Goal: Task Accomplishment & Management: Manage account settings

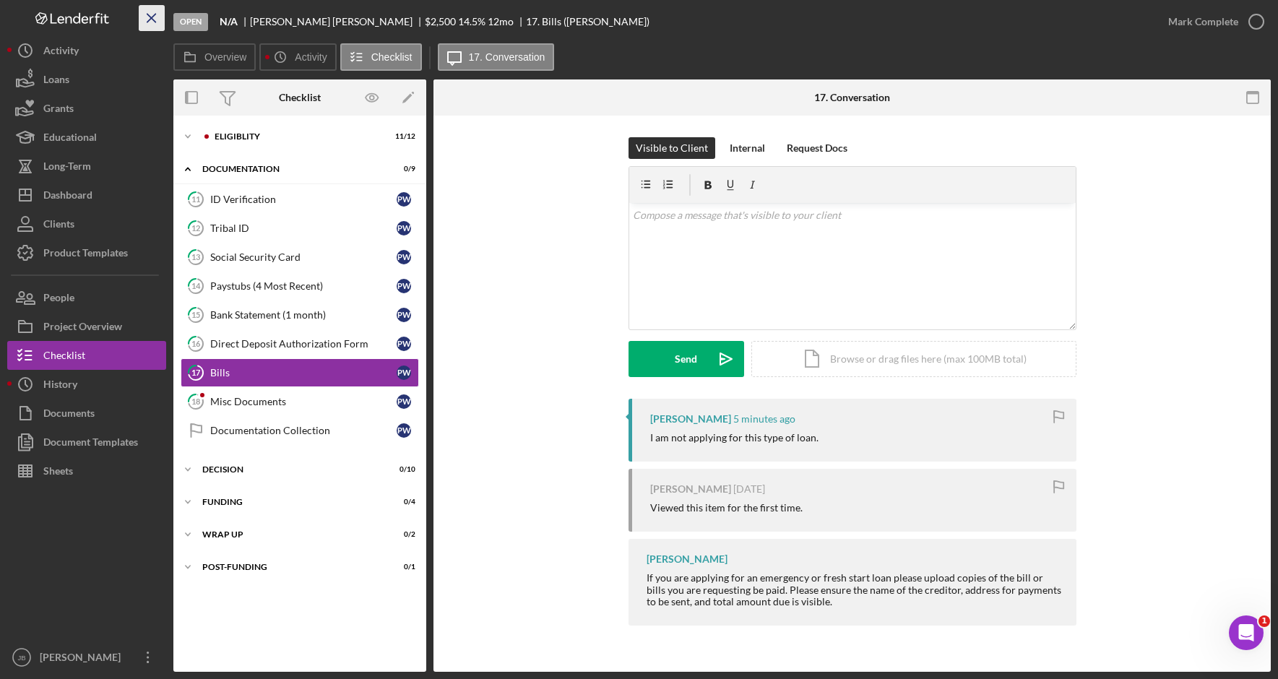
click at [160, 24] on icon "Icon/Menu Close" at bounding box center [152, 18] width 33 height 33
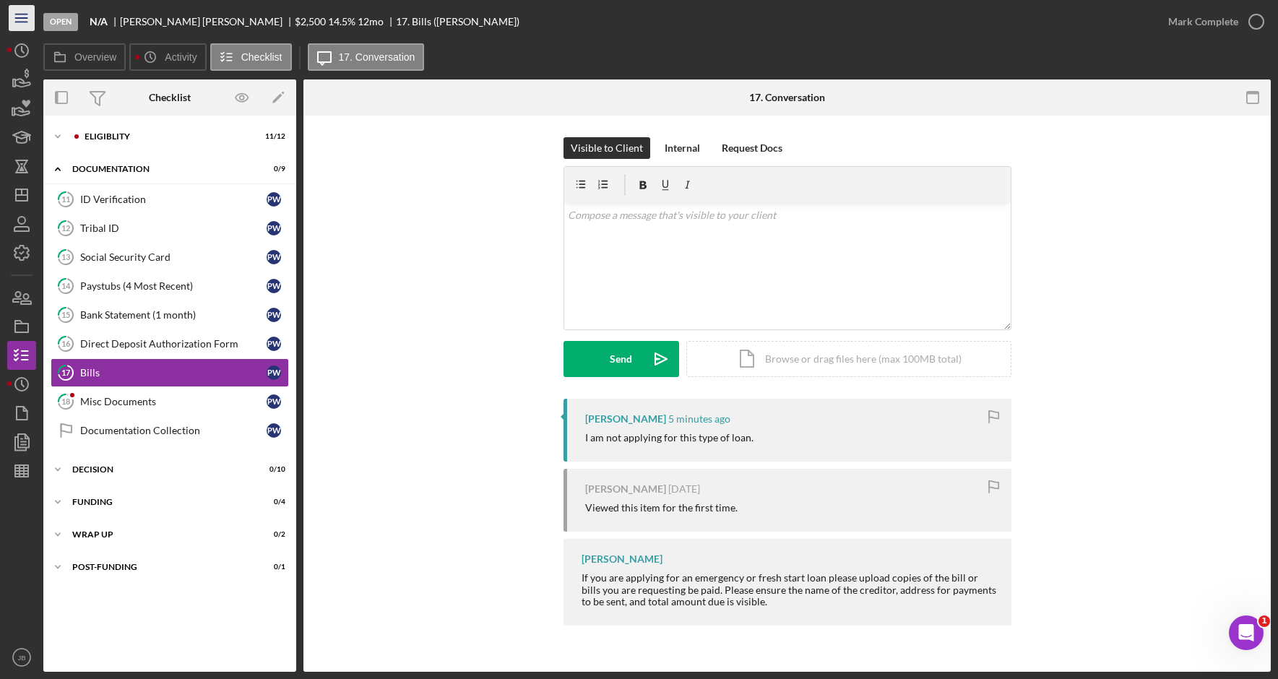
click at [24, 19] on icon "Icon/Menu" at bounding box center [22, 18] width 33 height 33
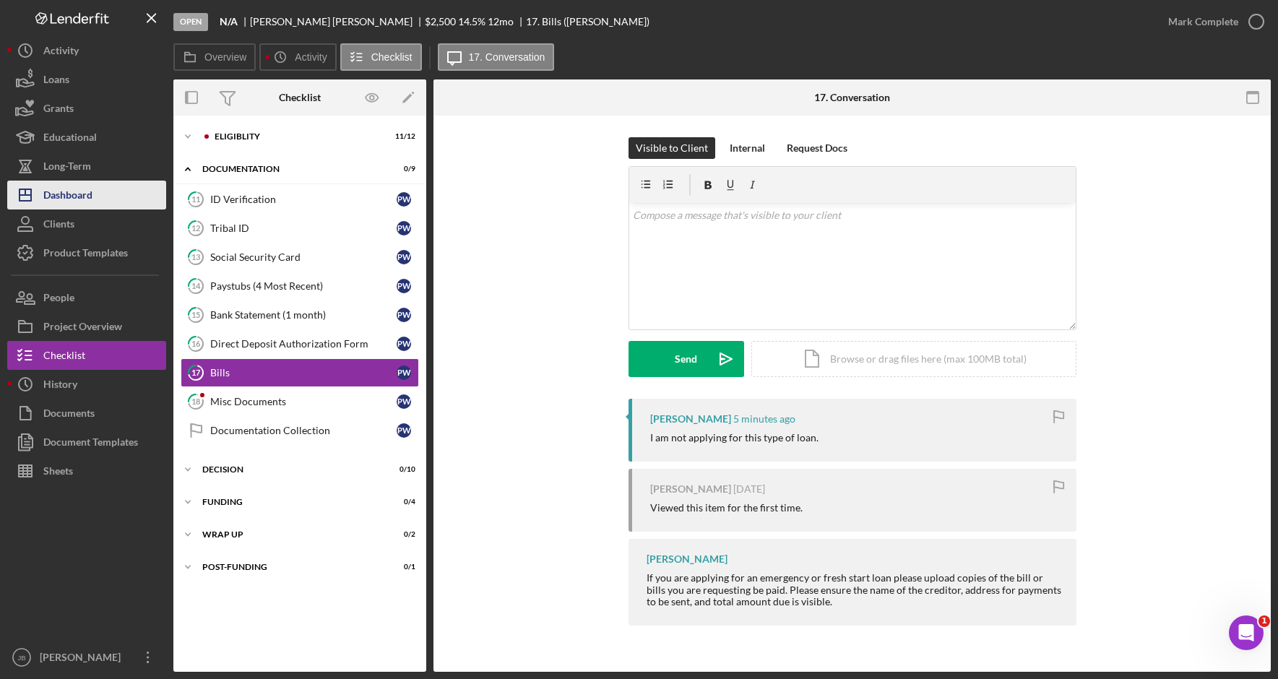
click at [125, 198] on button "Icon/Dashboard Dashboard" at bounding box center [86, 195] width 159 height 29
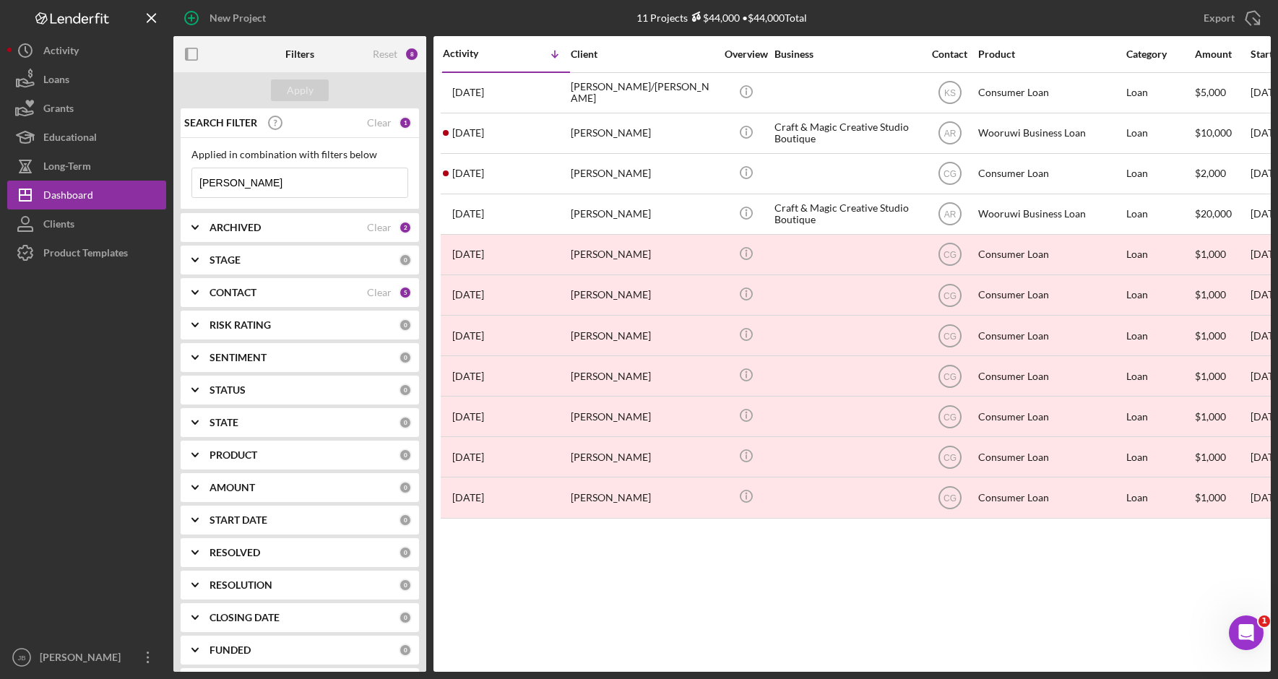
click at [1047, 623] on div "Activity Icon/Table Sort Arrow Client Overview Business Contact Product Categor…" at bounding box center [851, 354] width 837 height 636
click at [1160, 618] on div "Activity Icon/Table Sort Arrow Client Overview Business Contact Product Categor…" at bounding box center [851, 354] width 837 height 636
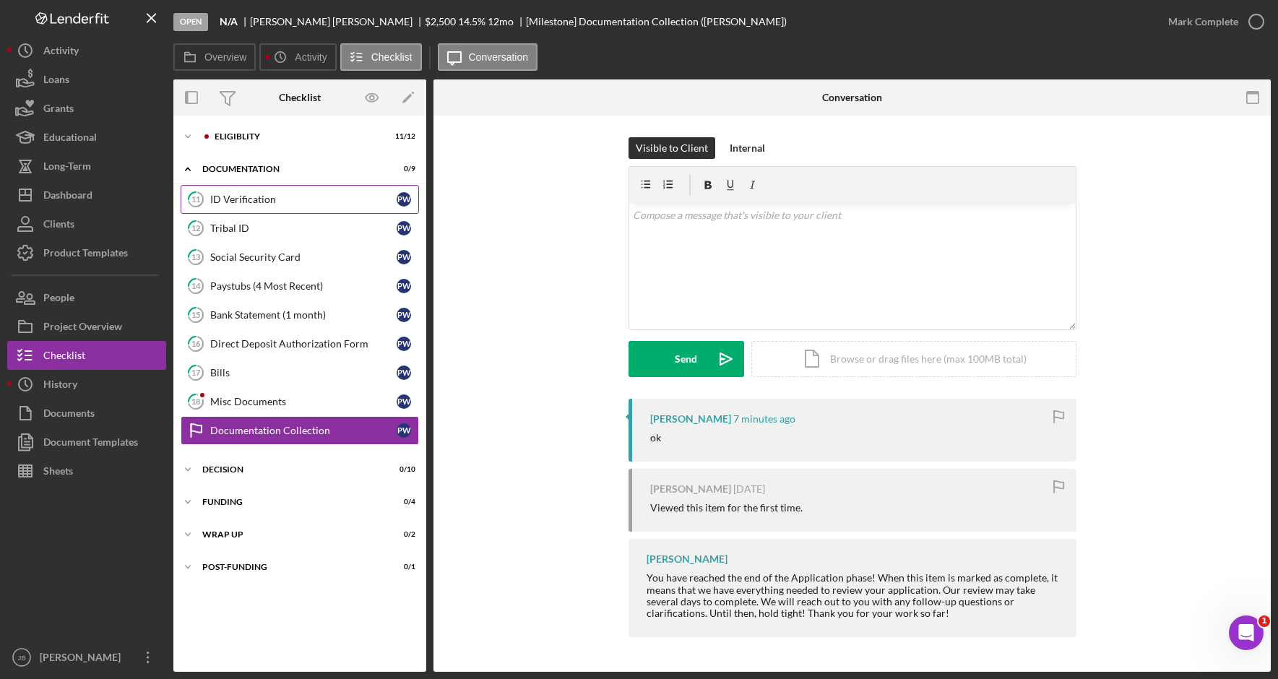
click at [354, 206] on link "11 ID Verification P W" at bounding box center [300, 199] width 238 height 29
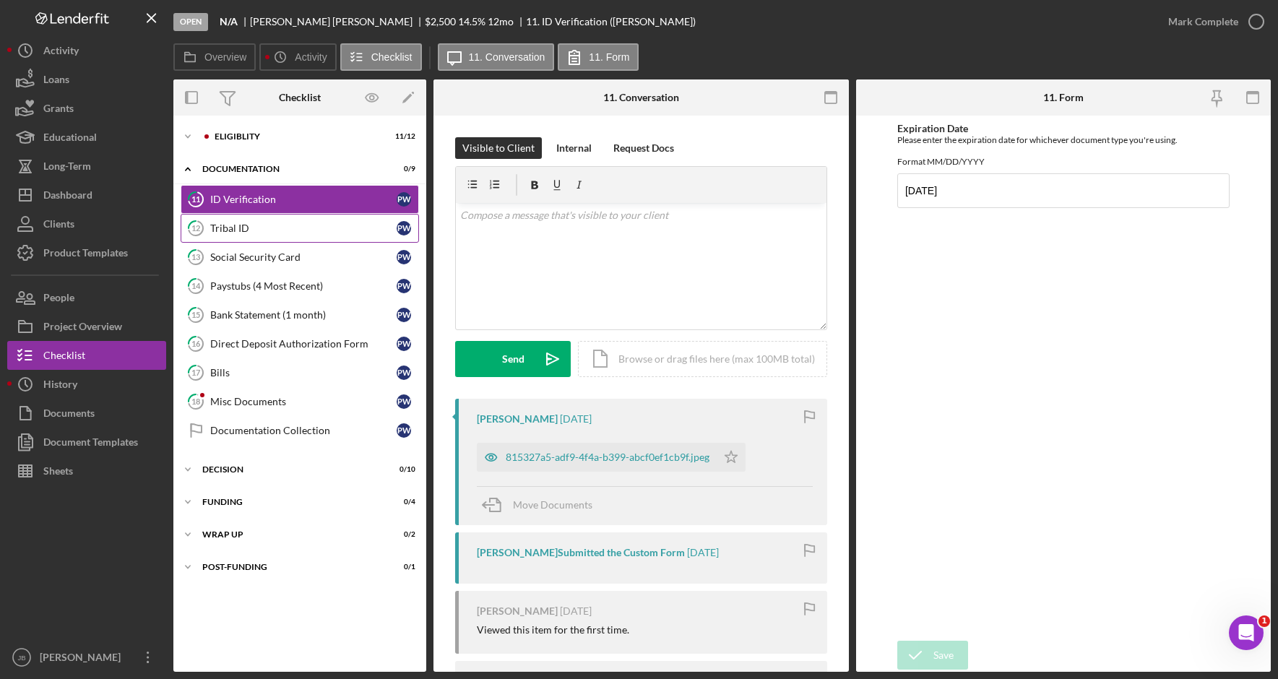
click at [347, 231] on div "Tribal ID" at bounding box center [303, 229] width 186 height 12
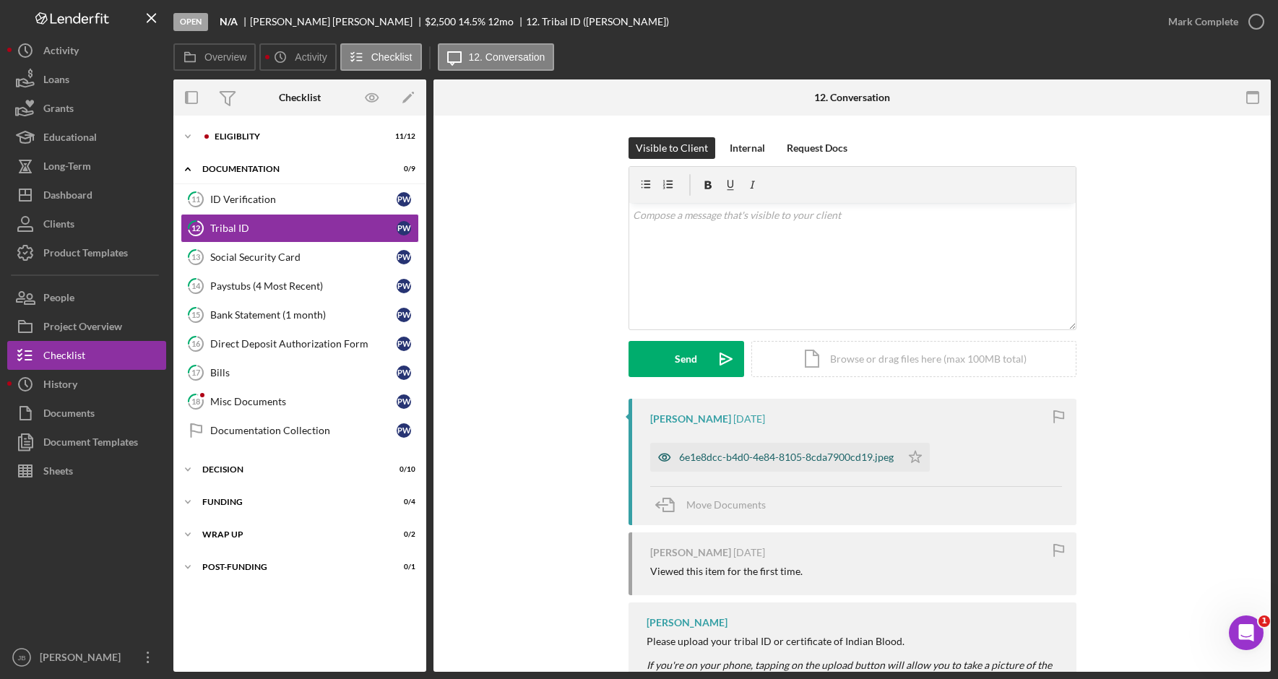
click at [813, 463] on div "6e1e8dcc-b4d0-4e84-8105-8cda7900cd19.jpeg" at bounding box center [786, 458] width 215 height 12
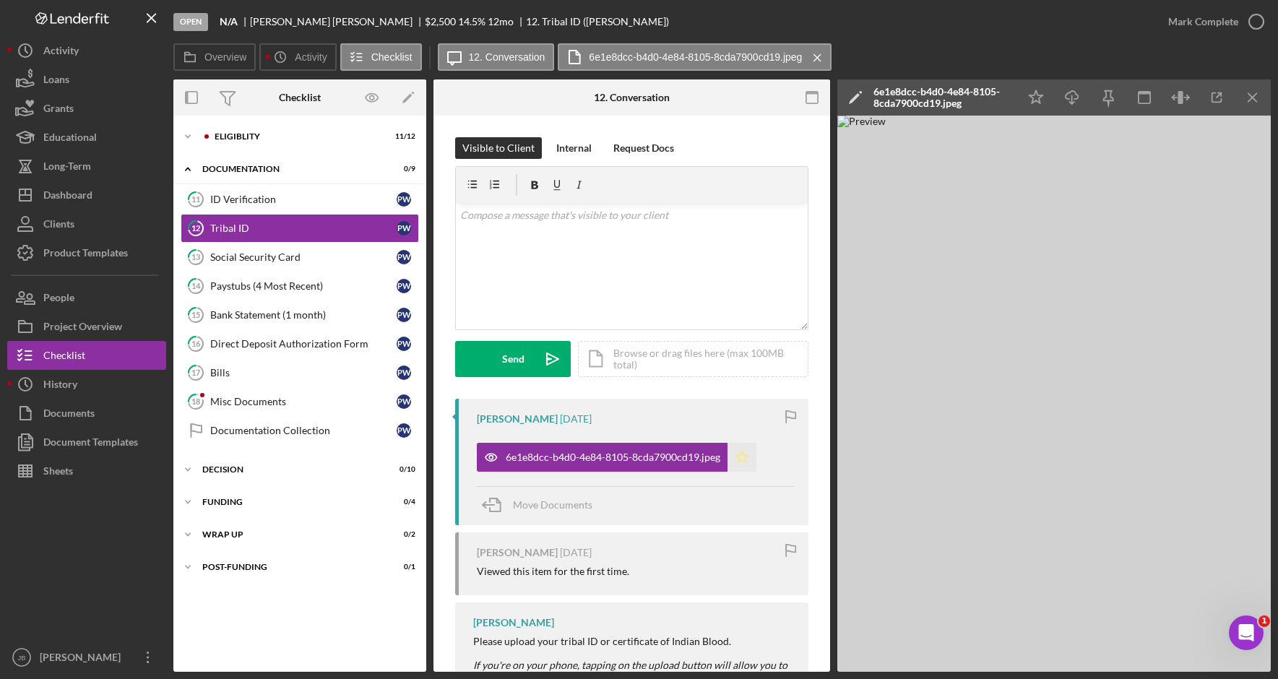
click at [742, 457] on icon "Icon/Star" at bounding box center [741, 457] width 29 height 29
click at [1259, 102] on icon "Icon/Menu Close" at bounding box center [1253, 98] width 33 height 33
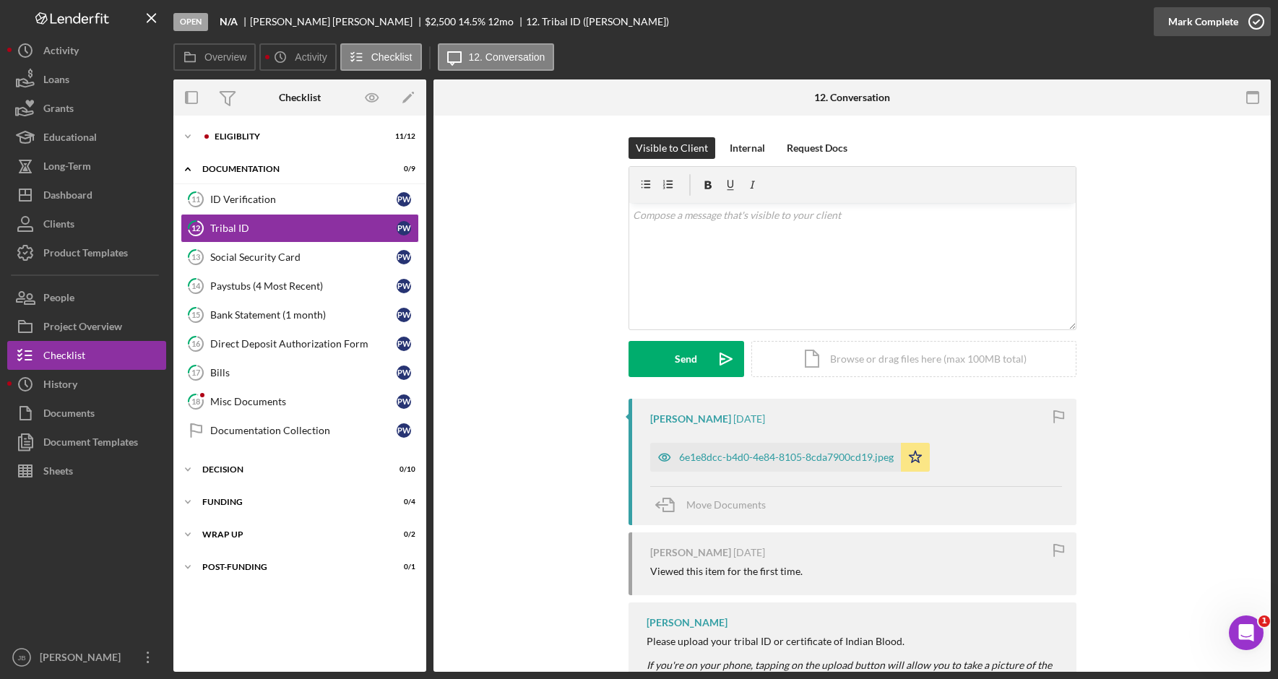
click at [1250, 25] on icon "button" at bounding box center [1256, 22] width 36 height 36
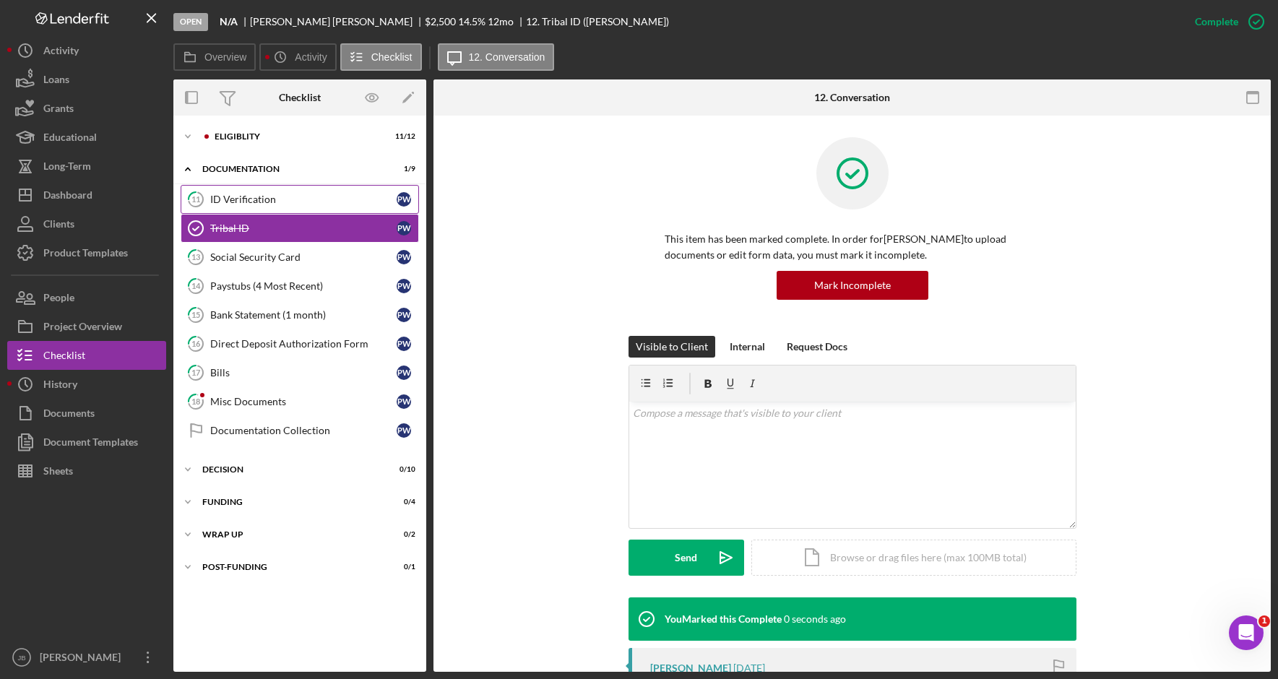
click at [313, 207] on link "11 ID Verification P W" at bounding box center [300, 199] width 238 height 29
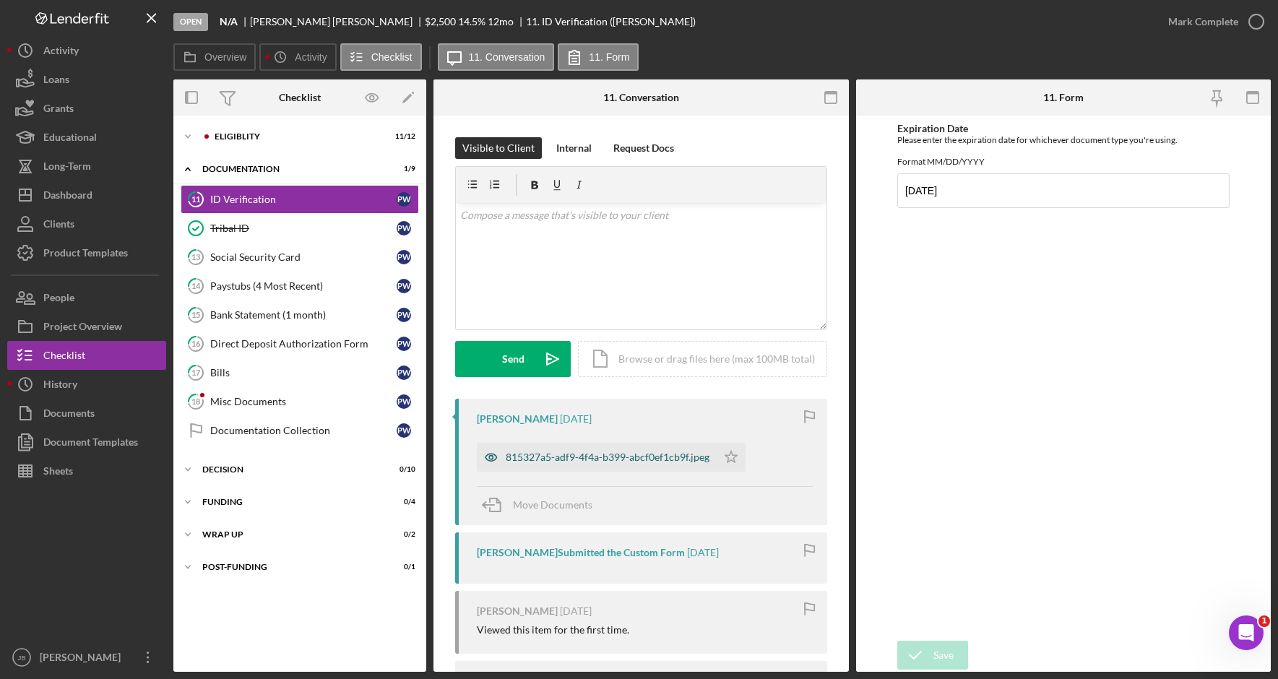
click at [677, 468] on div "815327a5-adf9-4f4a-b399-abcf0ef1cb9f.jpeg" at bounding box center [597, 457] width 240 height 29
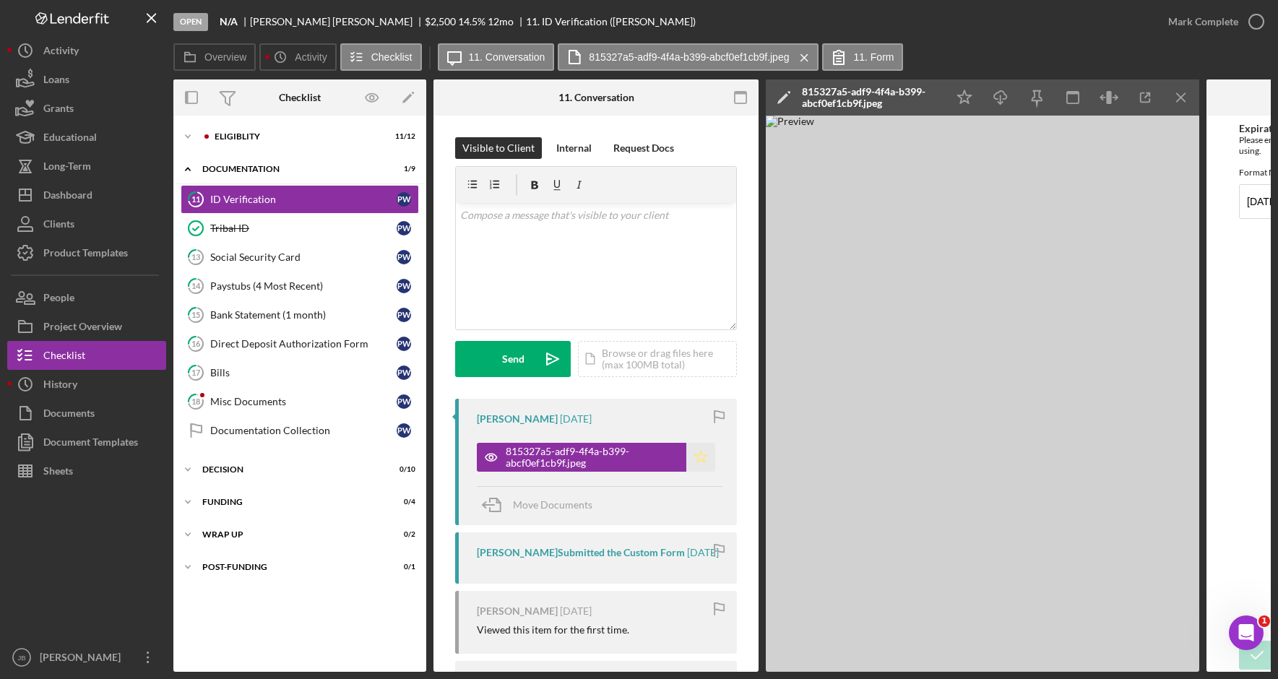
click at [696, 462] on icon "Icon/Star" at bounding box center [700, 457] width 29 height 29
click at [1176, 95] on icon "Icon/Menu Close" at bounding box center [1181, 98] width 33 height 33
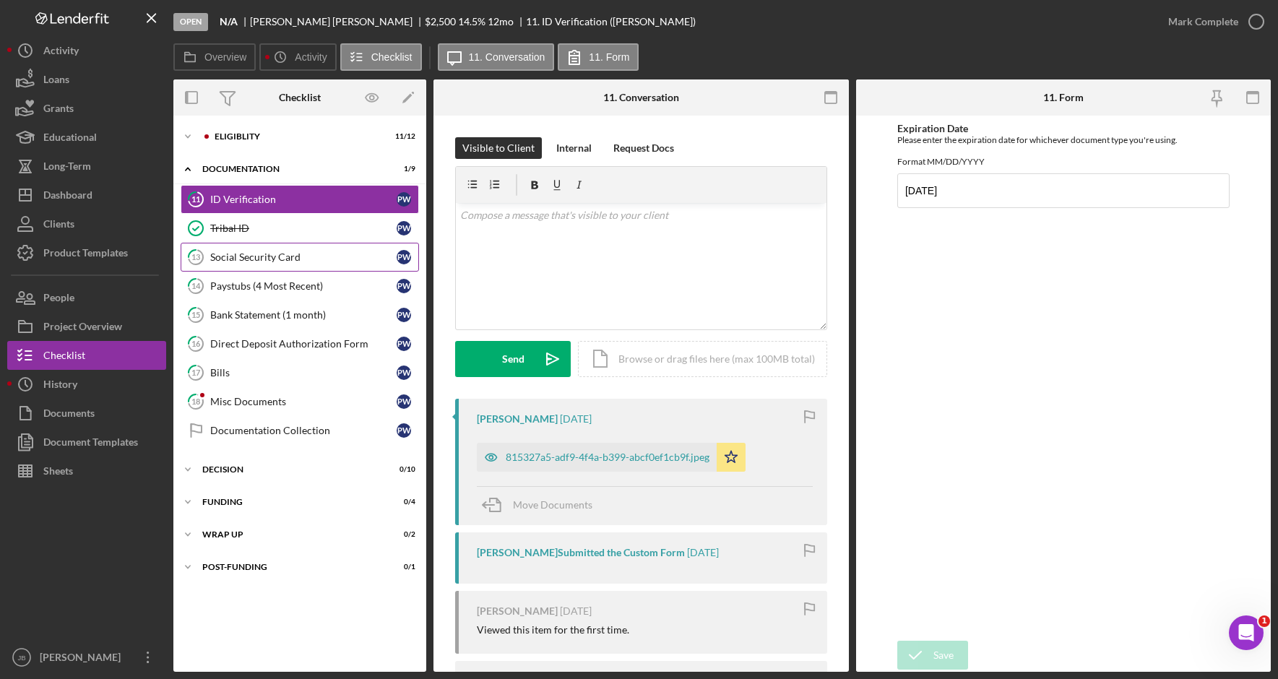
click at [354, 263] on div "Social Security Card" at bounding box center [303, 257] width 186 height 12
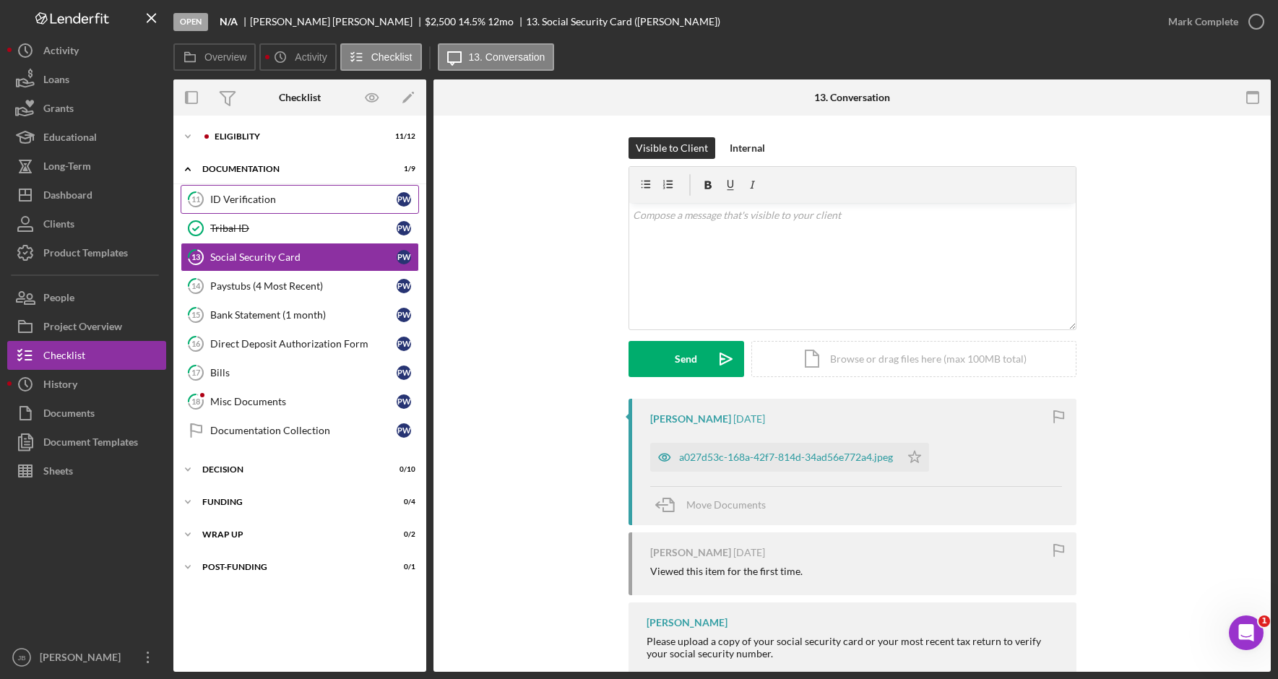
click at [362, 194] on div "ID Verification" at bounding box center [303, 200] width 186 height 12
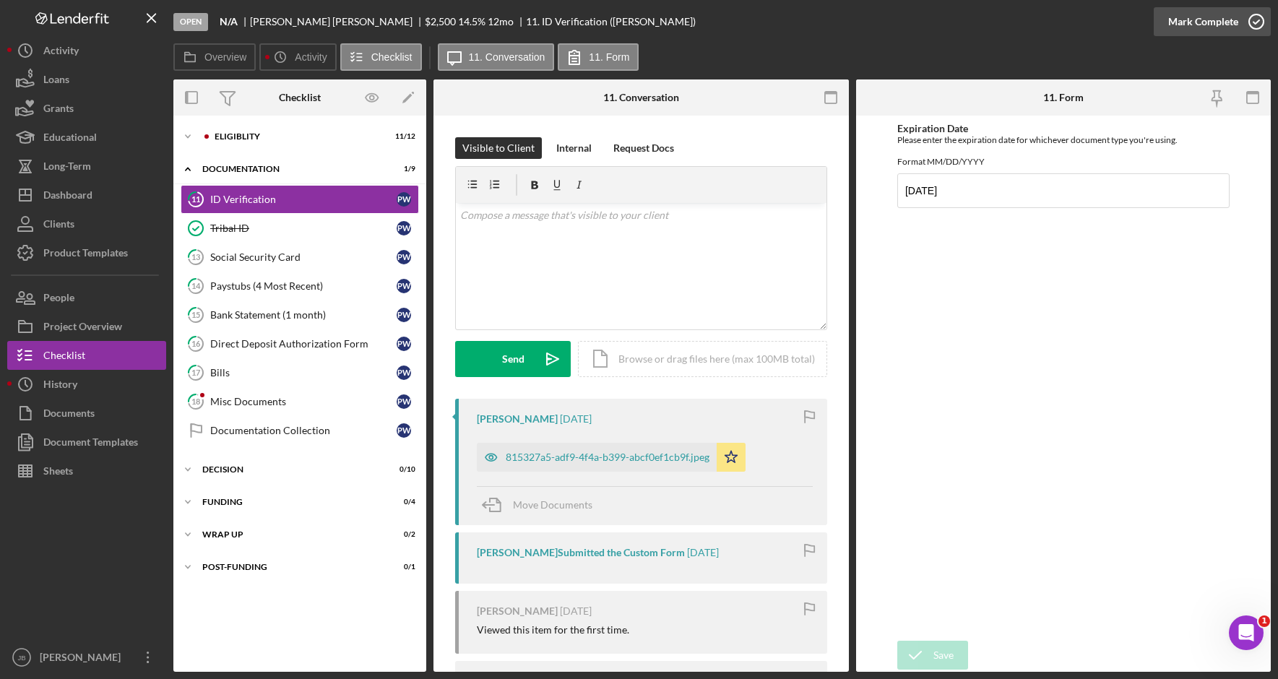
click at [1257, 20] on icon "button" at bounding box center [1256, 22] width 36 height 36
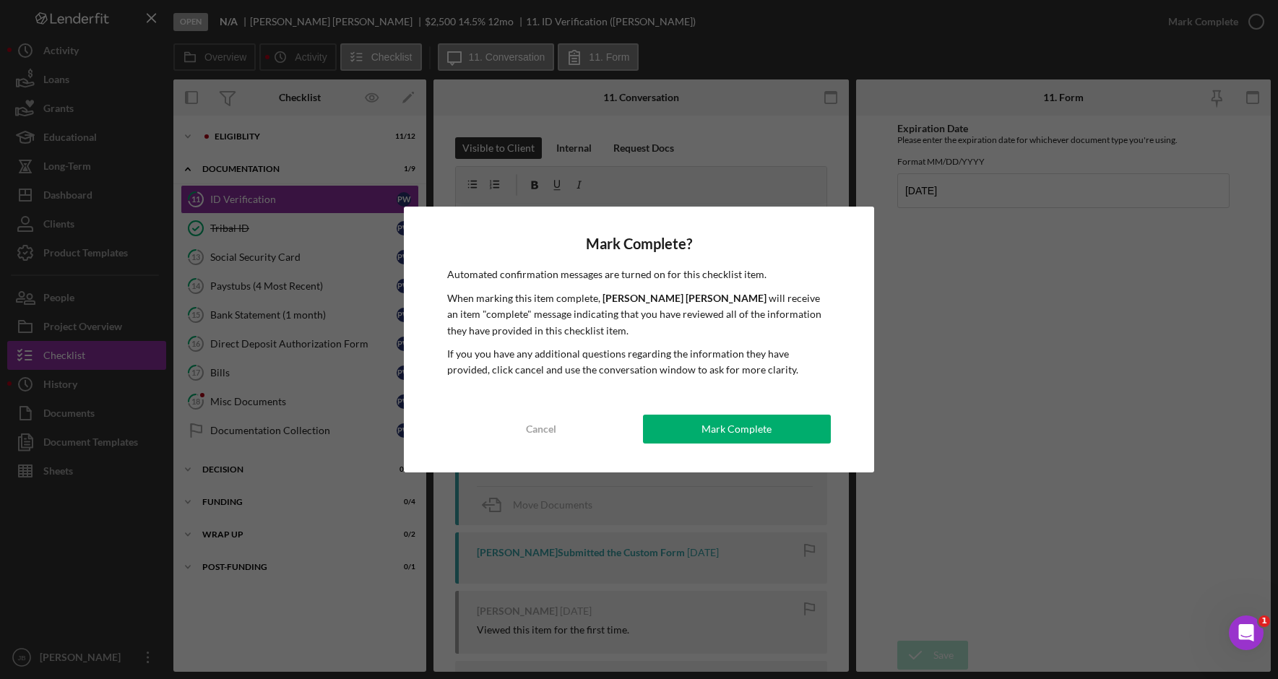
click at [759, 446] on div "Mark Complete? Automated confirmation messages are turned on for this checklist…" at bounding box center [639, 339] width 470 height 265
drag, startPoint x: 697, startPoint y: 423, endPoint x: 696, endPoint y: 360, distance: 62.9
click at [697, 424] on button "Mark Complete" at bounding box center [737, 429] width 188 height 29
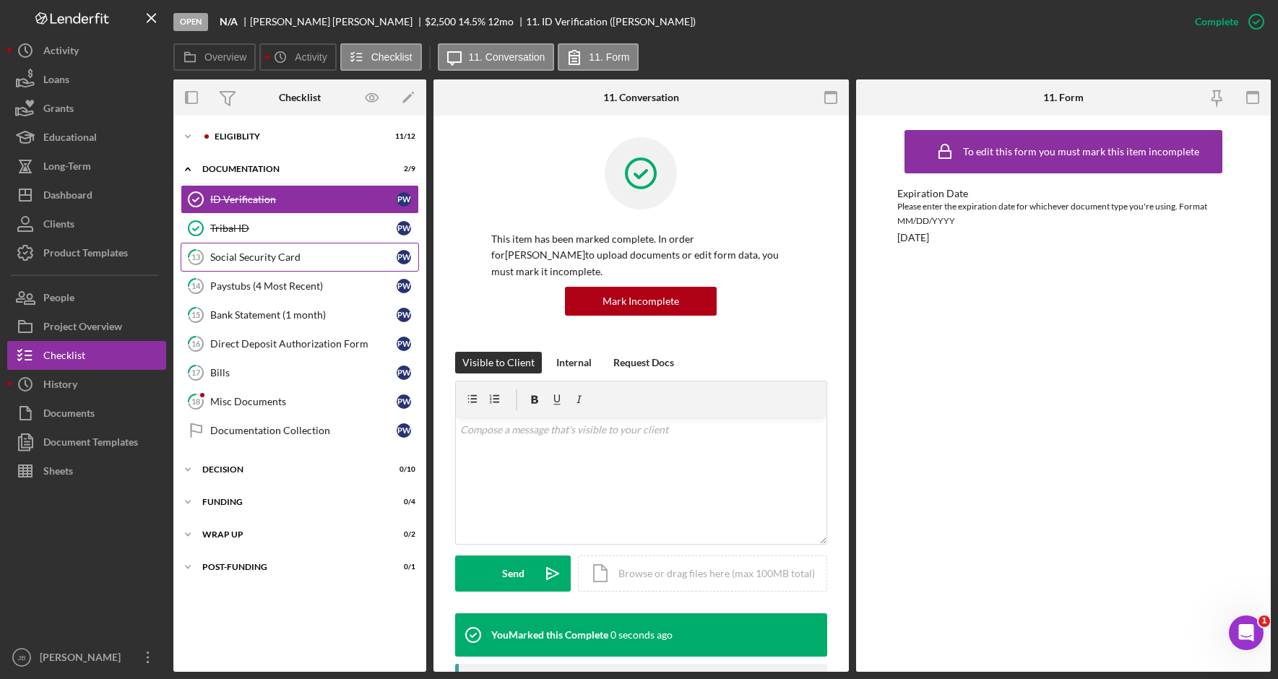
click at [360, 259] on div "Social Security Card" at bounding box center [303, 257] width 186 height 12
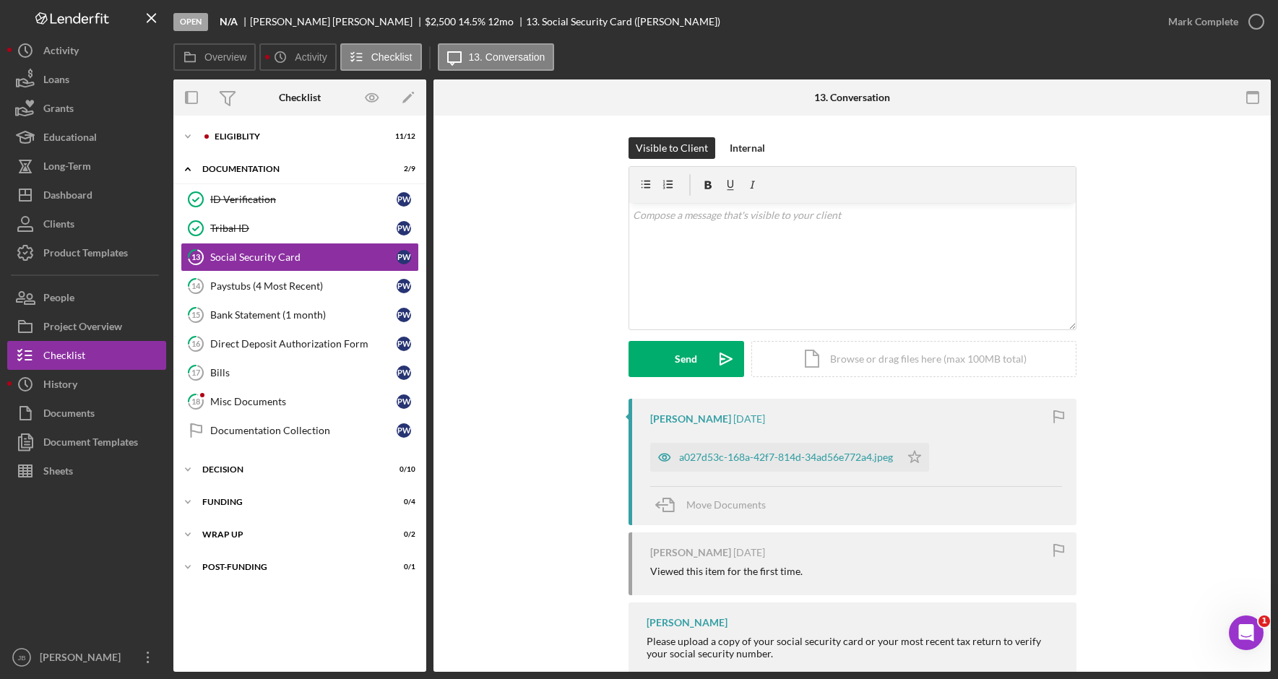
click at [757, 475] on div "Pamela Wilber 1 week ago a027d53c-168a-42f7-814d-34ad56e772a4.jpeg Icon/Star Mo…" at bounding box center [853, 462] width 448 height 126
click at [764, 466] on div "a027d53c-168a-42f7-814d-34ad56e772a4.jpeg" at bounding box center [775, 457] width 250 height 29
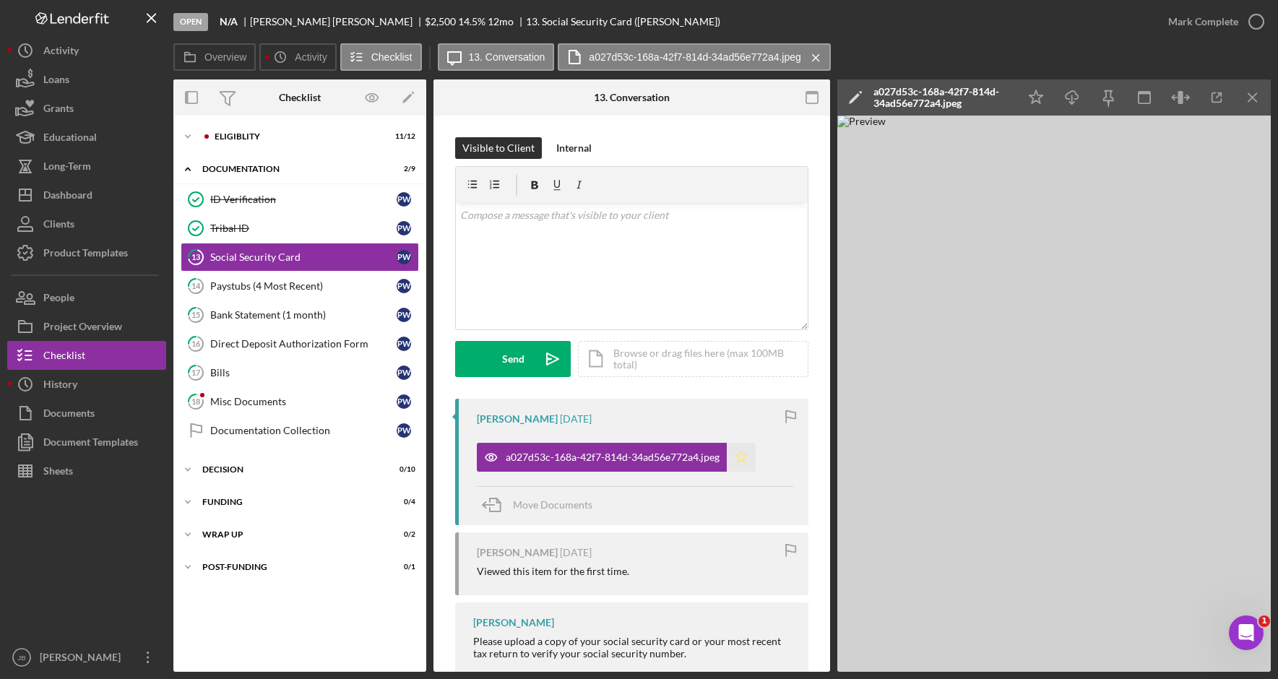
click at [737, 456] on polygon "button" at bounding box center [741, 457] width 12 height 12
click at [1251, 95] on icon "Icon/Menu Close" at bounding box center [1253, 98] width 33 height 33
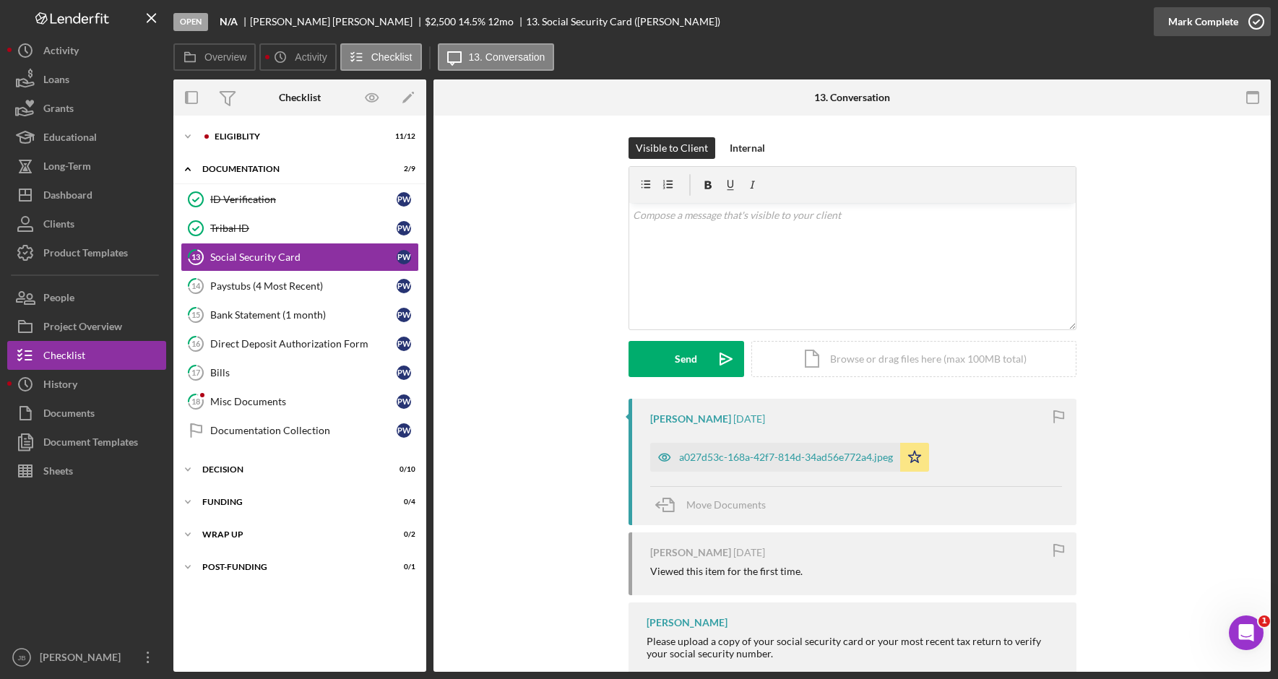
click at [1256, 23] on icon "button" at bounding box center [1256, 22] width 36 height 36
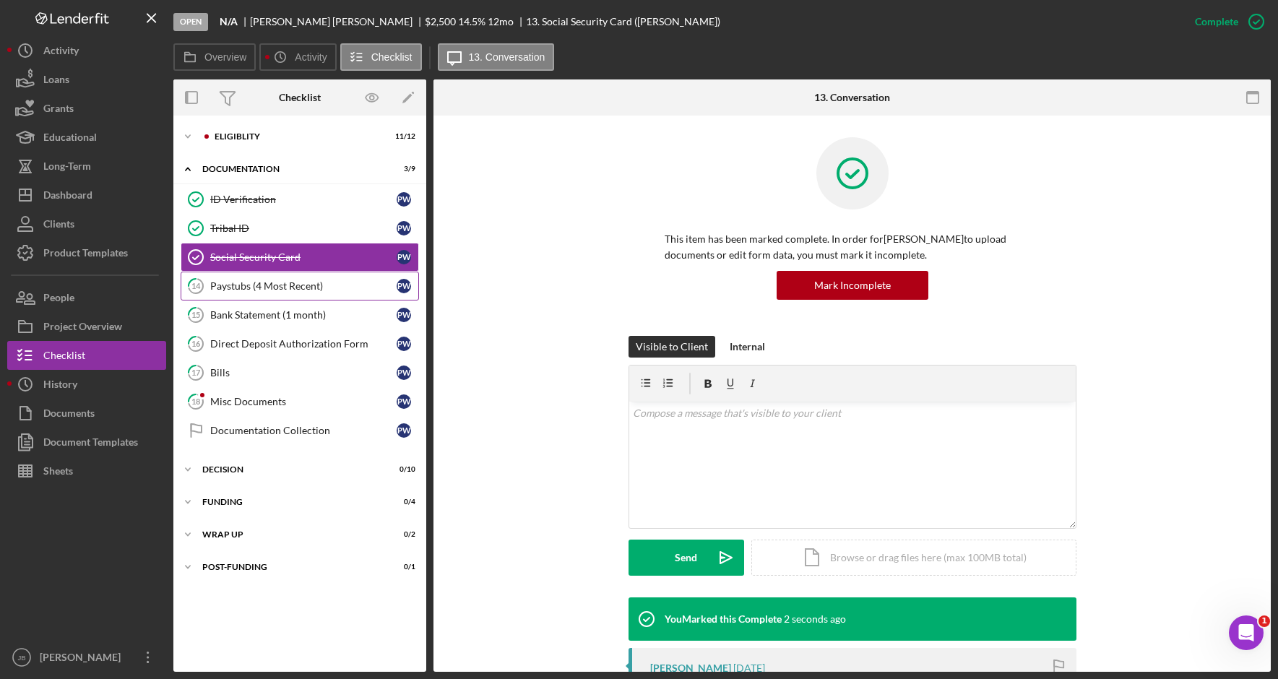
click at [314, 295] on link "14 Paystubs (4 Most Recent) P W" at bounding box center [300, 286] width 238 height 29
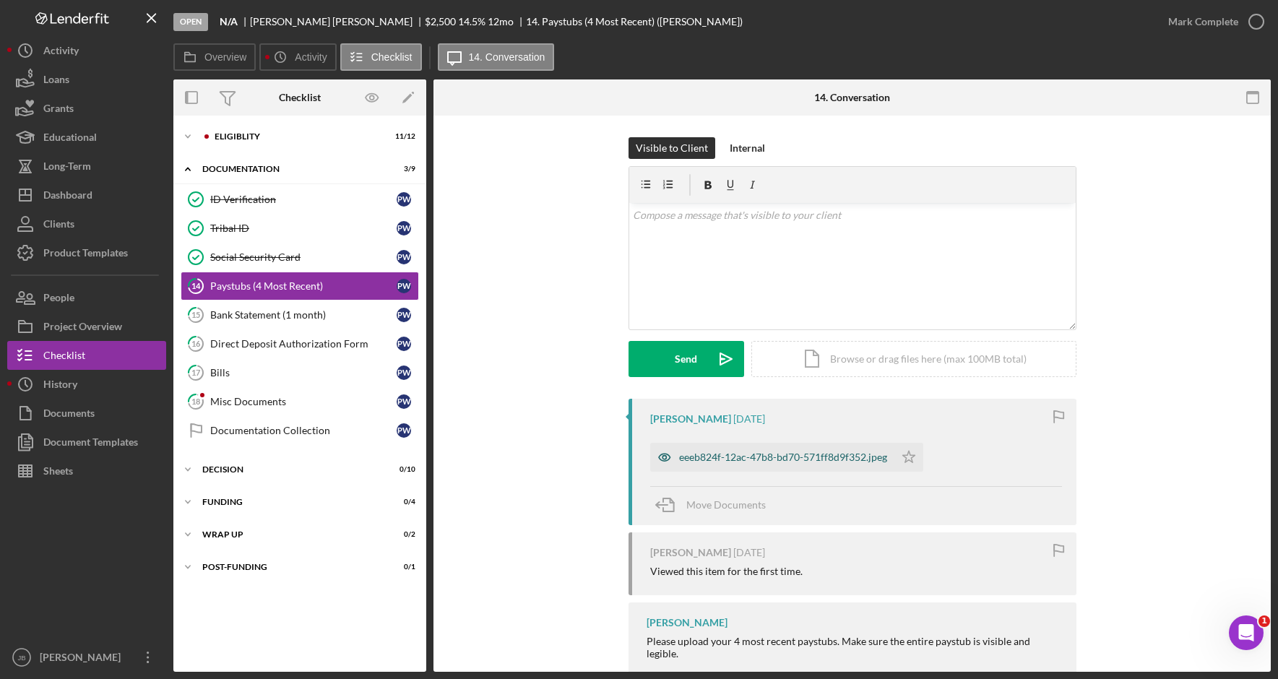
click at [849, 468] on div "eeeb824f-12ac-47b8-bd70-571ff8d9f352.jpeg" at bounding box center [772, 457] width 244 height 29
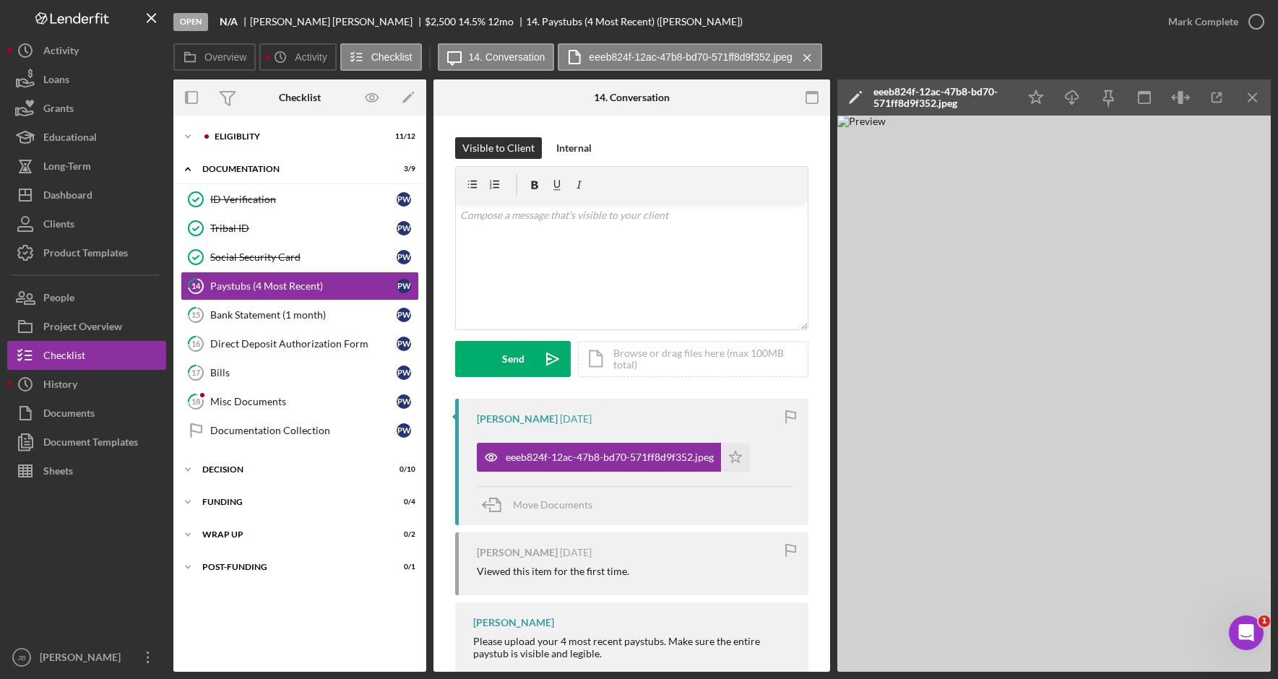
click at [1120, 410] on img at bounding box center [1053, 394] width 433 height 556
click at [1248, 346] on img at bounding box center [1053, 394] width 433 height 556
click at [1190, 100] on icon "button" at bounding box center [1181, 98] width 33 height 33
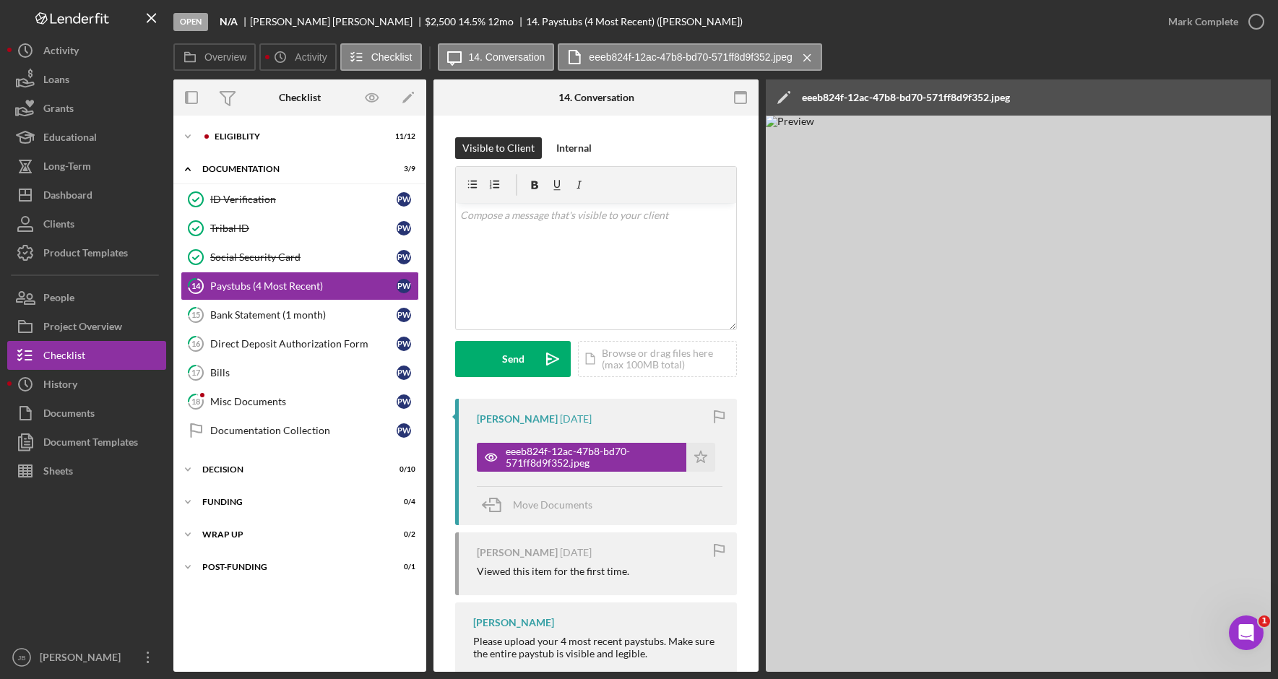
click at [979, 664] on img at bounding box center [1199, 394] width 867 height 556
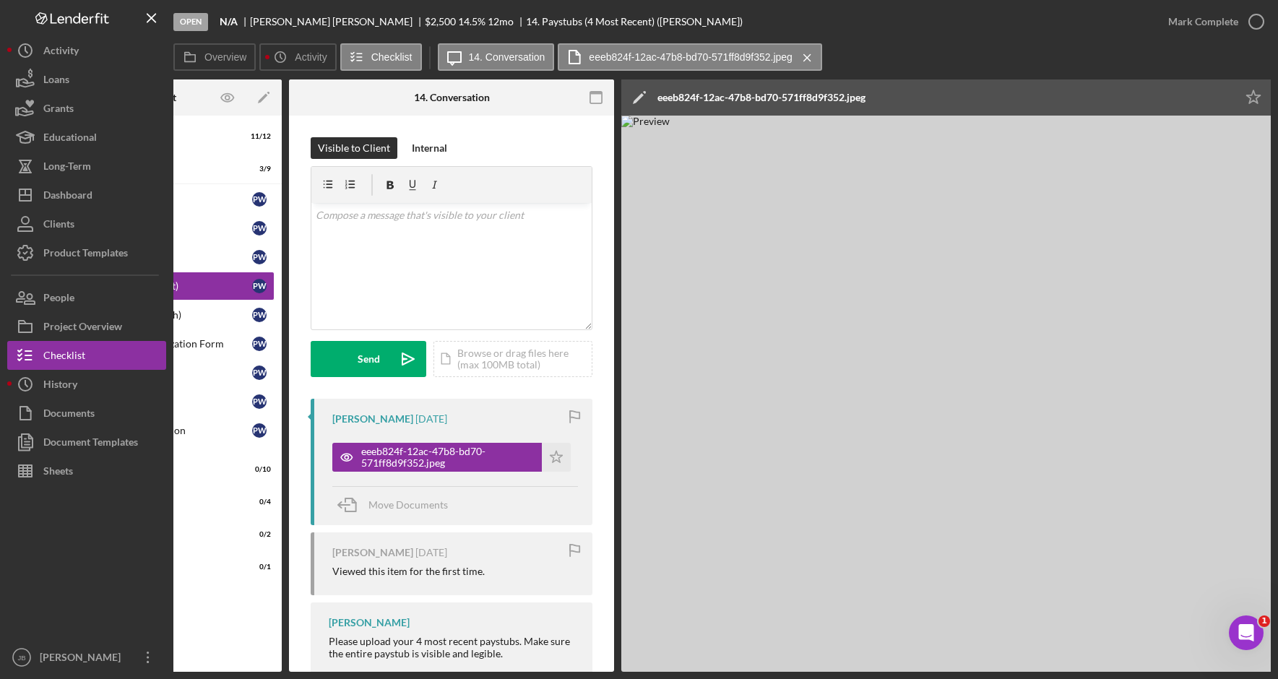
scroll to position [0, 275]
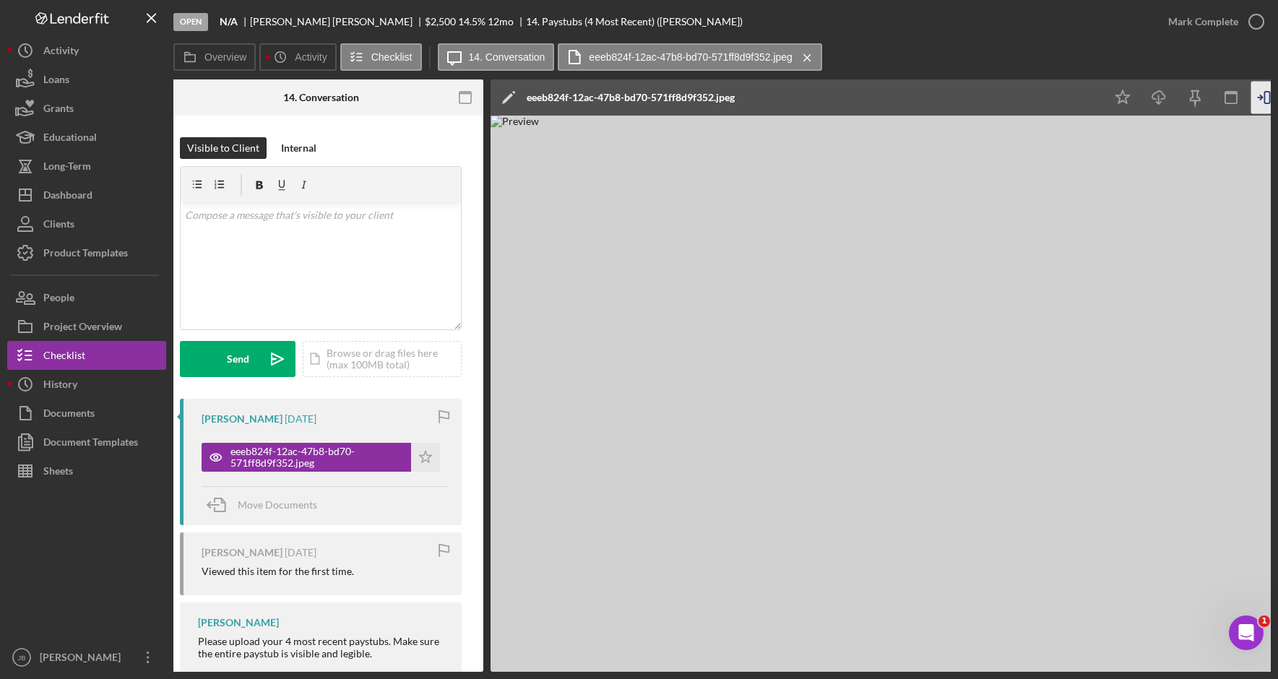
click at [1171, 495] on img at bounding box center [924, 394] width 867 height 556
click at [1147, 51] on div "Overview Icon/History Activity Checklist Icon/Message 14. Conversation eeeb824f…" at bounding box center [721, 57] width 1097 height 29
click at [425, 462] on polygon "button" at bounding box center [426, 457] width 12 height 12
click at [1257, 19] on icon "button" at bounding box center [1256, 22] width 36 height 36
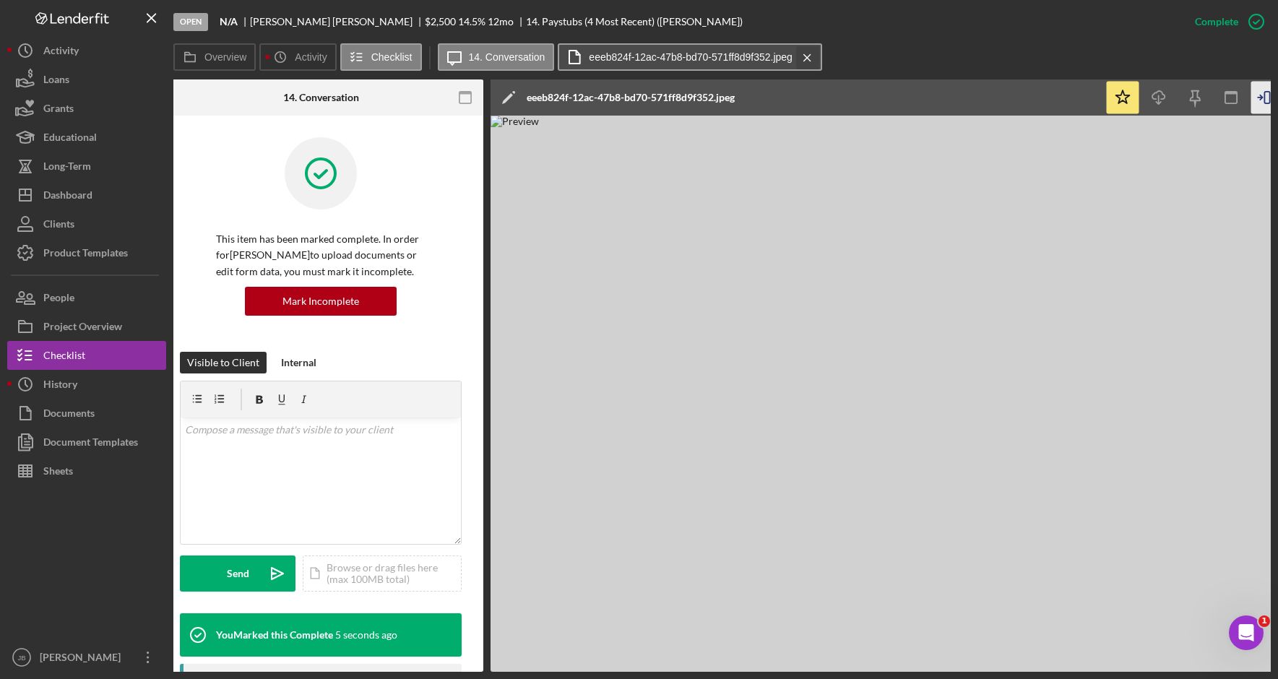
click at [806, 53] on icon "Icon/Menu Close" at bounding box center [807, 58] width 25 height 36
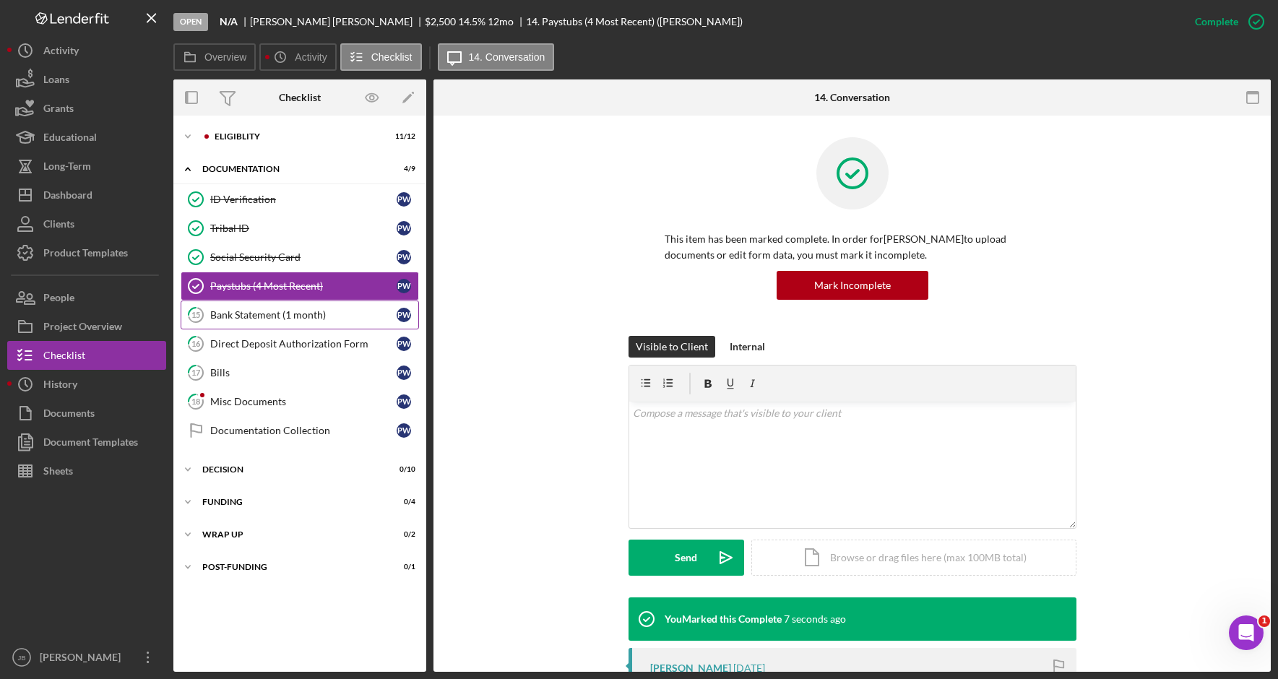
click at [301, 317] on div "Bank Statement (1 month)" at bounding box center [303, 315] width 186 height 12
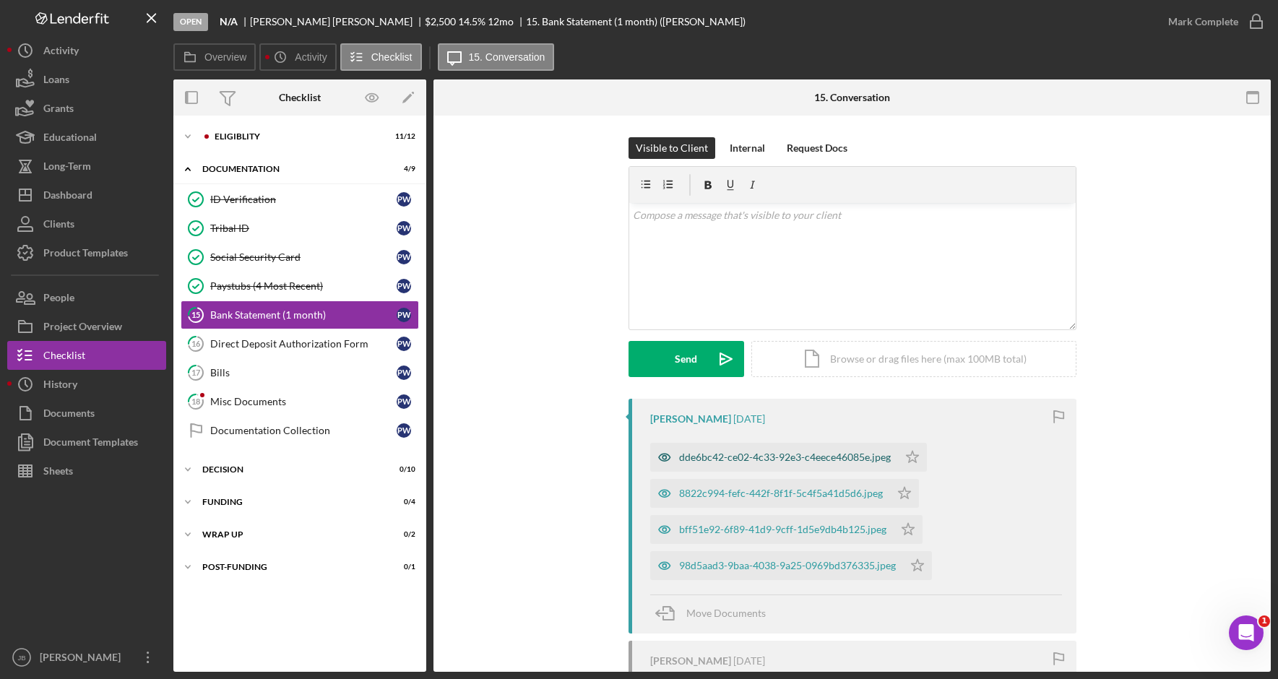
click at [861, 459] on div "dde6bc42-ce02-4c33-92e3-c4eece46085e.jpeg" at bounding box center [785, 458] width 212 height 12
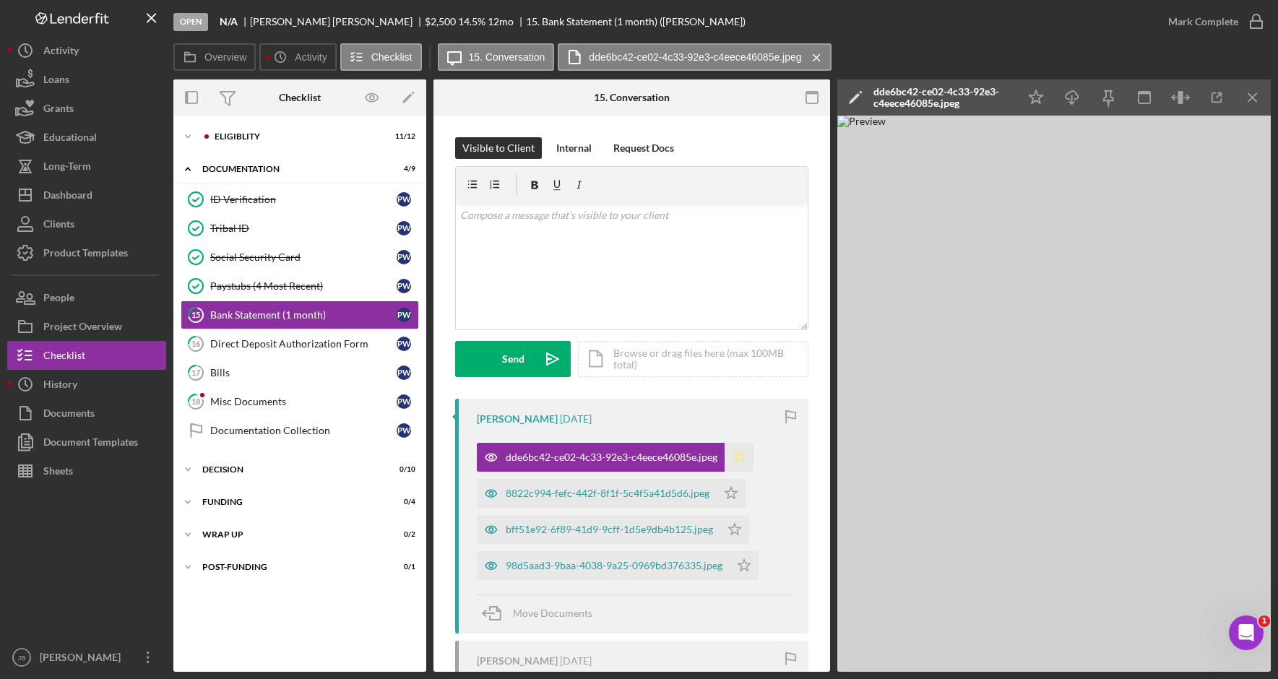
click at [736, 457] on icon "Icon/Star" at bounding box center [739, 457] width 29 height 29
click at [668, 495] on div "8822c994-fefc-442f-8f1f-5c4f5a41d5d6.jpeg" at bounding box center [608, 494] width 204 height 12
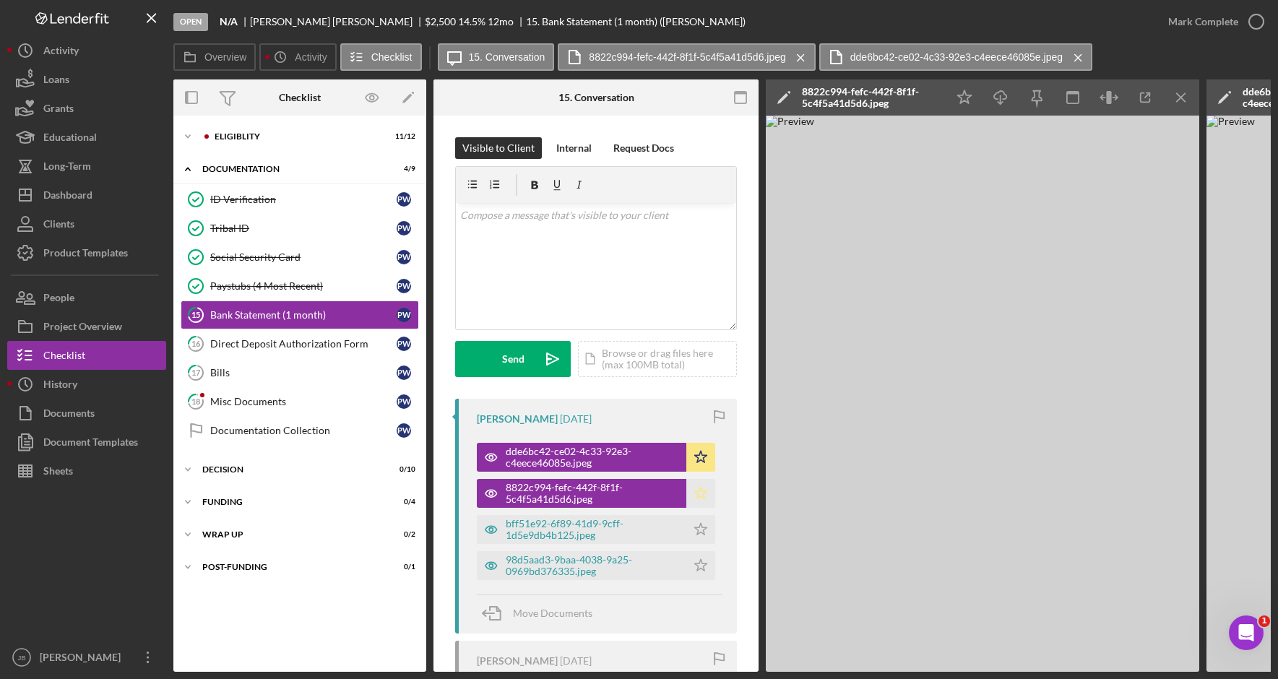
click at [691, 494] on icon "Icon/Star" at bounding box center [700, 493] width 29 height 29
click at [631, 522] on div "bff51e92-6f89-41d9-9cff-1d5e9db4b125.jpeg" at bounding box center [592, 529] width 173 height 23
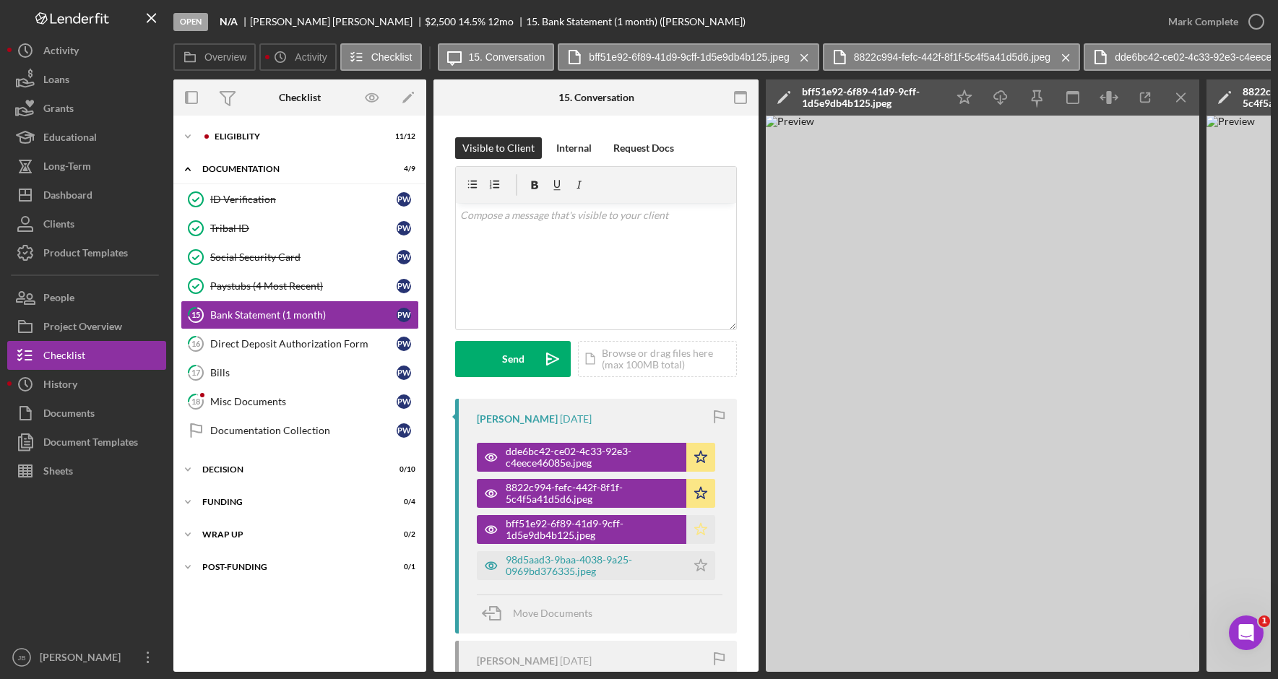
click at [693, 534] on icon "Icon/Star" at bounding box center [700, 529] width 29 height 29
click at [632, 574] on div "98d5aad3-9baa-4038-9a25-0969bd376335.jpeg" at bounding box center [592, 565] width 173 height 23
click at [695, 570] on polygon "button" at bounding box center [701, 565] width 12 height 12
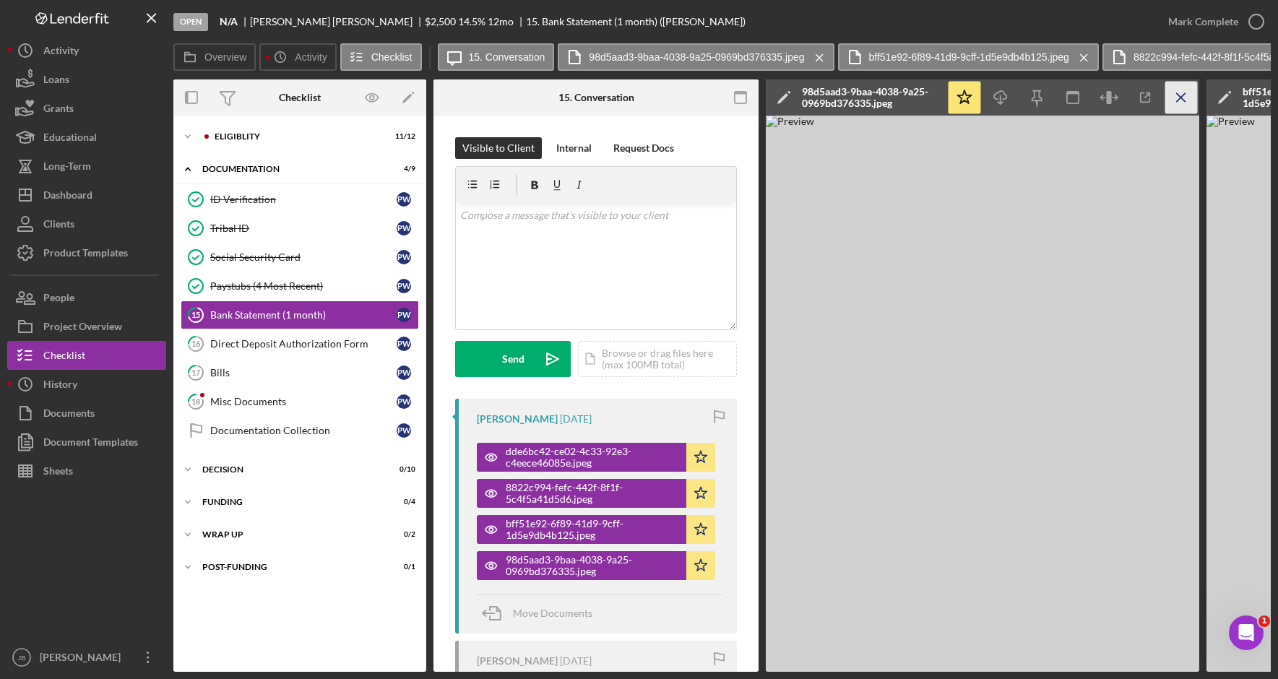
click at [1183, 94] on icon "Icon/Menu Close" at bounding box center [1181, 98] width 33 height 33
click at [1183, 96] on line "button" at bounding box center [1181, 97] width 8 height 8
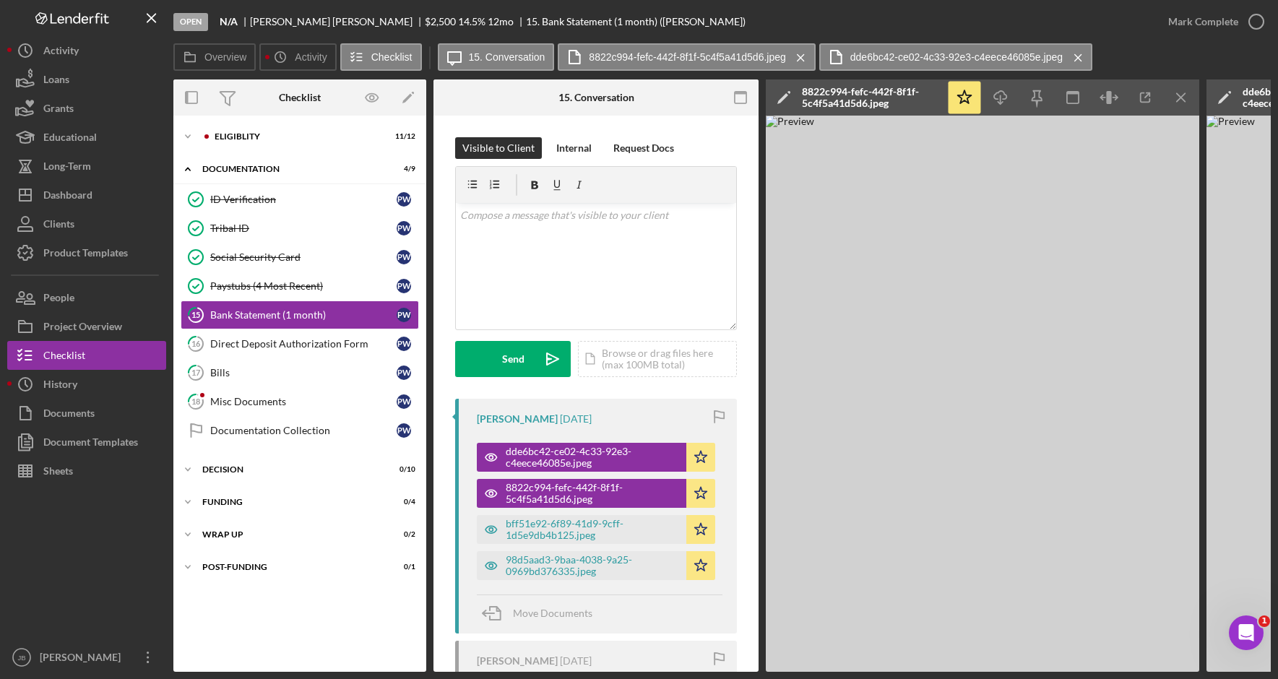
click at [1183, 96] on line "button" at bounding box center [1181, 97] width 8 height 8
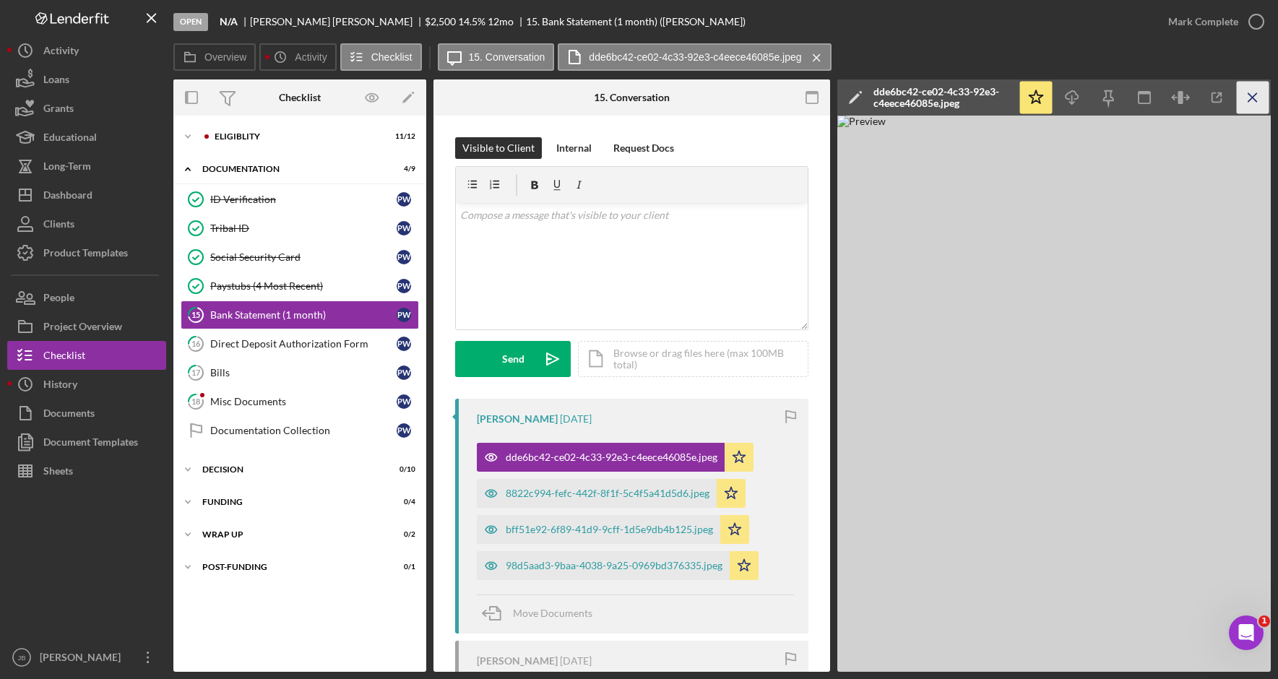
click at [1251, 98] on icon "Icon/Menu Close" at bounding box center [1253, 98] width 33 height 33
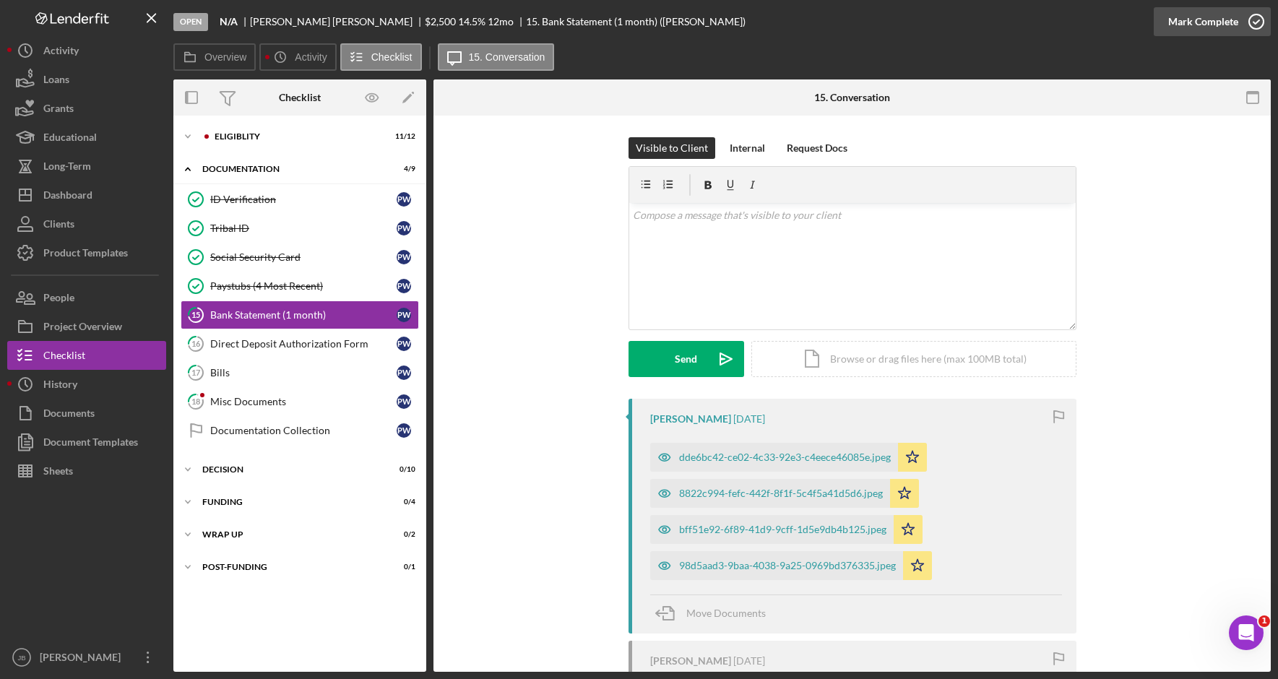
click at [1253, 23] on icon "button" at bounding box center [1256, 22] width 36 height 36
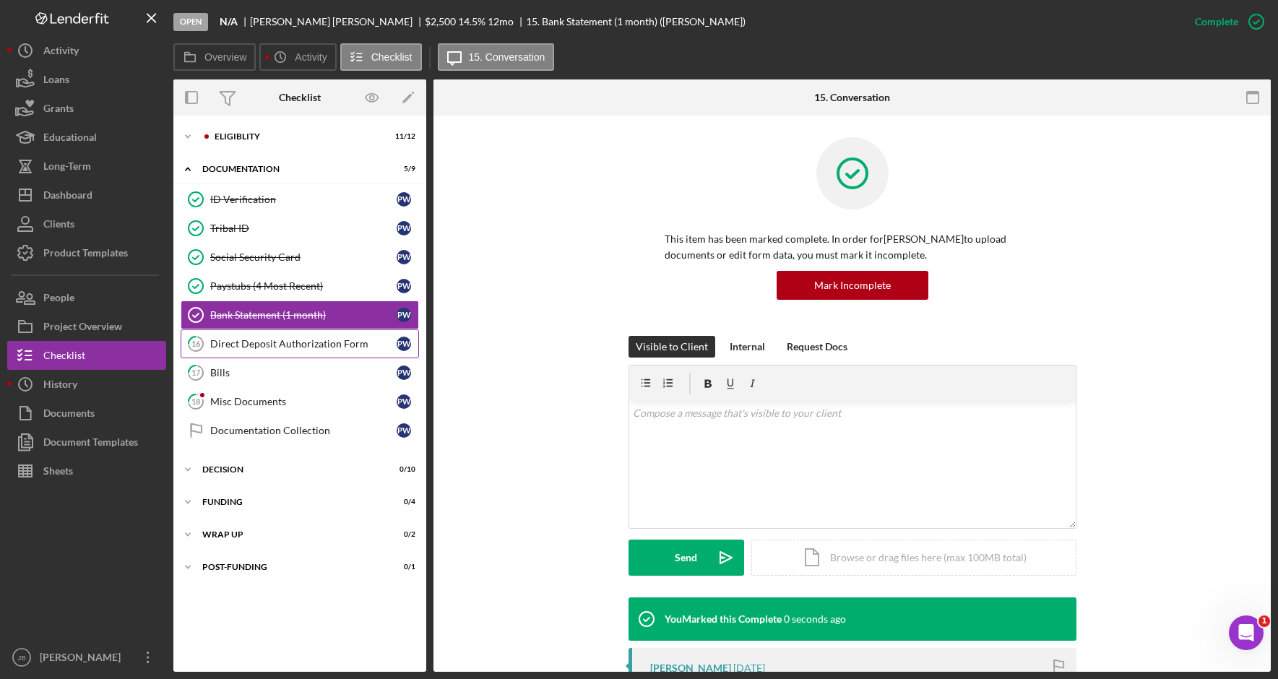
click at [307, 338] on div "Direct Deposit Authorization Form" at bounding box center [303, 344] width 186 height 12
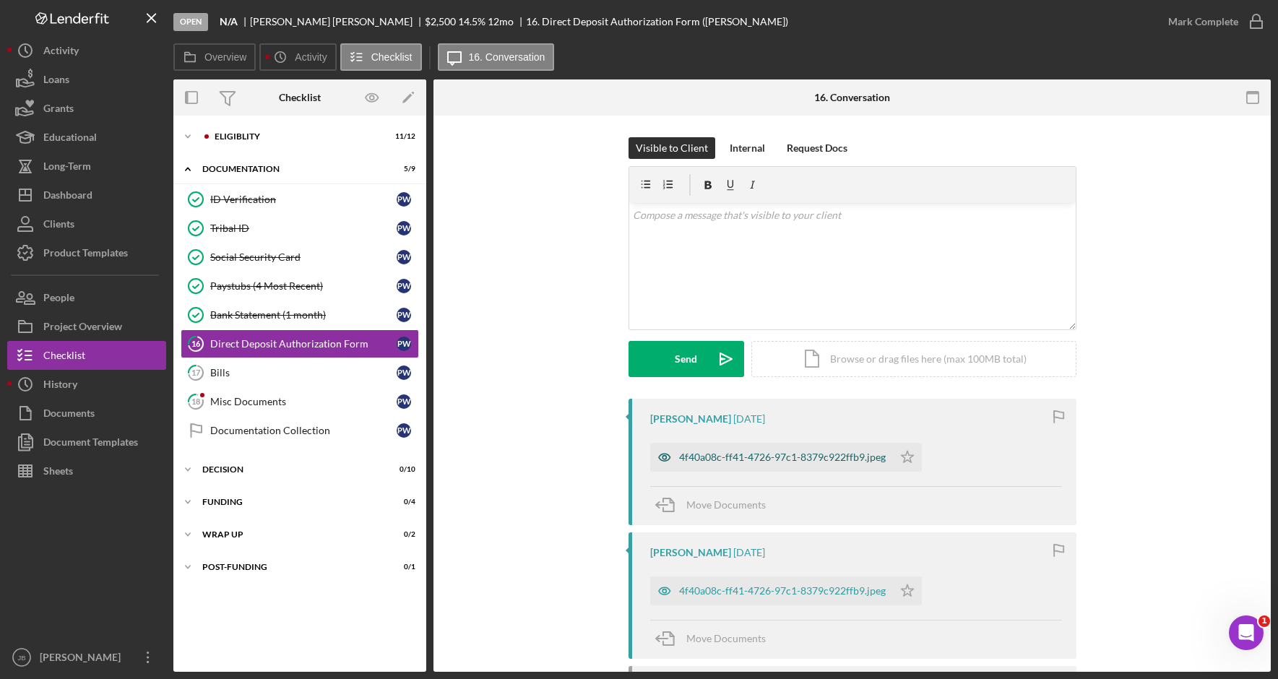
click at [805, 464] on div "4f40a08c-ff41-4726-97c1-8379c922ffb9.jpeg" at bounding box center [771, 457] width 243 height 29
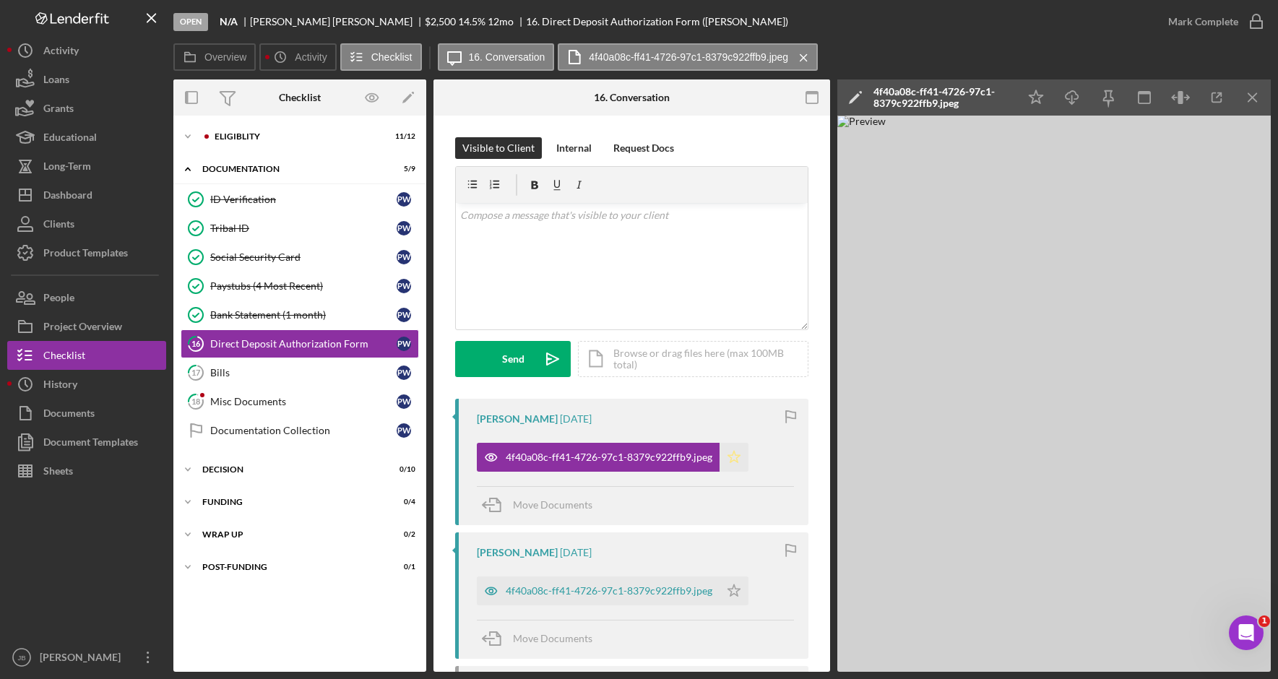
click at [728, 455] on polygon "button" at bounding box center [734, 457] width 12 height 12
click at [627, 597] on div "4f40a08c-ff41-4726-97c1-8379c922ffb9.jpeg" at bounding box center [598, 591] width 243 height 29
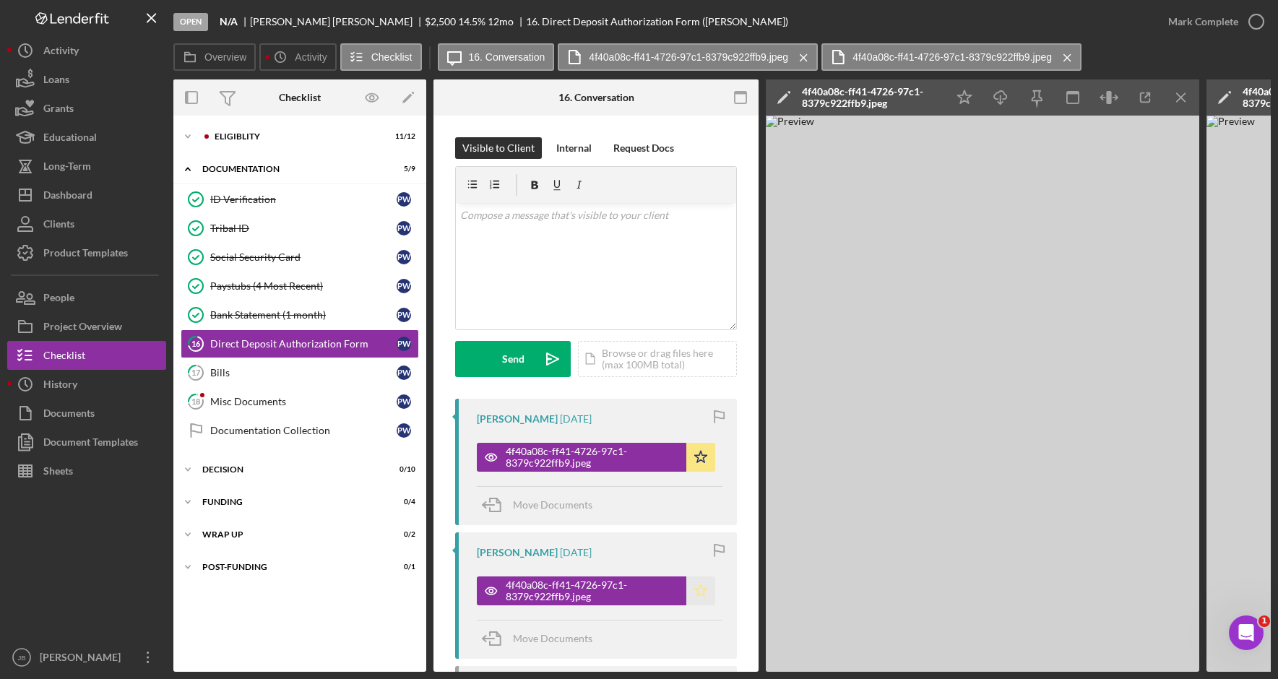
click at [692, 593] on icon "Icon/Star" at bounding box center [700, 591] width 29 height 29
click at [1190, 103] on icon "Icon/Menu Close" at bounding box center [1181, 98] width 33 height 33
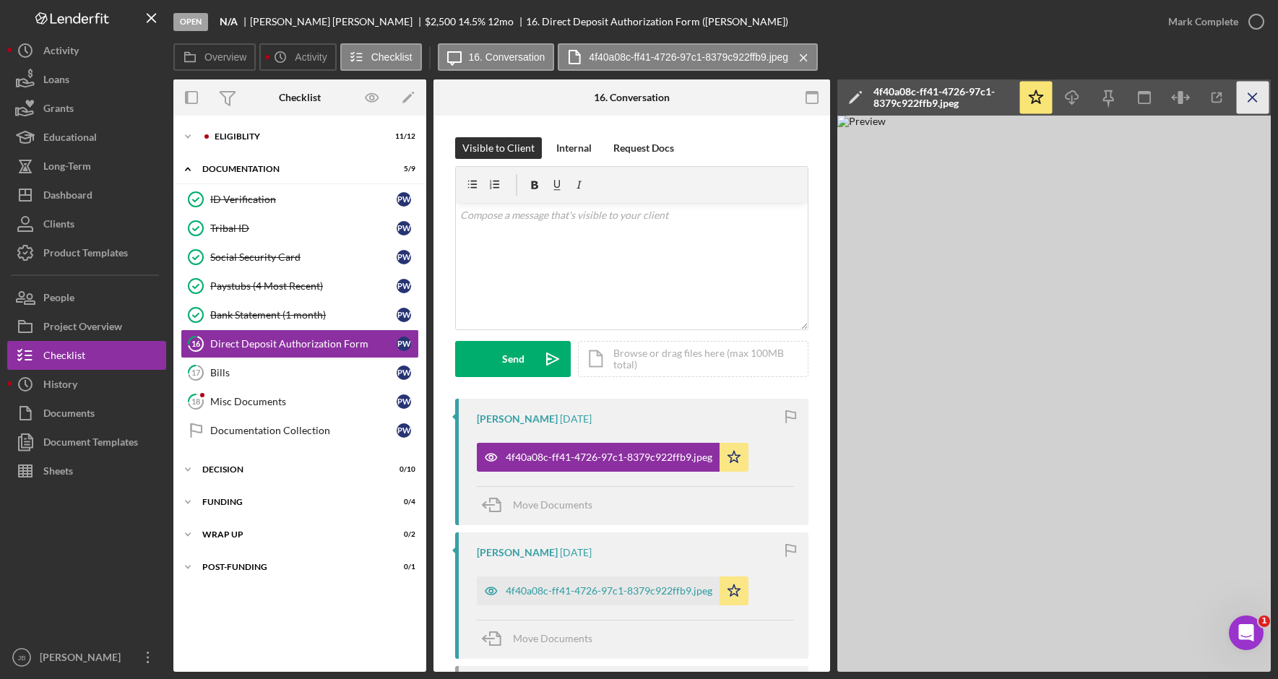
click at [1251, 100] on icon "Icon/Menu Close" at bounding box center [1253, 98] width 33 height 33
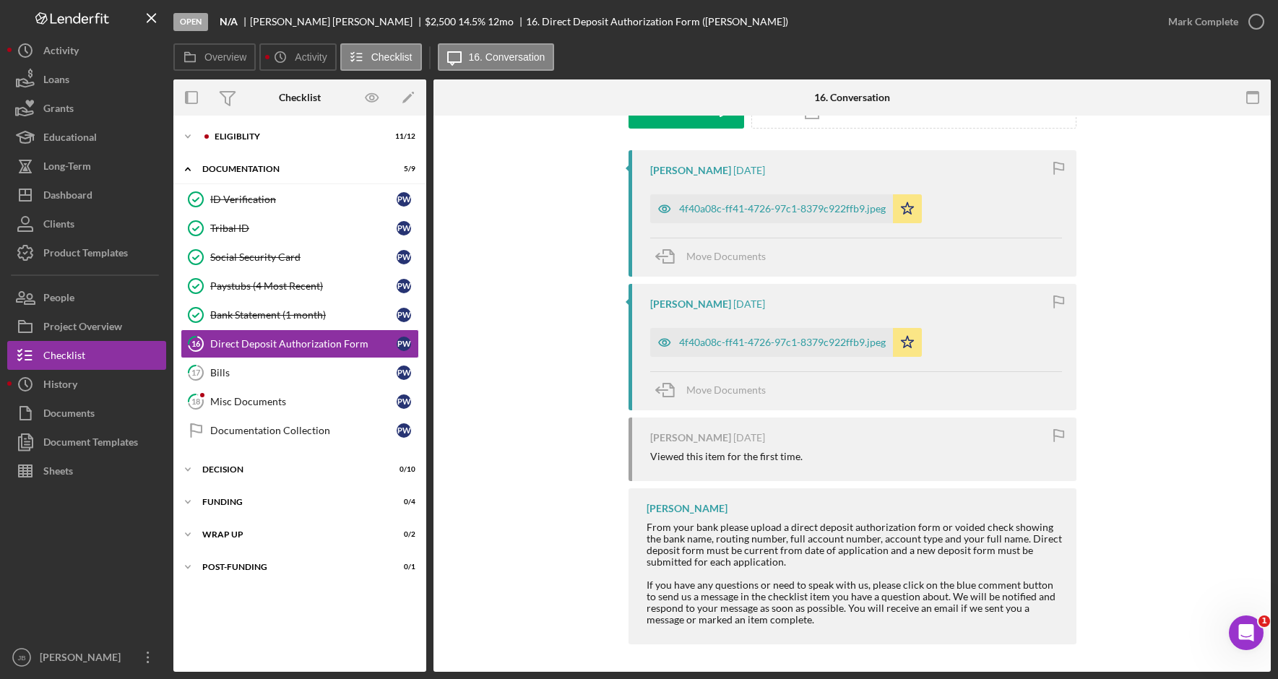
scroll to position [250, 0]
click at [1261, 30] on icon "button" at bounding box center [1256, 22] width 36 height 36
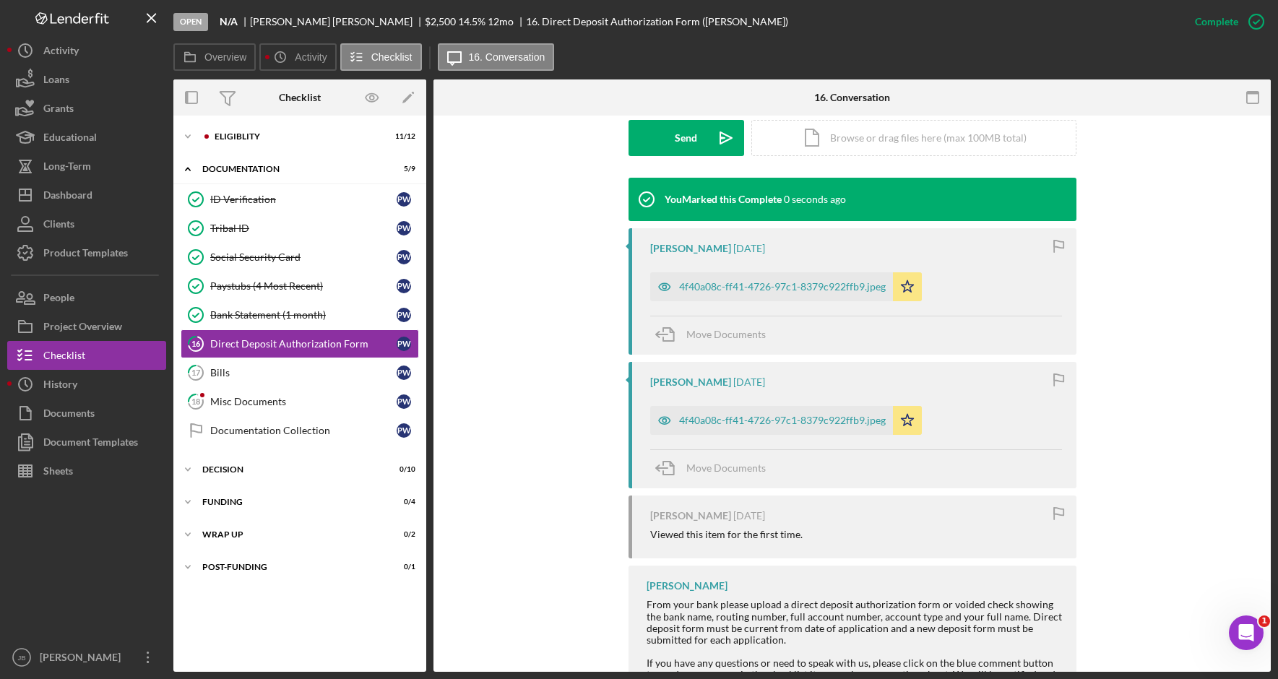
scroll to position [449, 0]
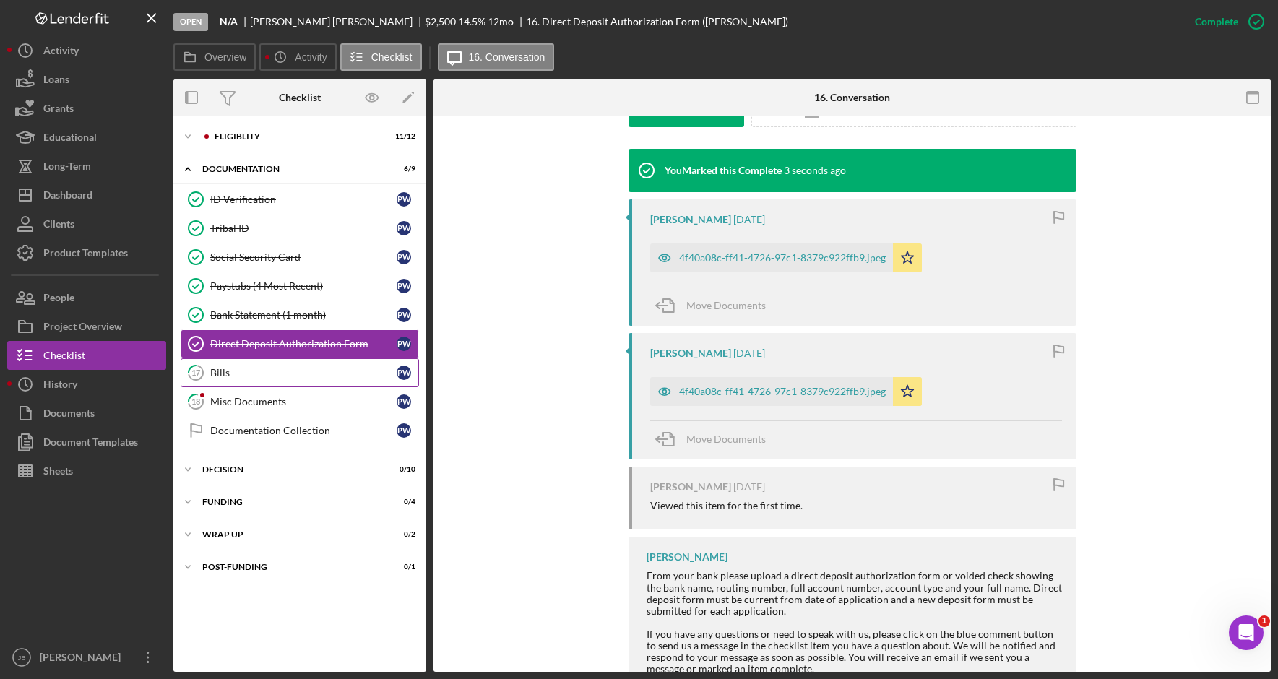
click at [357, 379] on div "Bills" at bounding box center [303, 373] width 186 height 12
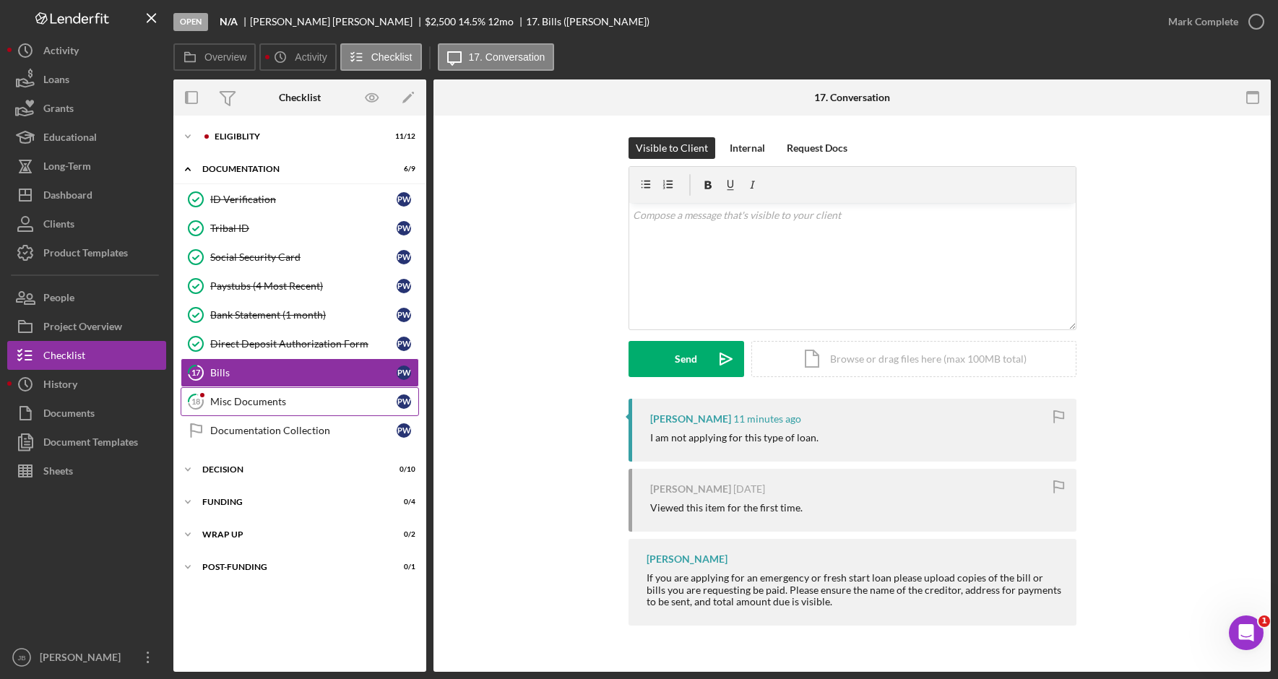
click at [340, 405] on div "Misc Documents" at bounding box center [303, 402] width 186 height 12
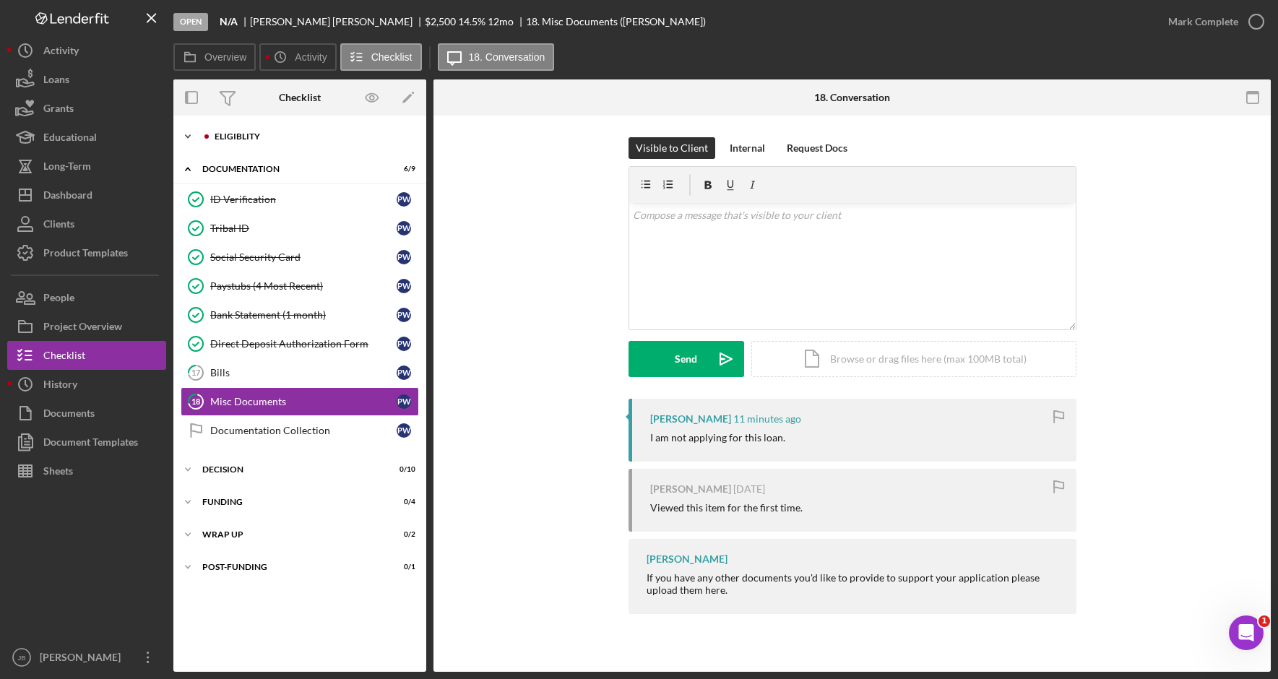
click at [279, 141] on div "Icon/Expander Eligiblity 11 / 12" at bounding box center [299, 136] width 253 height 29
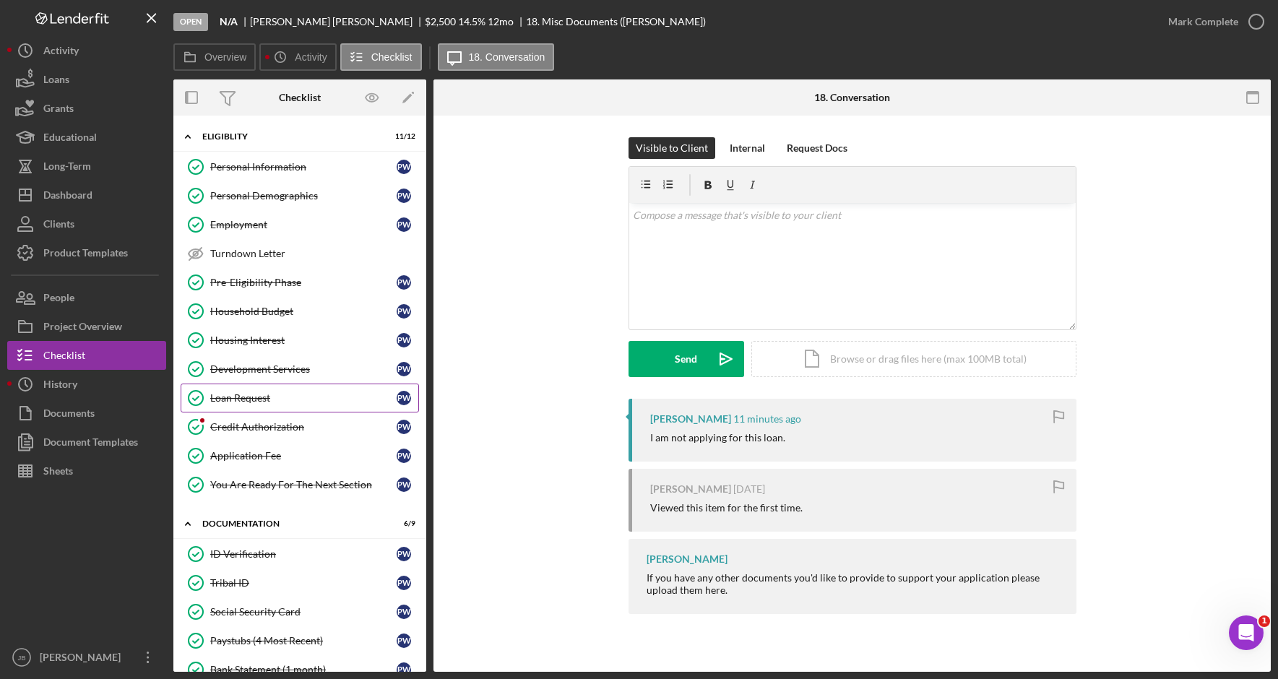
click at [311, 405] on link "Loan Request Loan Request P W" at bounding box center [300, 398] width 238 height 29
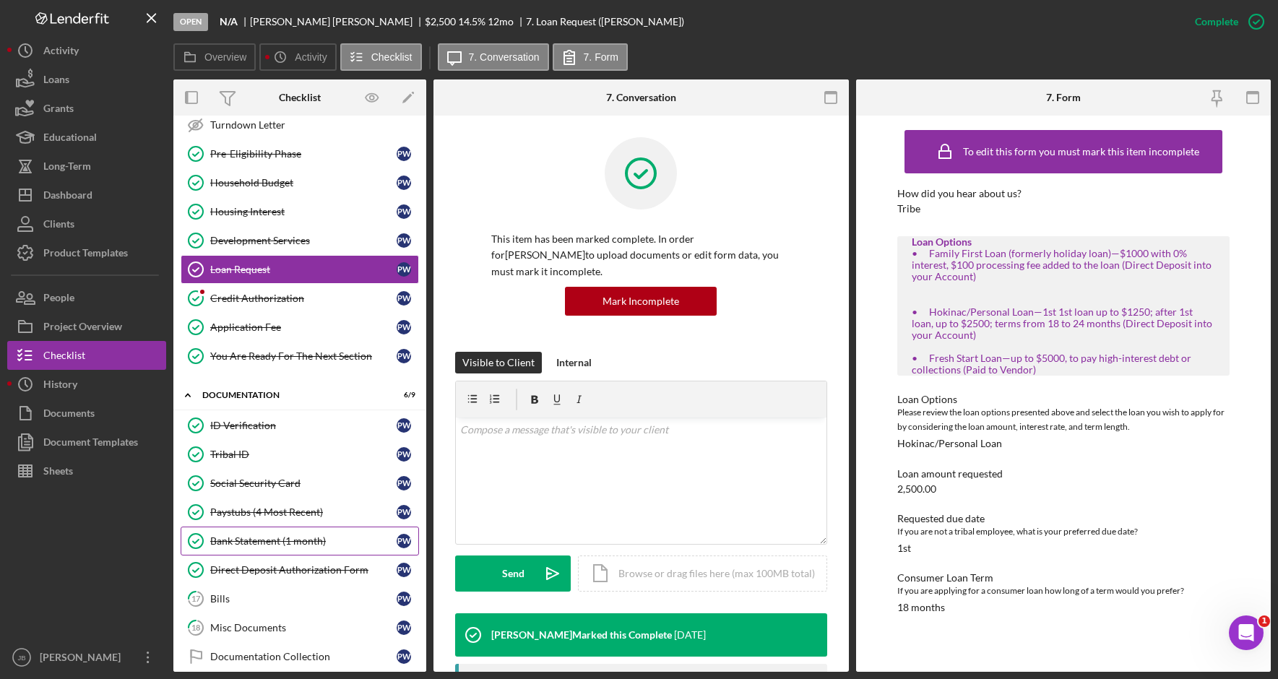
scroll to position [144, 0]
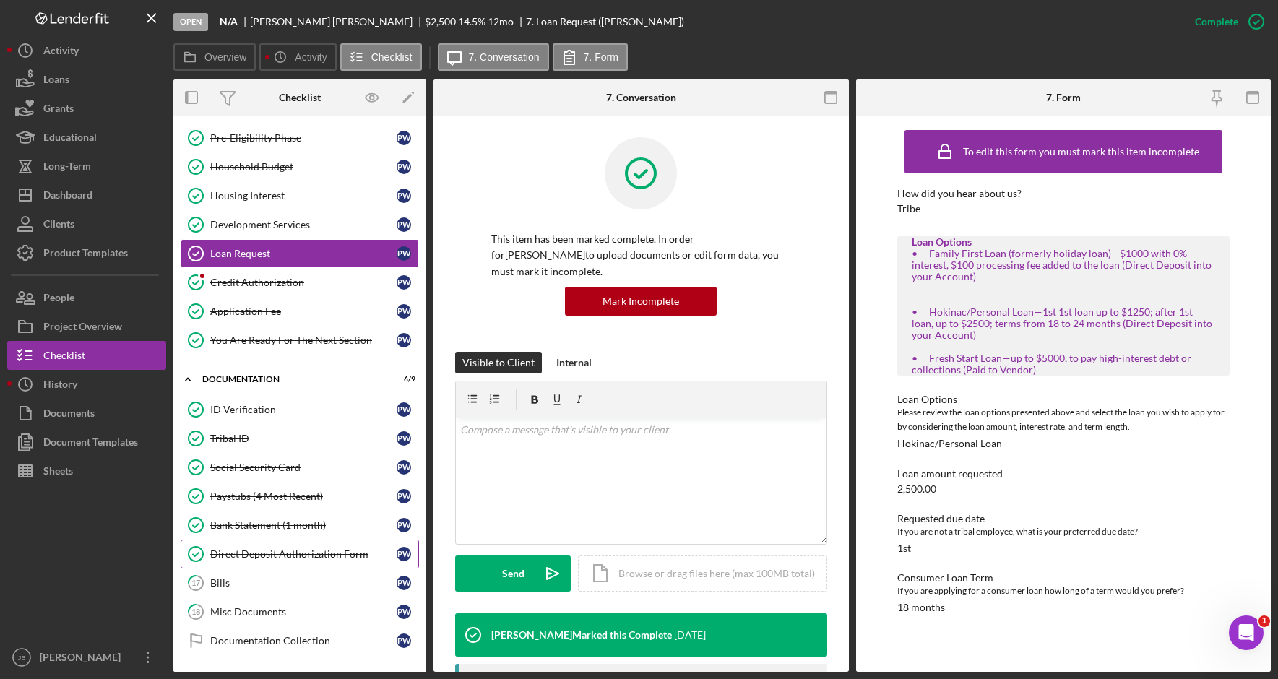
click at [324, 556] on div "Direct Deposit Authorization Form" at bounding box center [303, 554] width 186 height 12
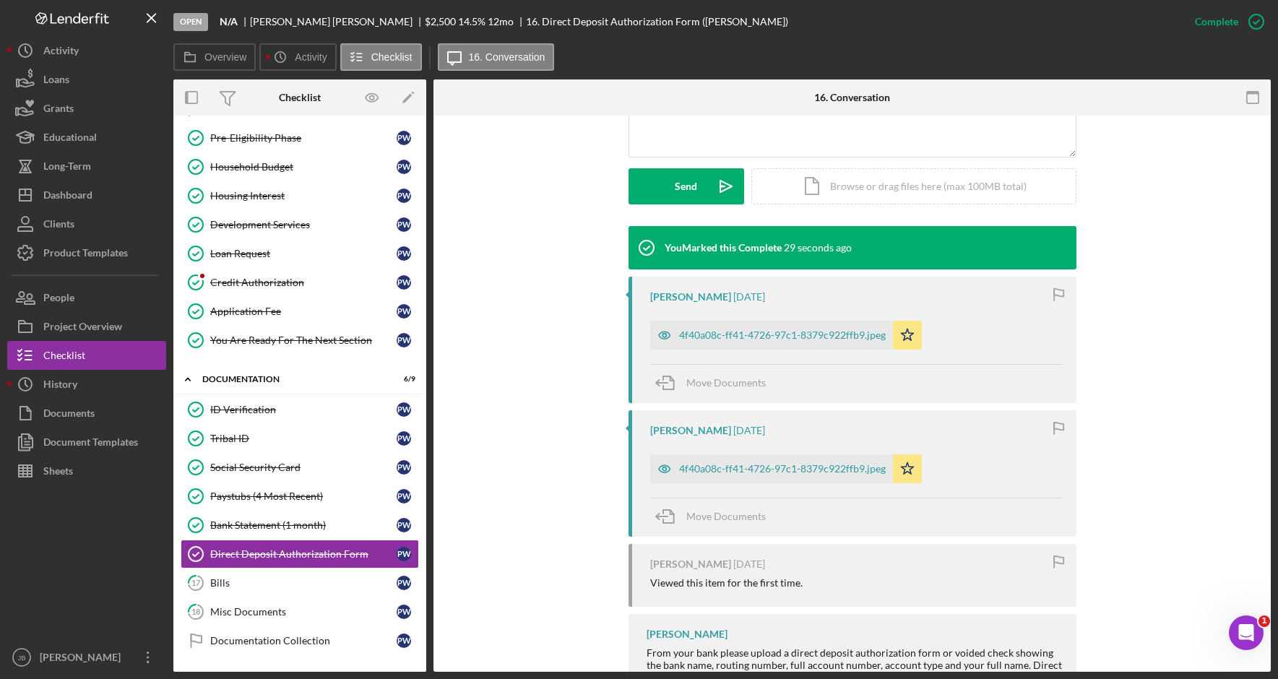
scroll to position [498, 0]
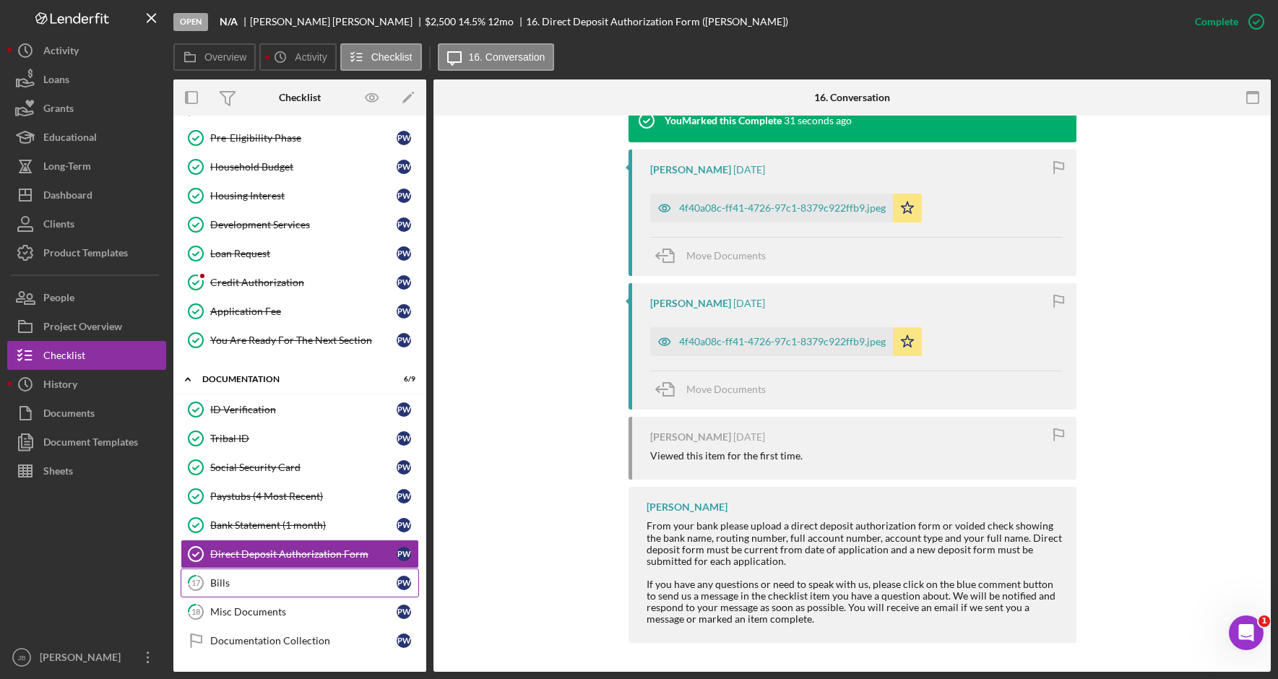
click at [325, 590] on link "17 Bills P W" at bounding box center [300, 583] width 238 height 29
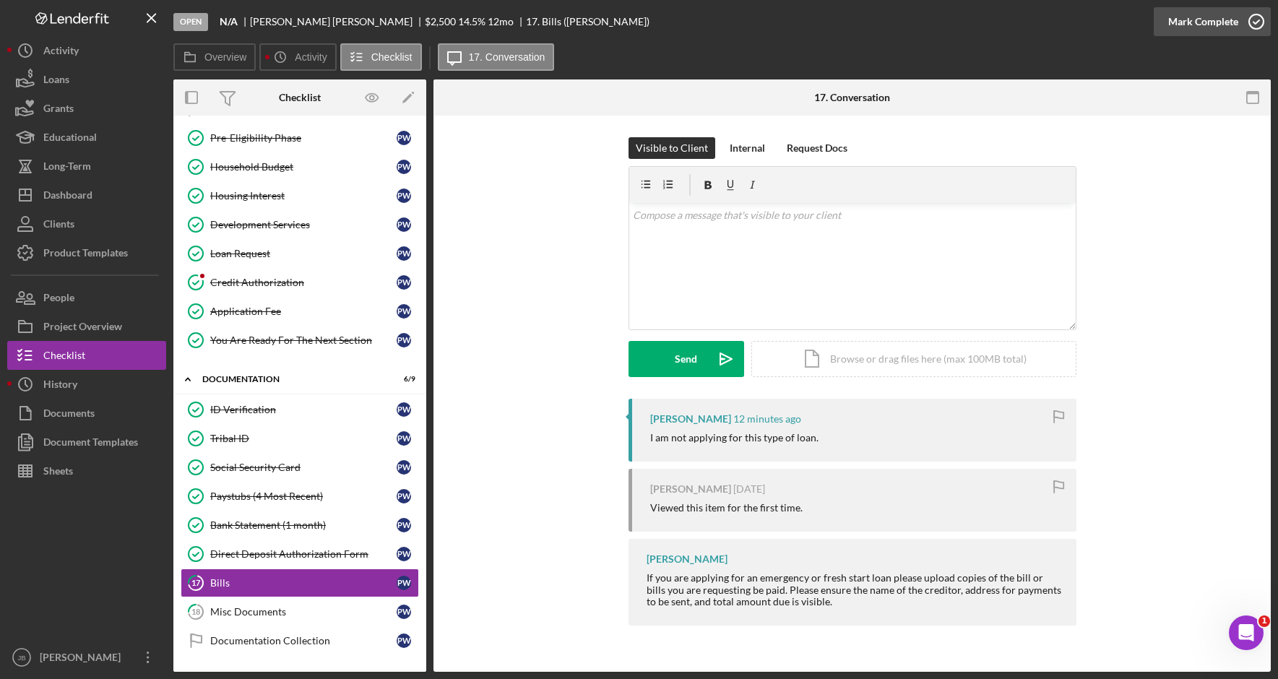
click at [1248, 19] on icon "button" at bounding box center [1256, 22] width 36 height 36
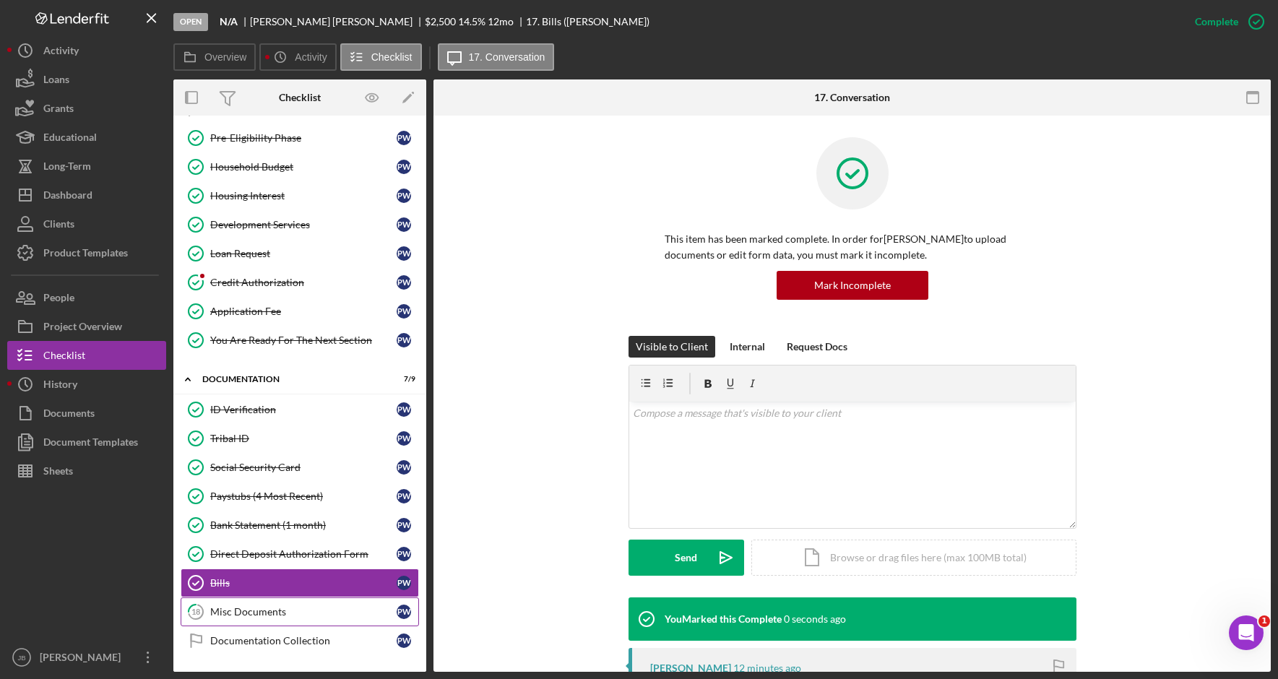
click at [328, 606] on div "Misc Documents" at bounding box center [303, 612] width 186 height 12
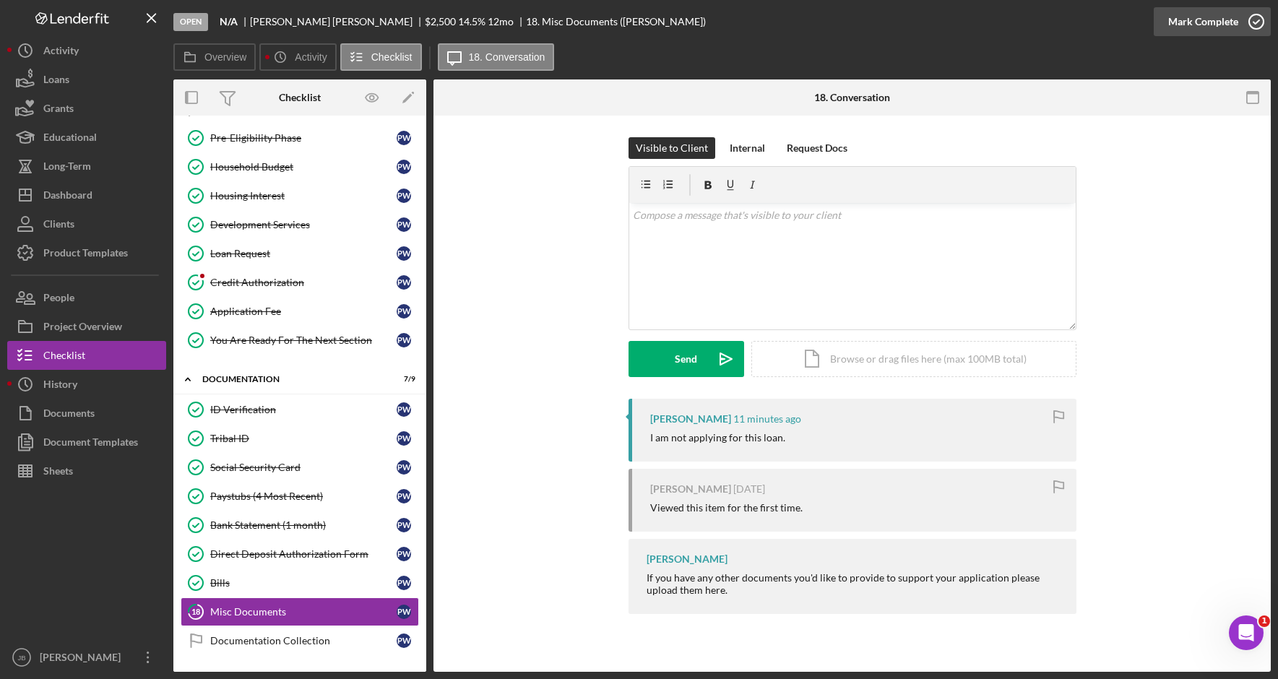
click at [1254, 22] on polyline "button" at bounding box center [1256, 22] width 6 height 4
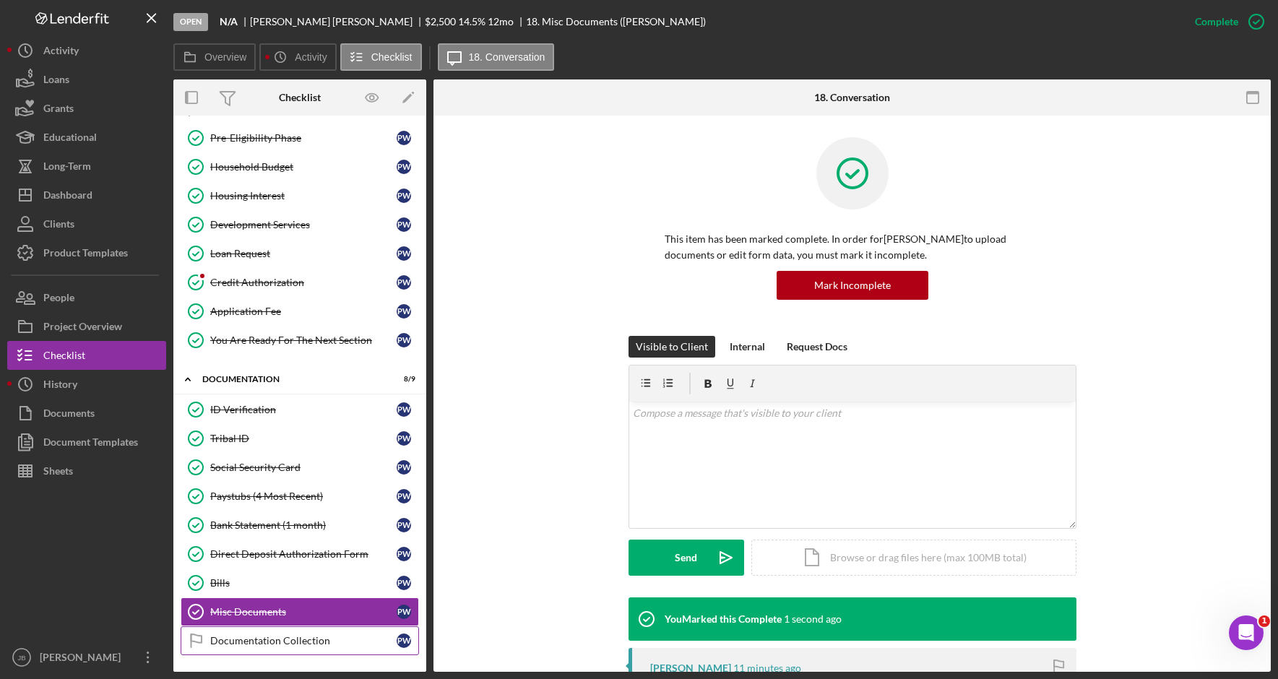
click at [306, 636] on div "Documentation Collection" at bounding box center [303, 641] width 186 height 12
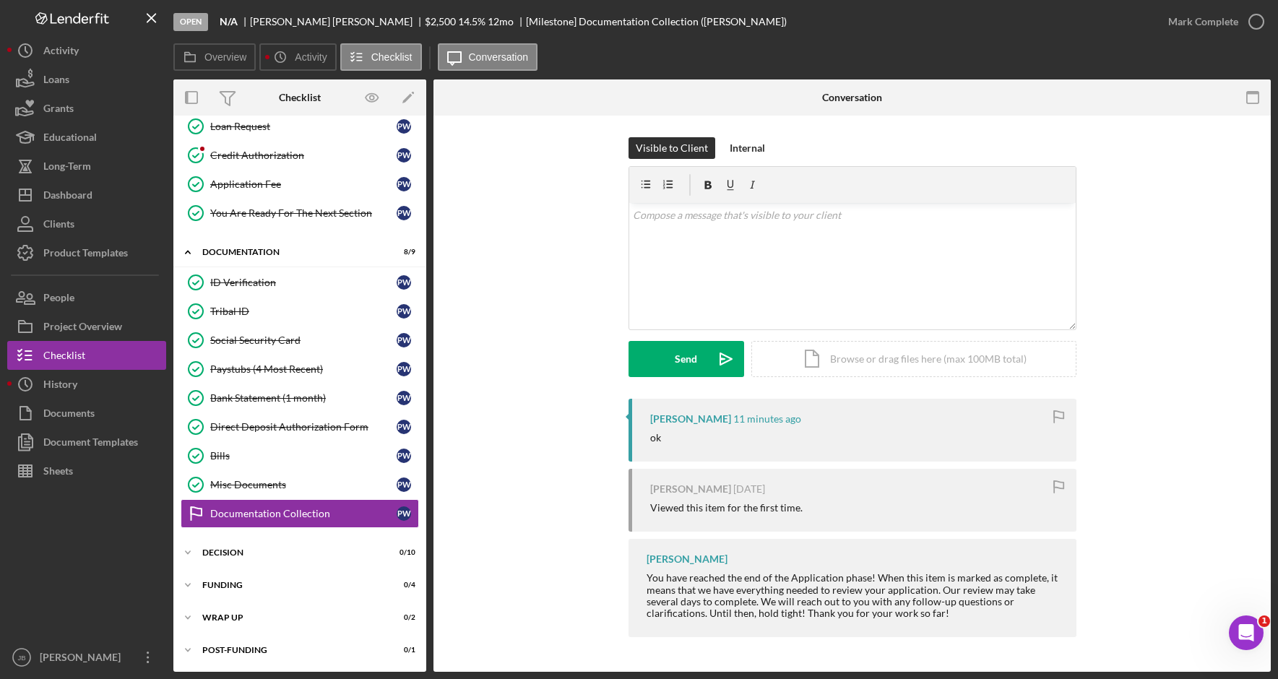
scroll to position [272, 0]
click at [1261, 24] on icon "button" at bounding box center [1256, 22] width 36 height 36
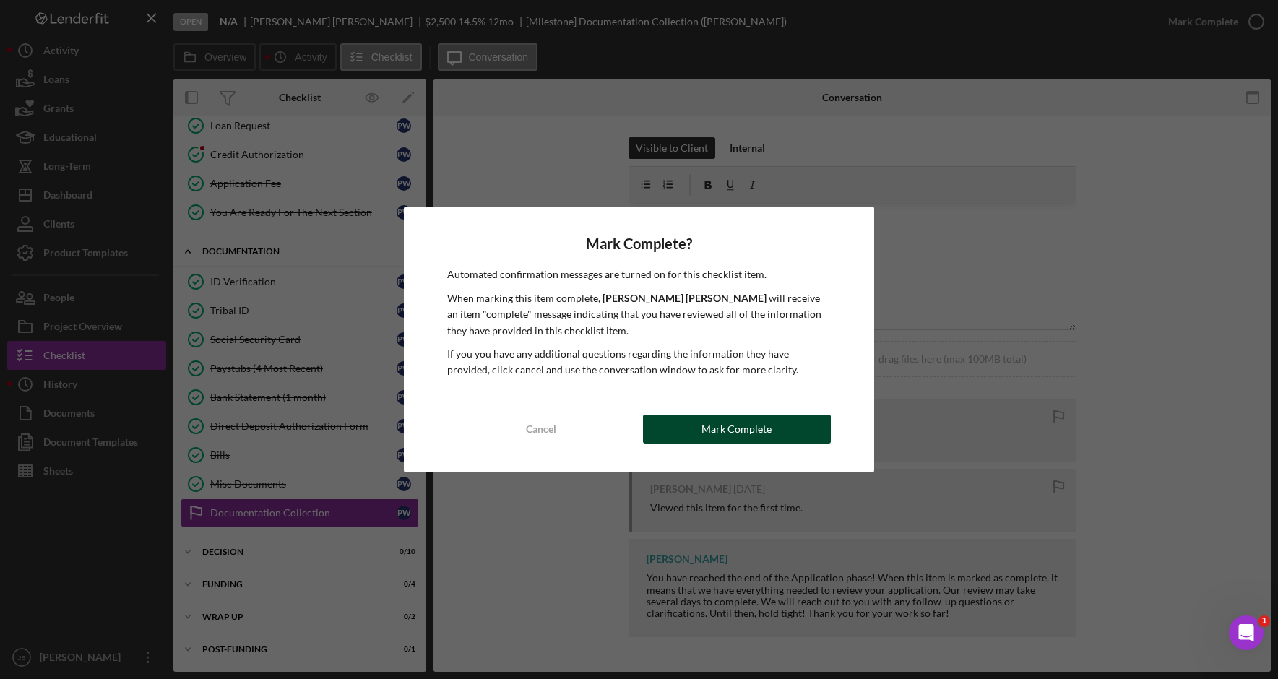
click at [720, 428] on div "Mark Complete" at bounding box center [736, 429] width 70 height 29
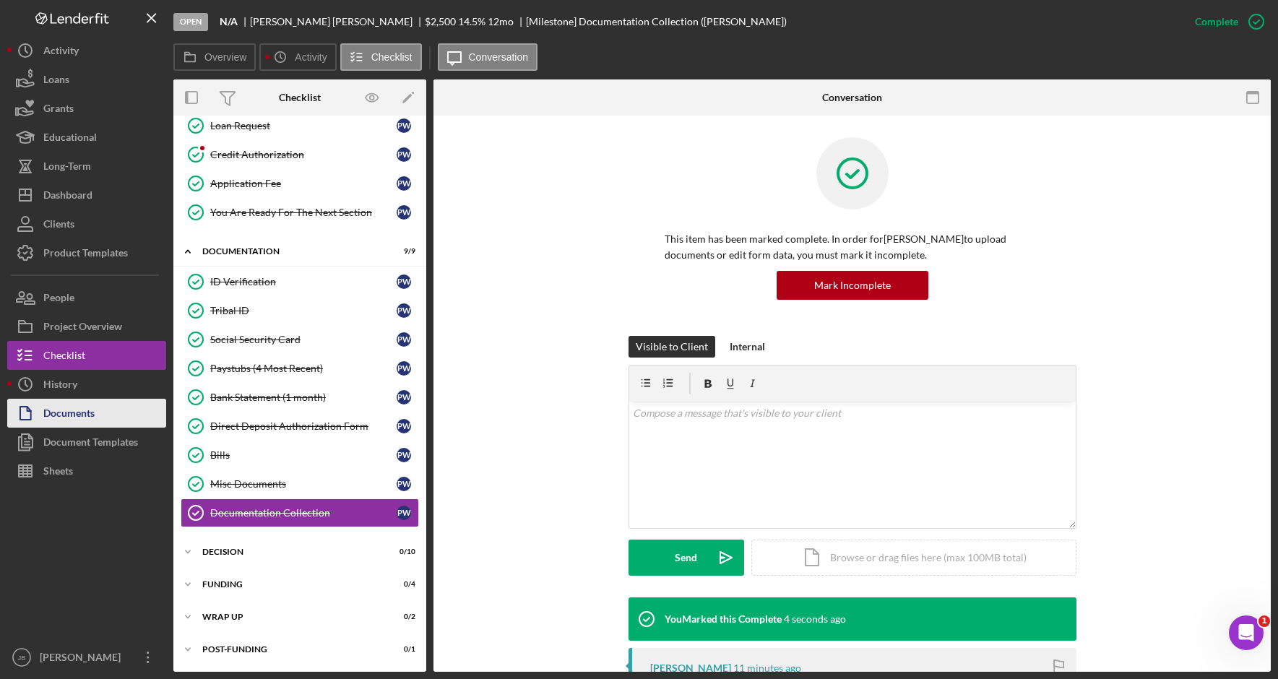
click at [95, 418] on button "Documents" at bounding box center [86, 413] width 159 height 29
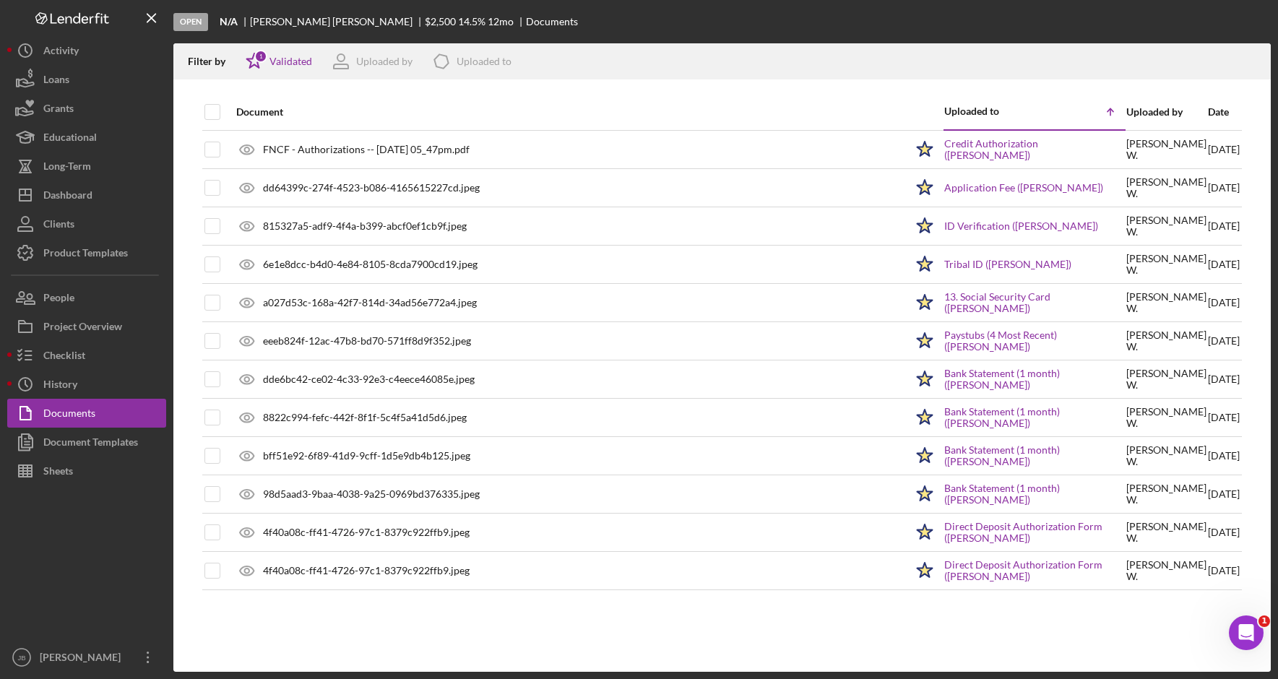
click at [217, 120] on div at bounding box center [212, 112] width 16 height 35
click at [214, 113] on input "checkbox" at bounding box center [212, 112] width 14 height 14
checkbox input "true"
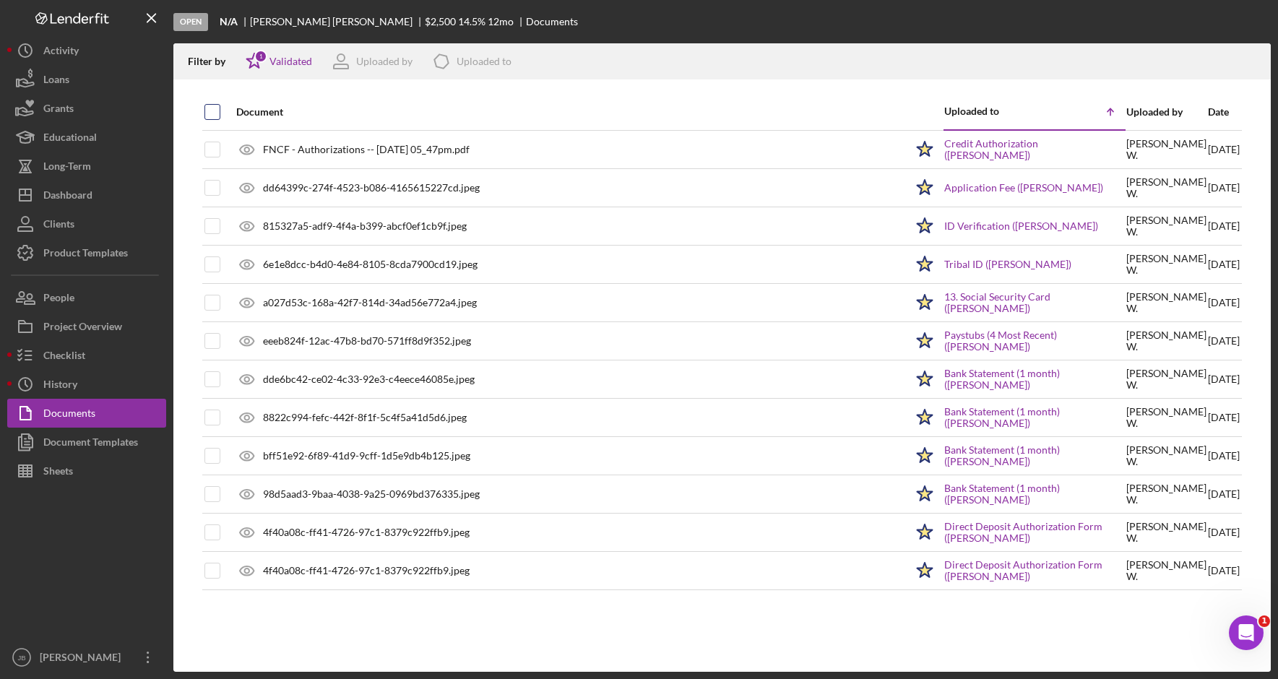
checkbox input "true"
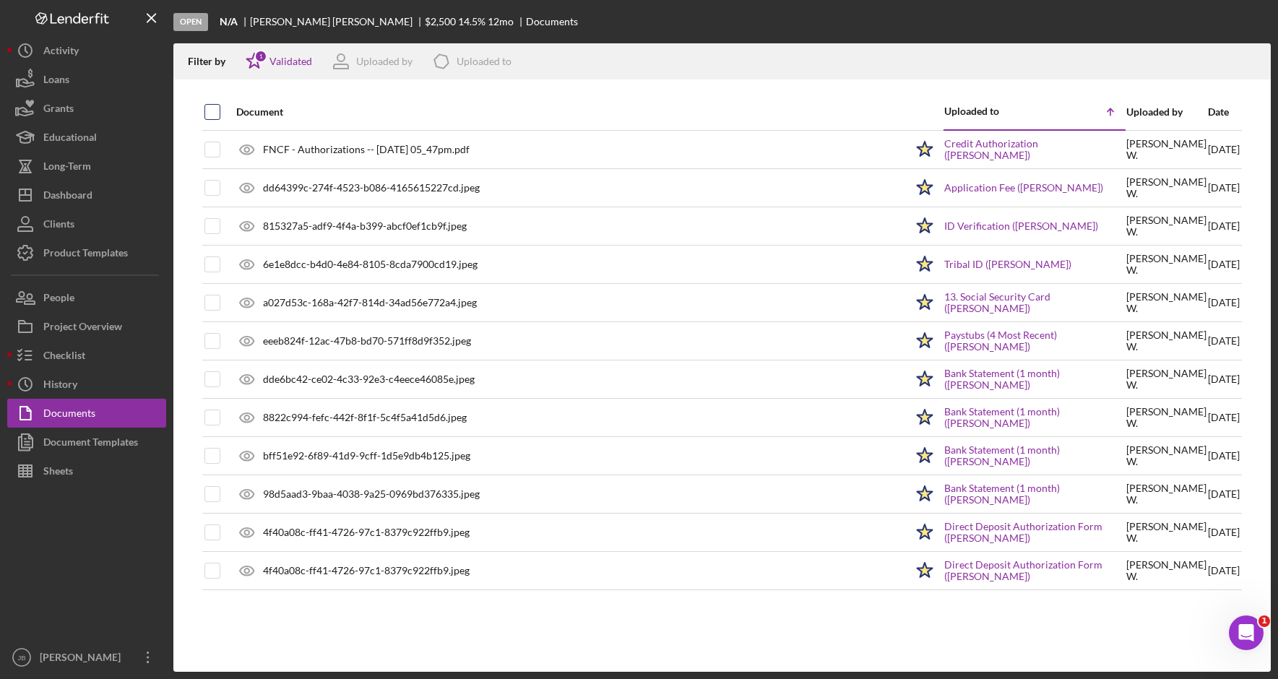
checkbox input "true"
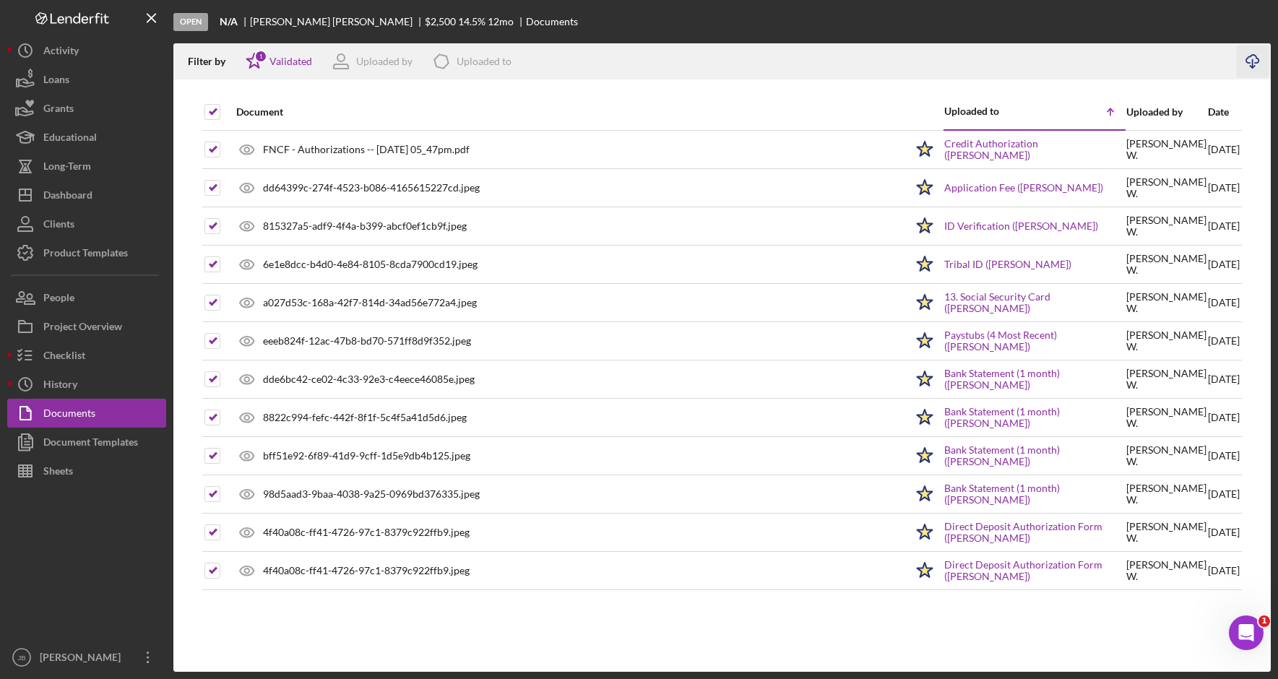
click at [1261, 64] on icon "Icon/Download" at bounding box center [1253, 62] width 33 height 33
click at [92, 189] on div "Dashboard" at bounding box center [67, 197] width 49 height 33
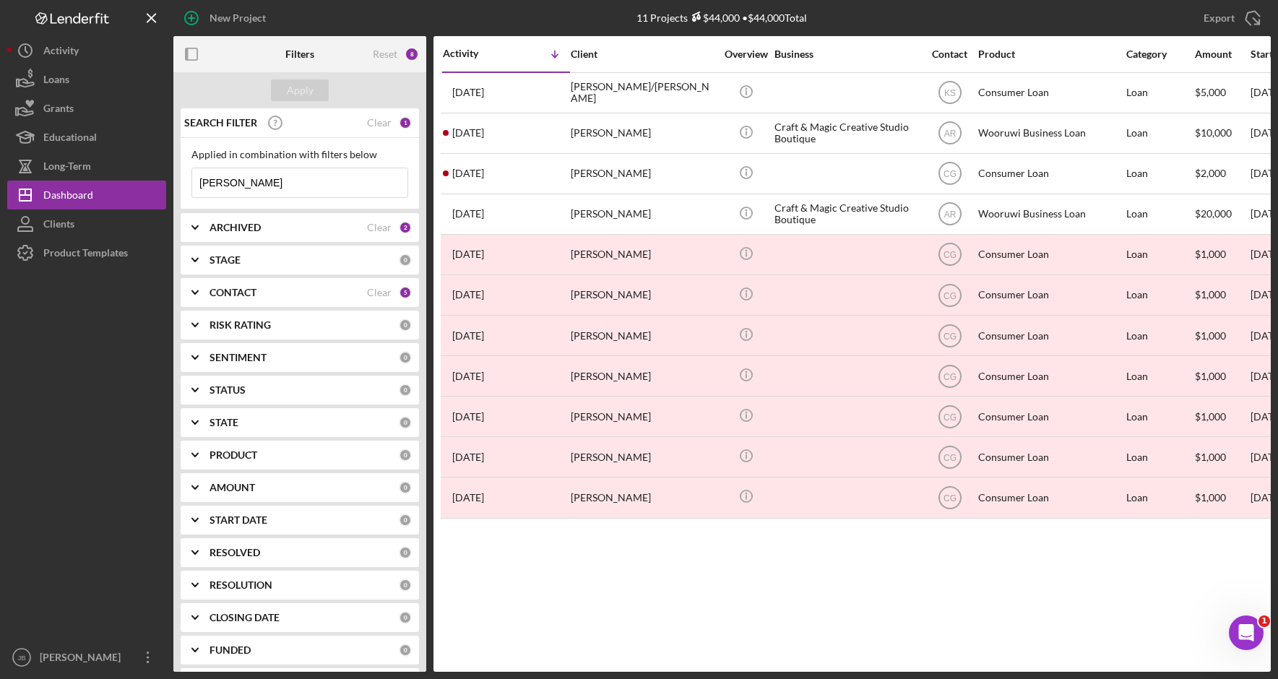
drag, startPoint x: 274, startPoint y: 183, endPoint x: 198, endPoint y: 188, distance: 76.0
click at [198, 187] on input "[PERSON_NAME]" at bounding box center [299, 182] width 215 height 29
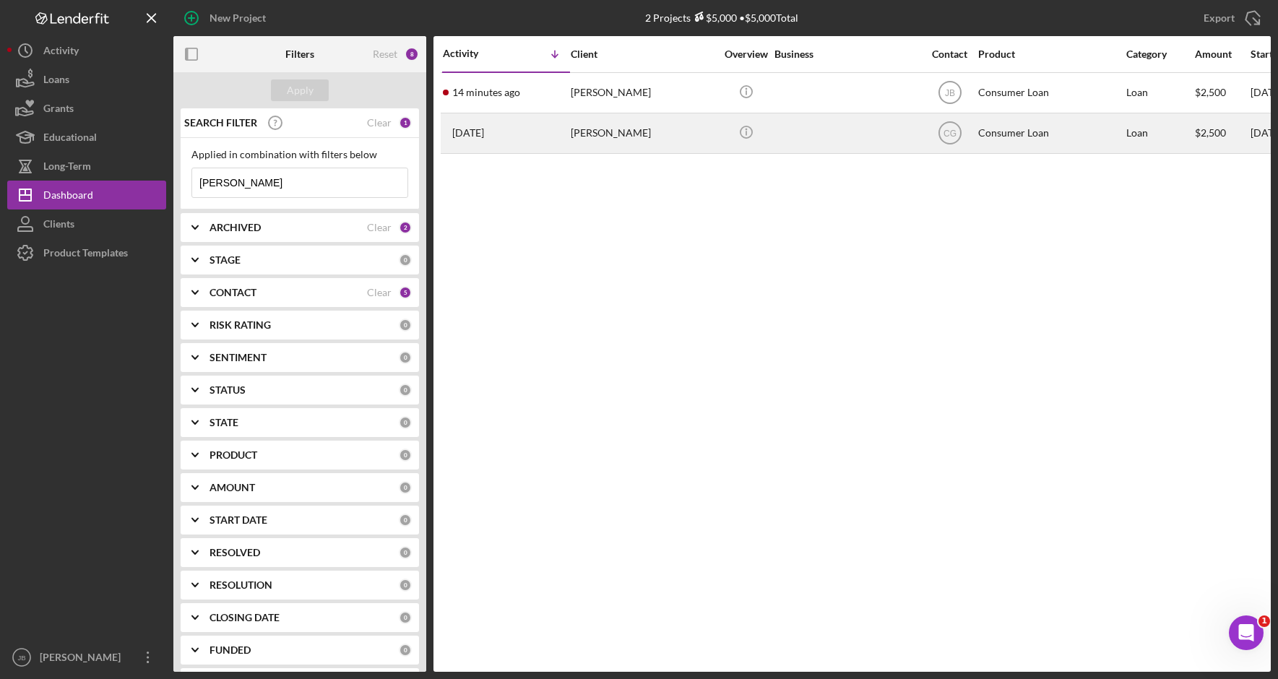
type input "[PERSON_NAME]"
click at [646, 137] on div "[PERSON_NAME]" at bounding box center [643, 133] width 144 height 38
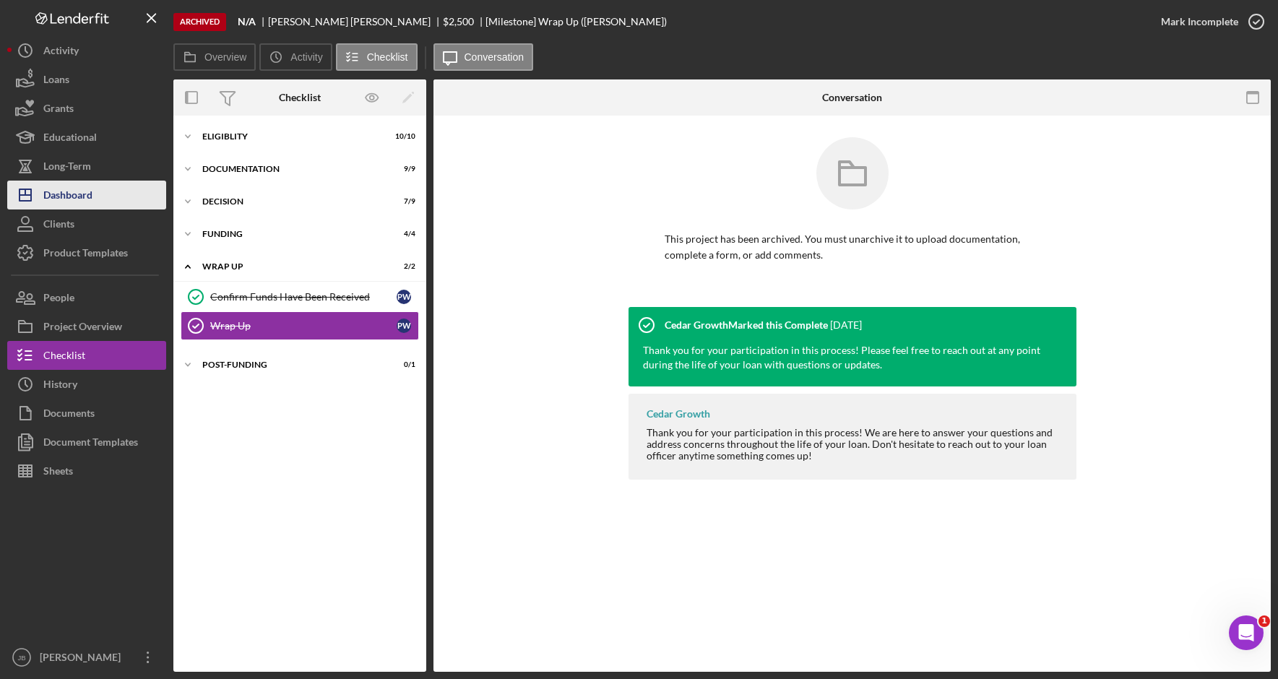
click at [146, 194] on button "Icon/Dashboard Dashboard" at bounding box center [86, 195] width 159 height 29
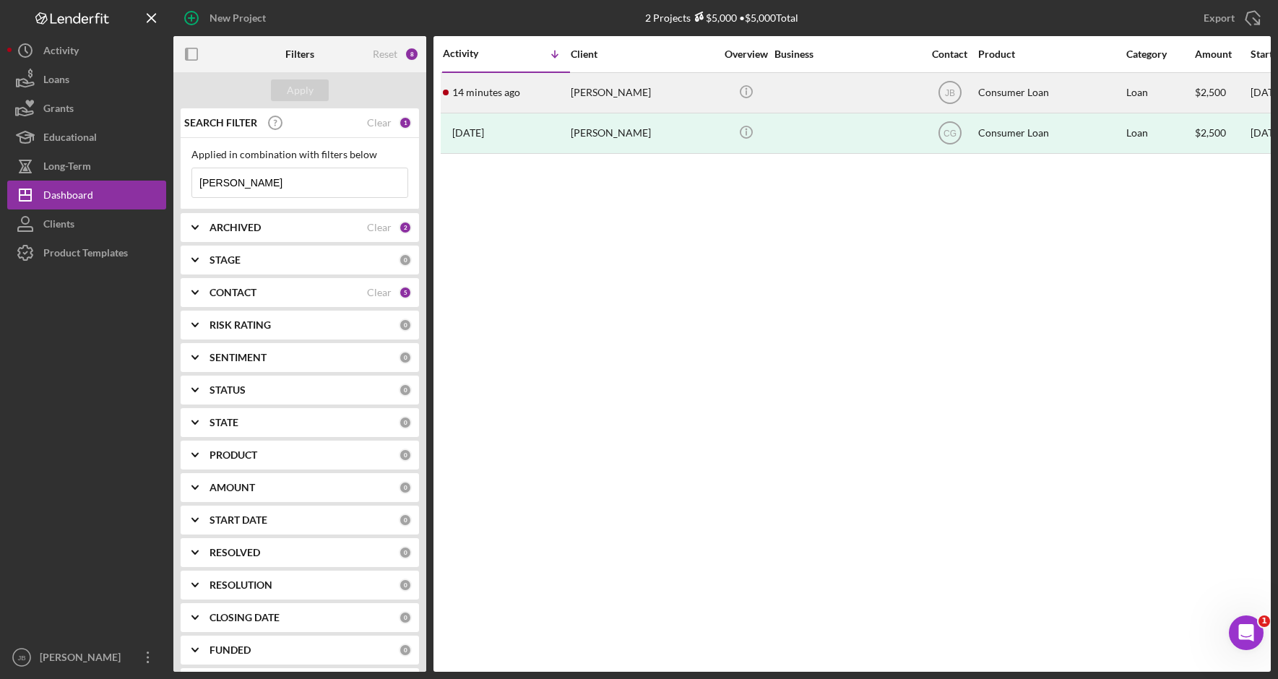
click at [615, 91] on div "[PERSON_NAME]" at bounding box center [643, 93] width 144 height 38
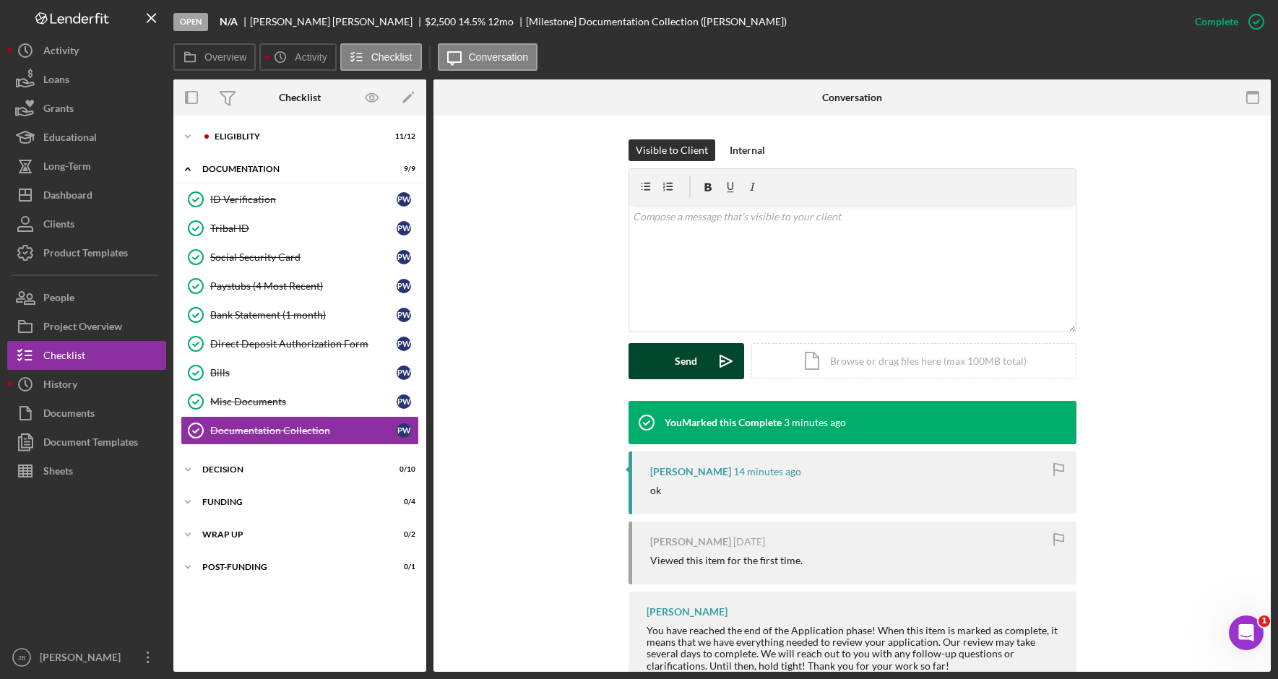
scroll to position [171, 0]
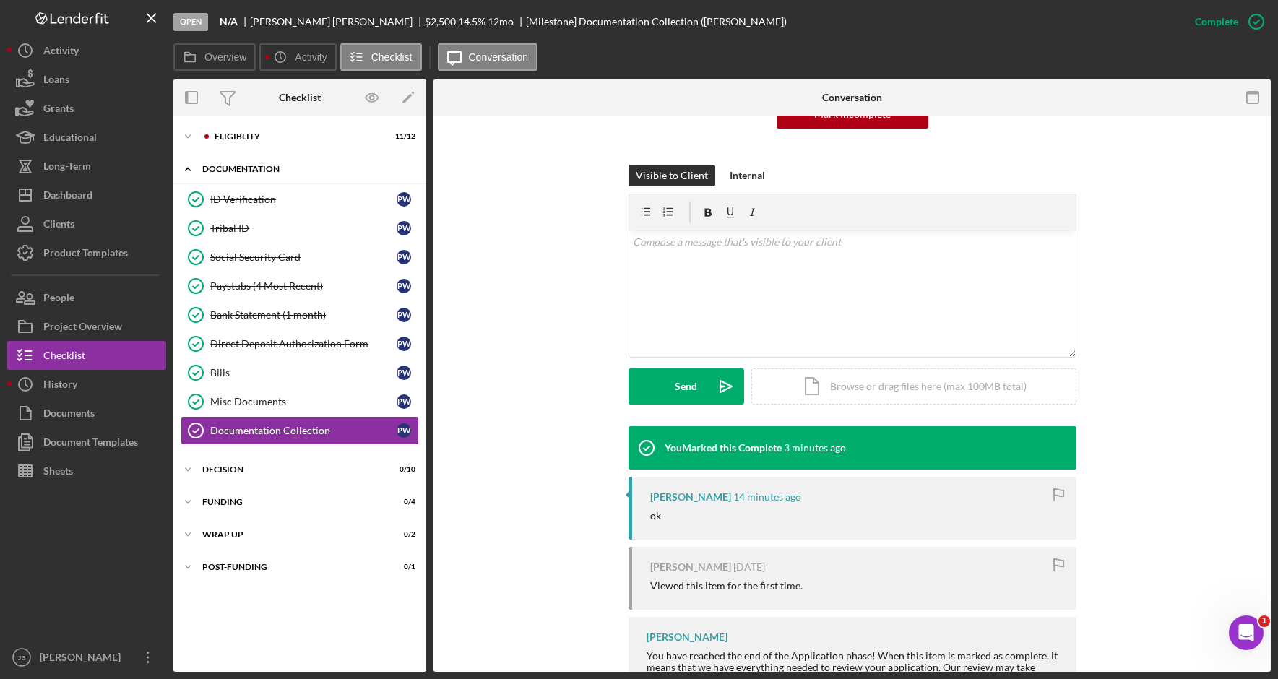
click at [284, 168] on div "Documentation" at bounding box center [305, 169] width 206 height 9
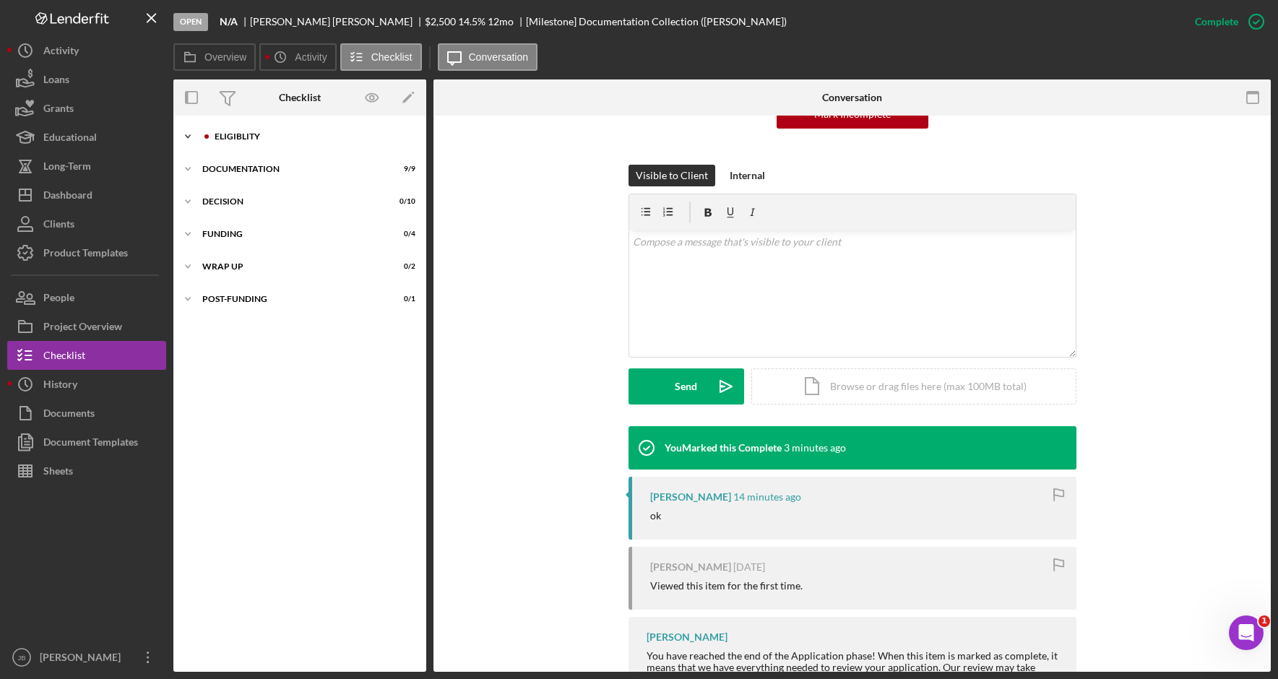
click at [272, 141] on div "Icon/Expander Eligiblity 11 / 12" at bounding box center [299, 136] width 253 height 29
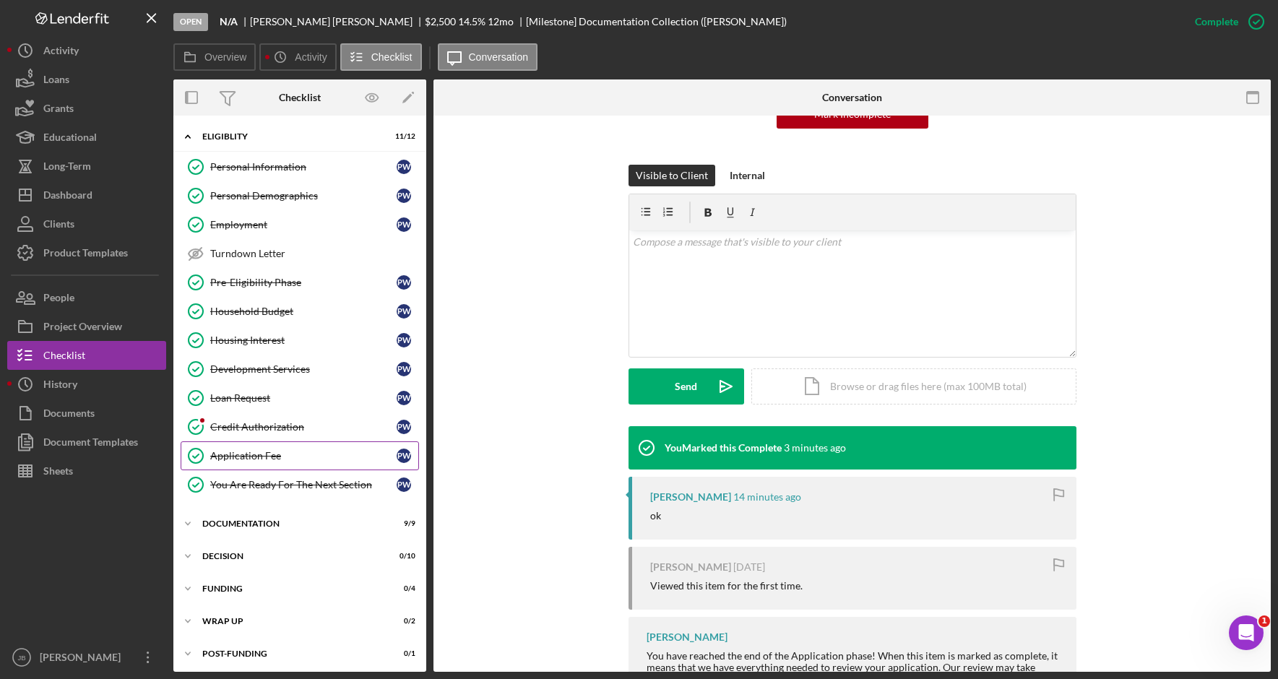
click at [327, 452] on div "Application Fee" at bounding box center [303, 456] width 186 height 12
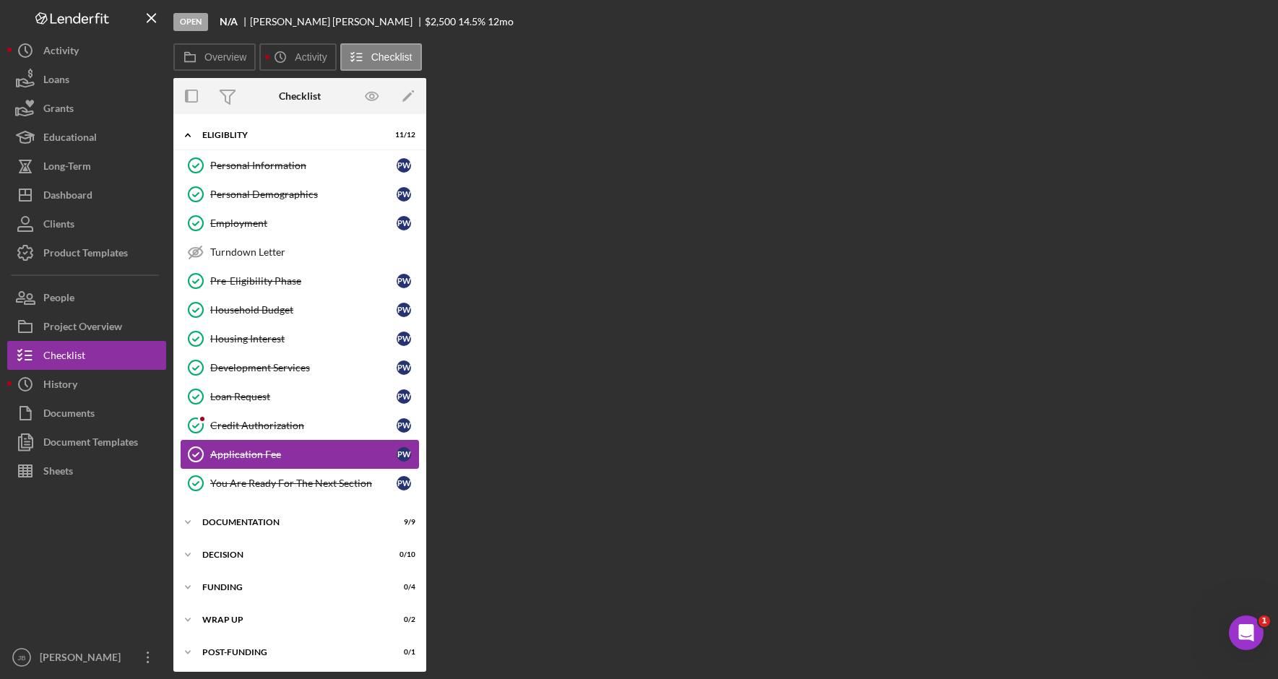
click at [327, 452] on div "Application Fee" at bounding box center [303, 455] width 186 height 12
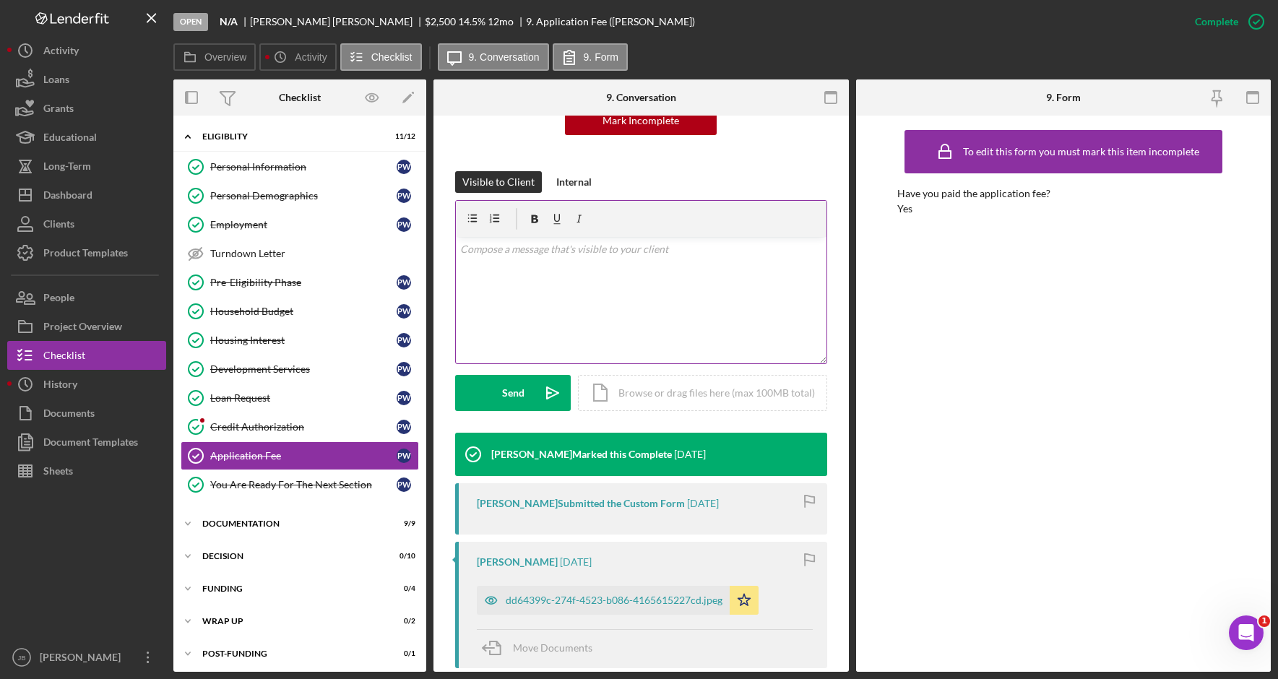
scroll to position [217, 0]
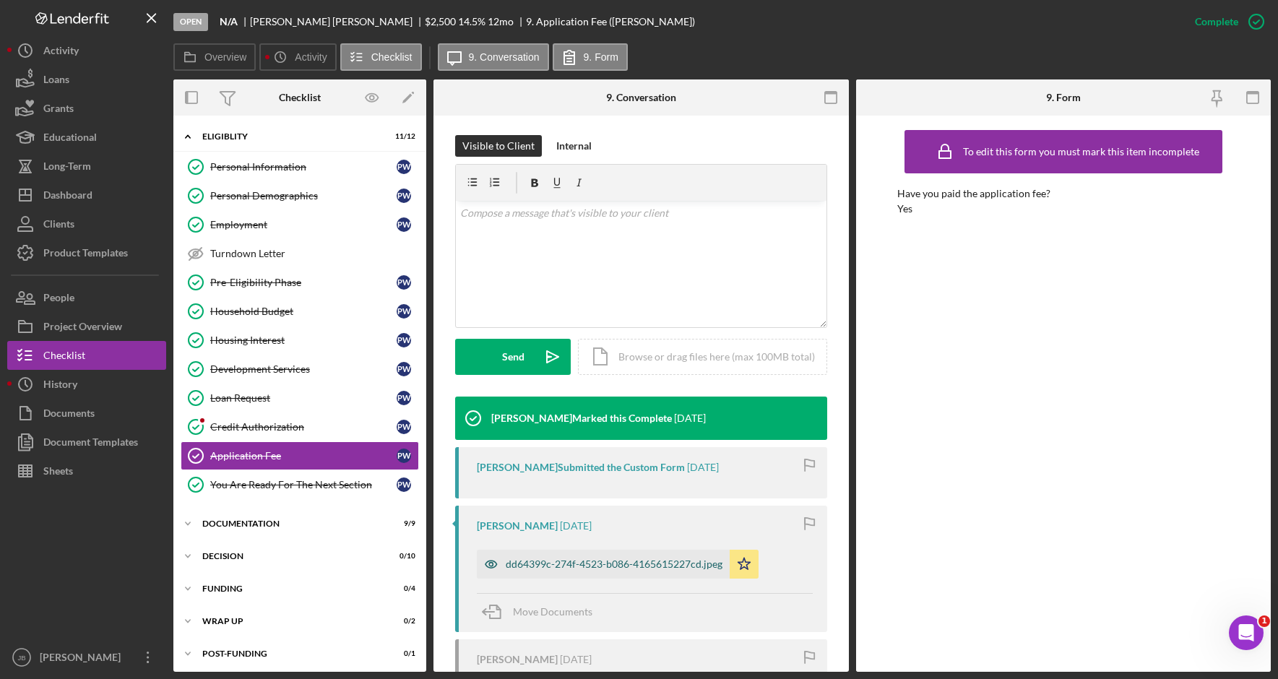
click at [618, 558] on div "dd64399c-274f-4523-b086-4165615227cd.jpeg" at bounding box center [614, 564] width 217 height 12
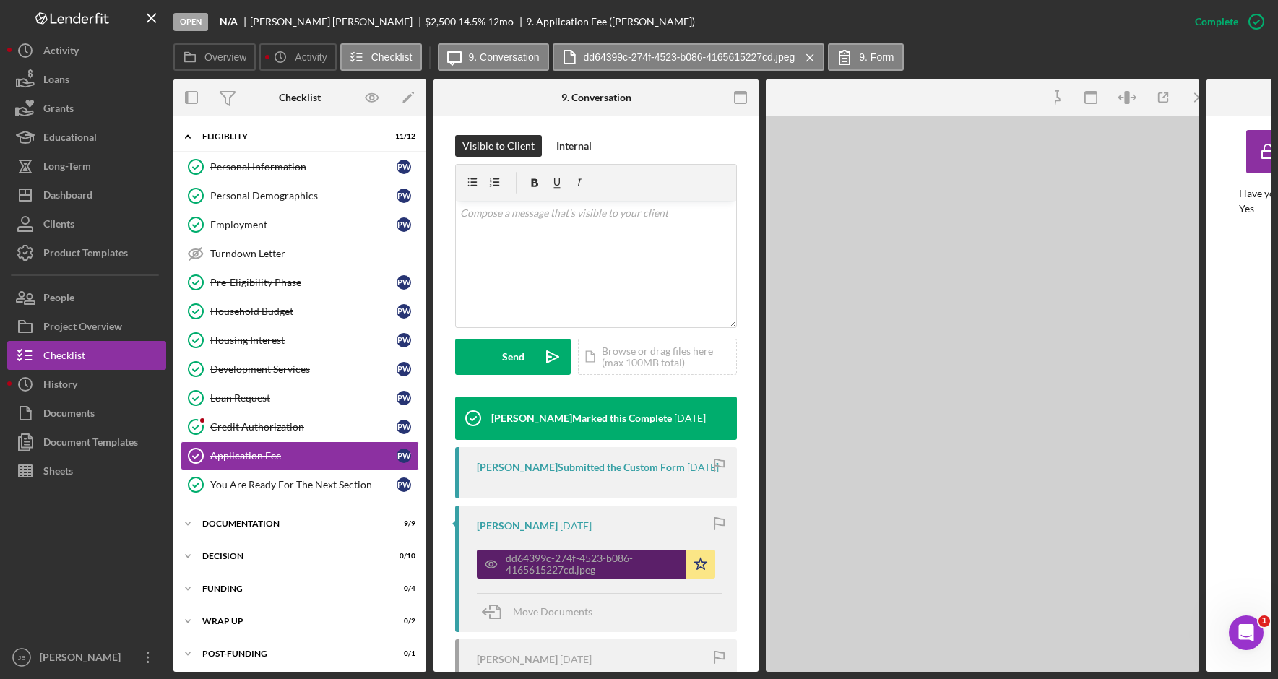
click at [618, 548] on div "Pamela Wilber 1 week ago dd64399c-274f-4523-b086-4165615227cd.jpeg Icon/Star Mo…" at bounding box center [596, 569] width 282 height 126
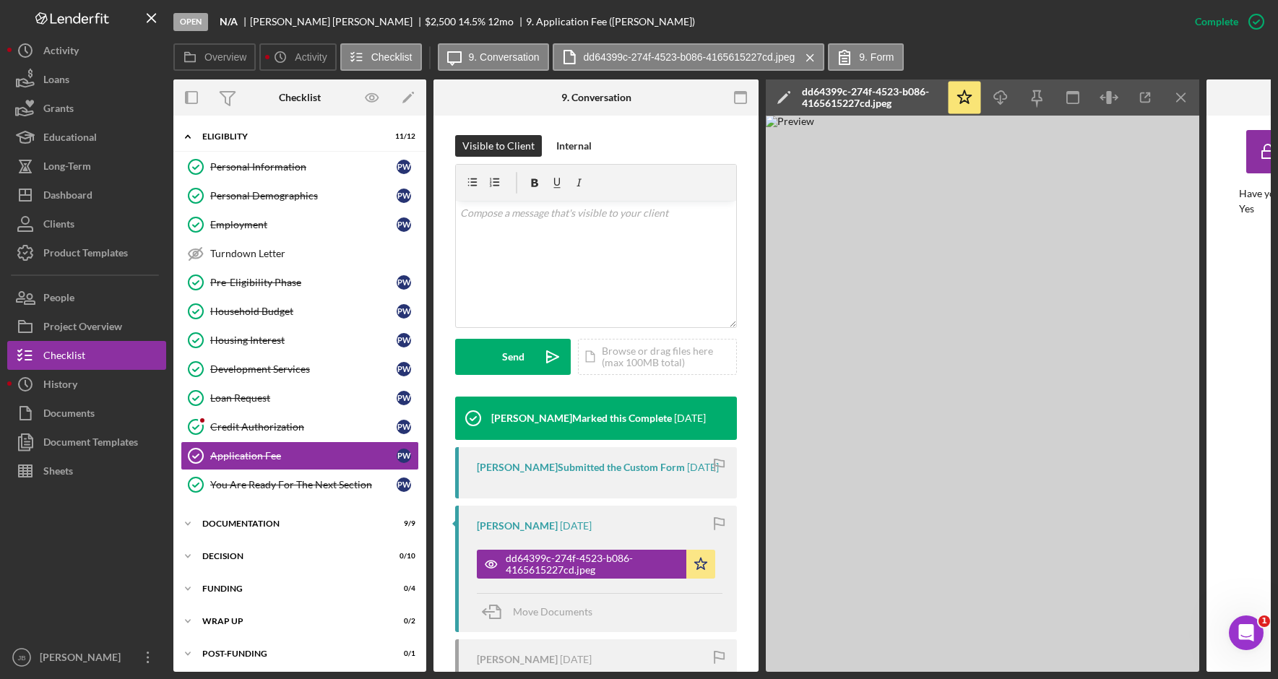
click at [1184, 99] on icon "Icon/Menu Close" at bounding box center [1181, 98] width 33 height 33
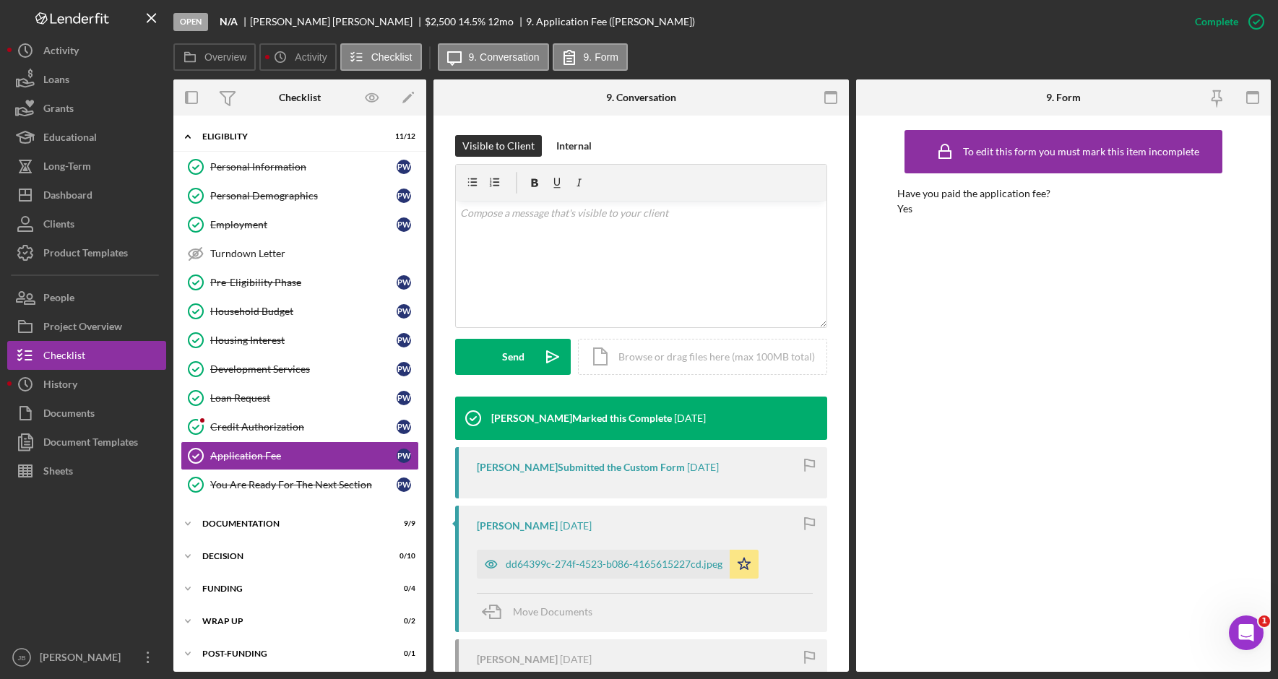
drag, startPoint x: 977, startPoint y: 296, endPoint x: 936, endPoint y: 291, distance: 41.5
click at [977, 295] on div "To edit this form you must mark this item incomplete Have you paid the applicat…" at bounding box center [1063, 394] width 332 height 542
click at [307, 405] on link "Loan Request Loan Request P W" at bounding box center [300, 398] width 238 height 29
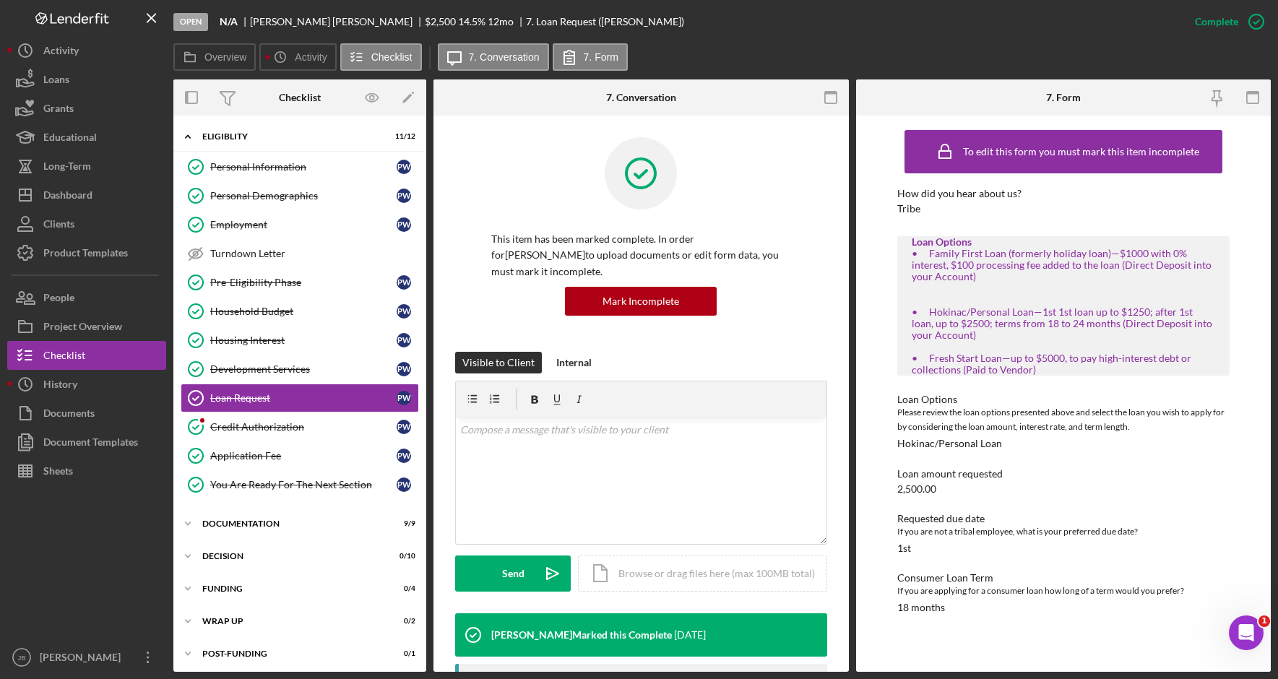
click at [1022, 40] on div "Open N/A Pamela Wilber $2,500 $2,500 14.5 % 12 mo 7. Loan Request (Pamela W.)" at bounding box center [676, 21] width 1007 height 43
drag, startPoint x: 99, startPoint y: 194, endPoint x: 113, endPoint y: 191, distance: 14.0
click at [99, 193] on button "Icon/Dashboard Dashboard" at bounding box center [86, 195] width 159 height 29
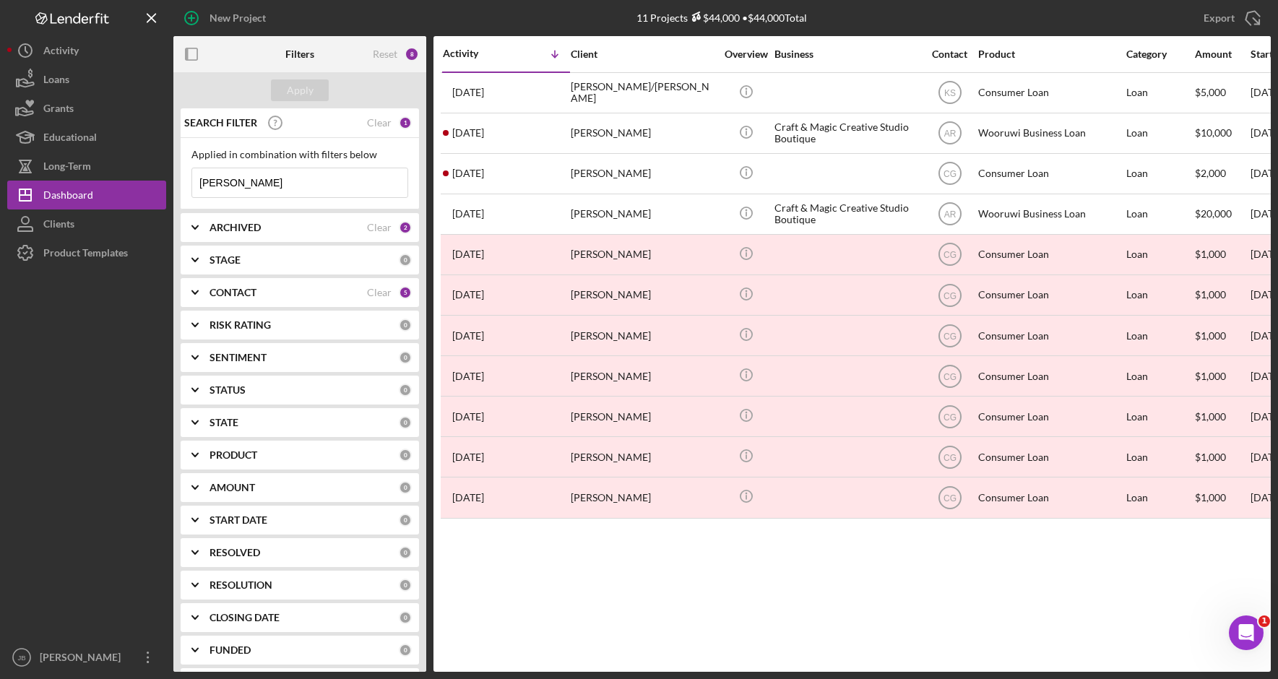
click at [787, 593] on div "Activity Icon/Table Sort Arrow Client Overview Business Contact Product Categor…" at bounding box center [851, 354] width 837 height 636
click at [246, 184] on input "[PERSON_NAME]" at bounding box center [299, 182] width 215 height 29
drag, startPoint x: 249, startPoint y: 183, endPoint x: 156, endPoint y: 181, distance: 92.5
click at [157, 181] on div "New Project 11 Projects $44,000 • $44,000 Total Taylor Export Icon/Export Filte…" at bounding box center [639, 336] width 1264 height 672
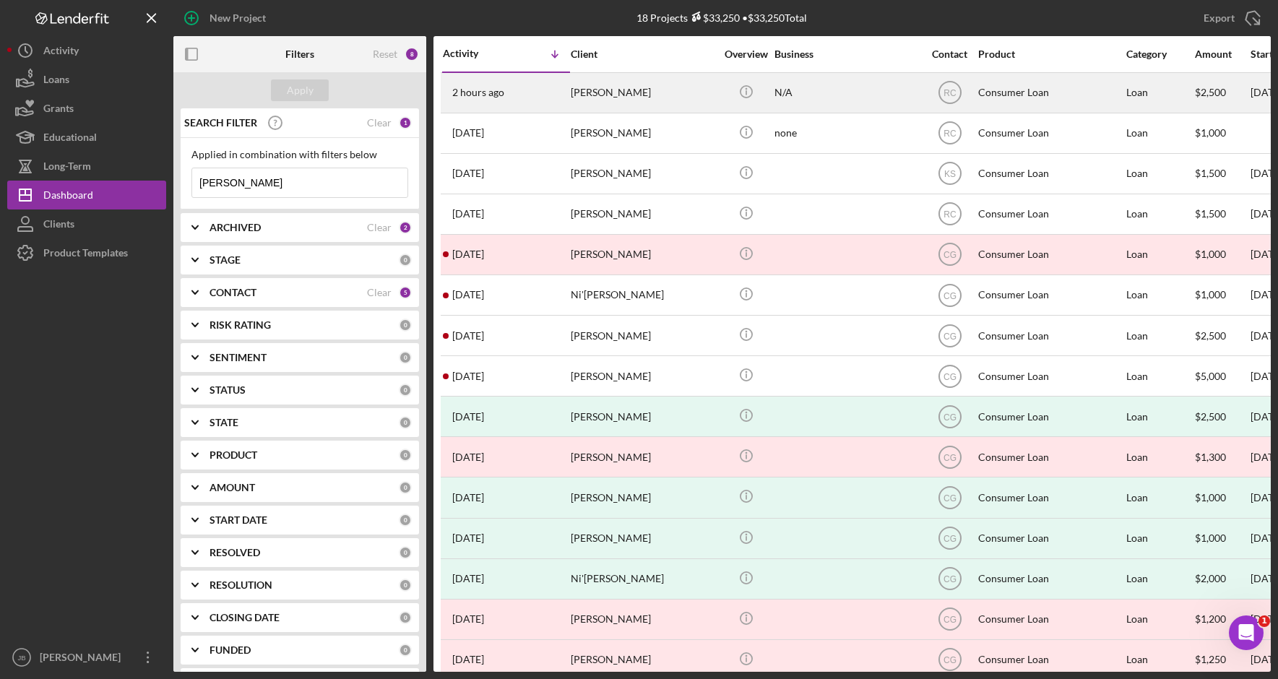
type input "Funmaker"
click at [624, 93] on div "Carson Funmaker" at bounding box center [643, 93] width 144 height 38
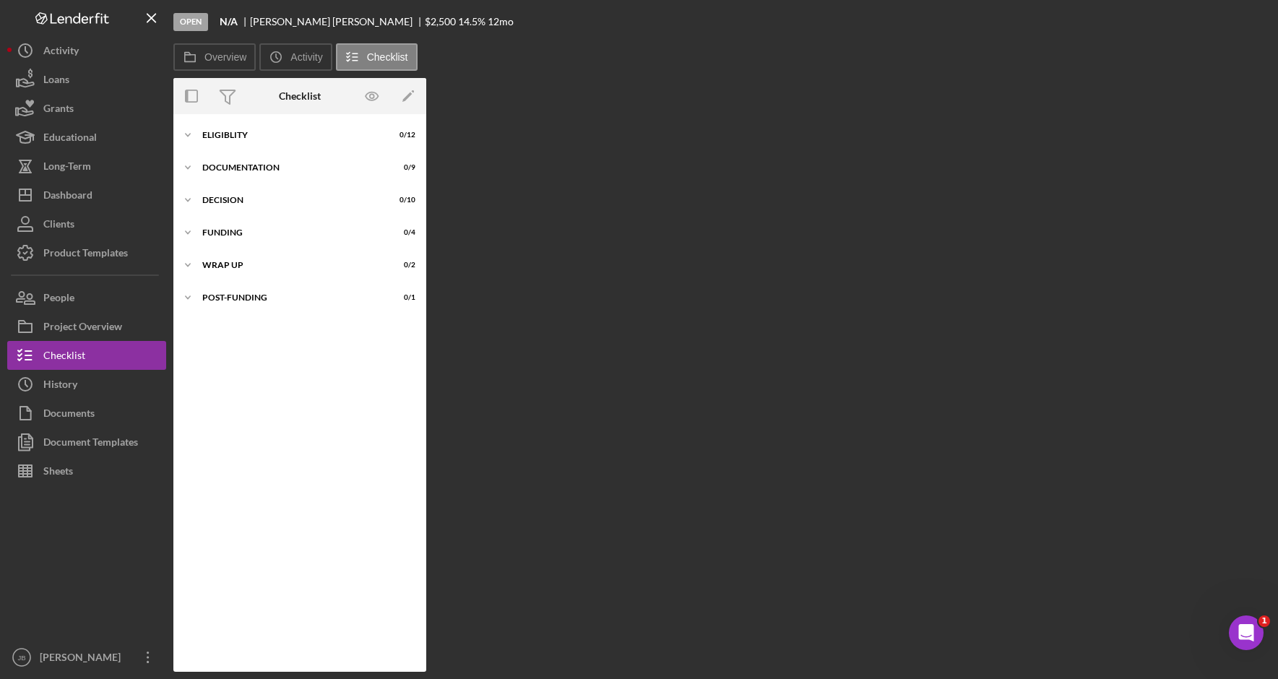
scroll to position [3, 0]
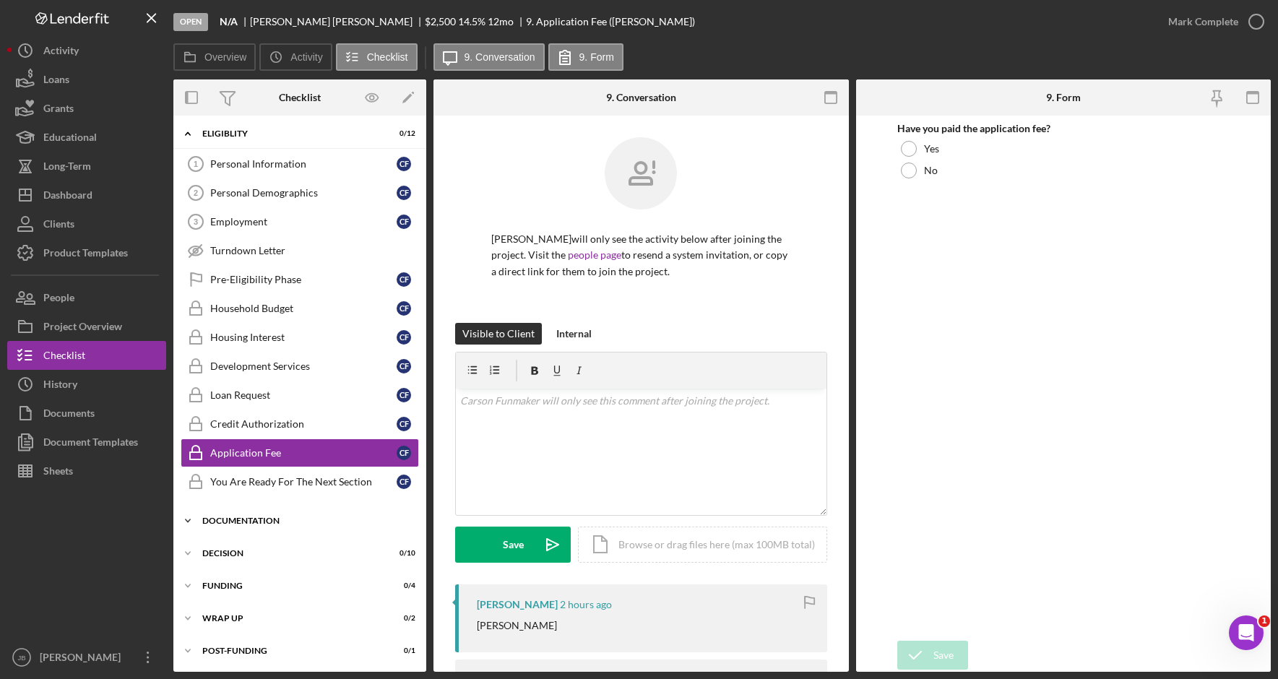
click at [336, 517] on div "Documentation" at bounding box center [305, 521] width 206 height 9
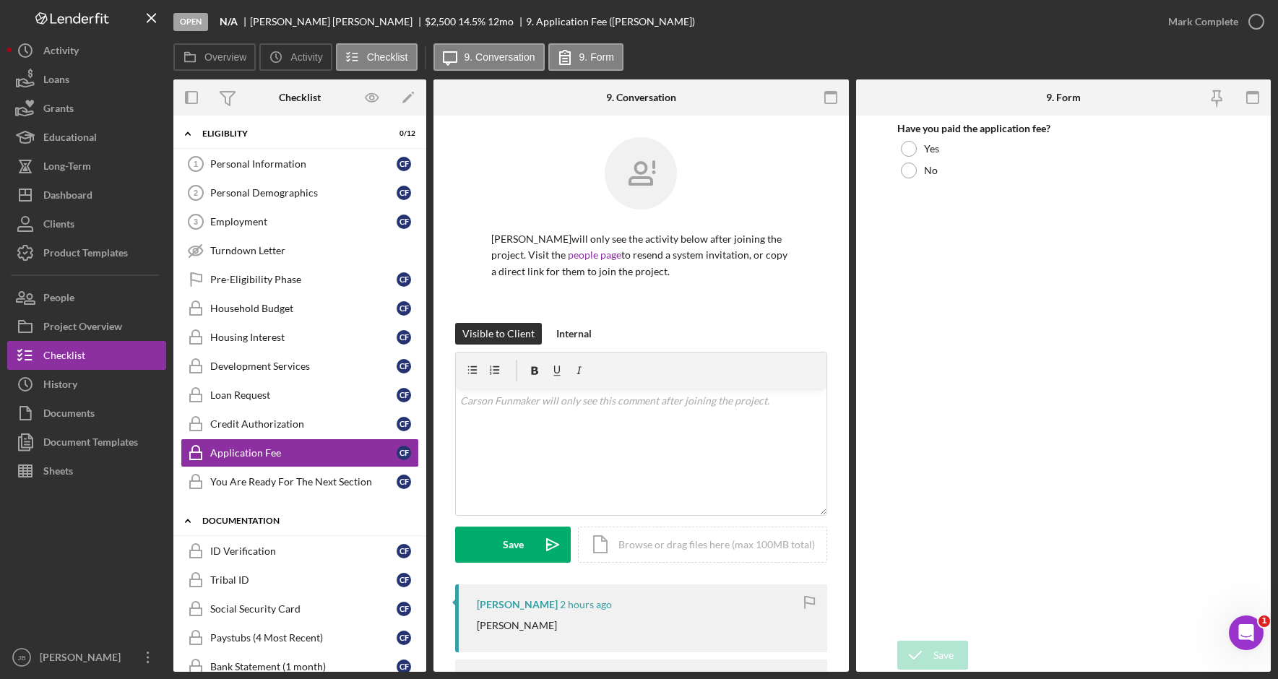
click at [336, 517] on div "Documentation" at bounding box center [305, 521] width 206 height 9
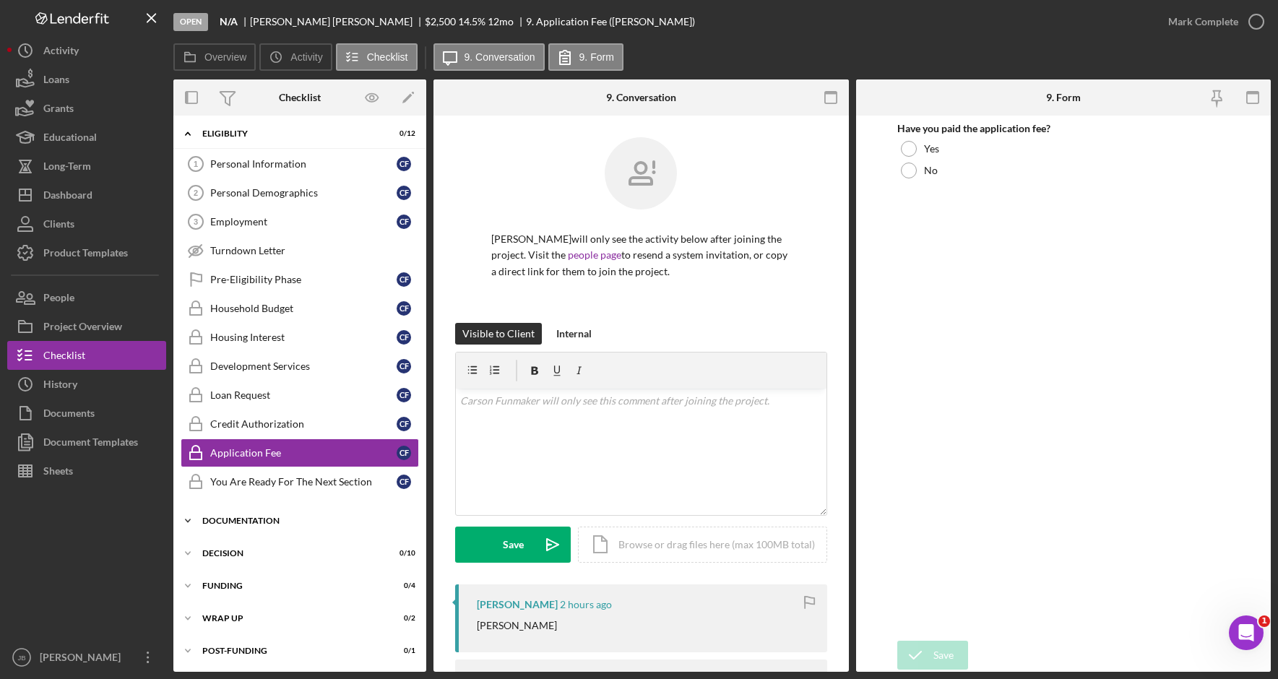
click at [334, 520] on div "Documentation" at bounding box center [305, 521] width 206 height 9
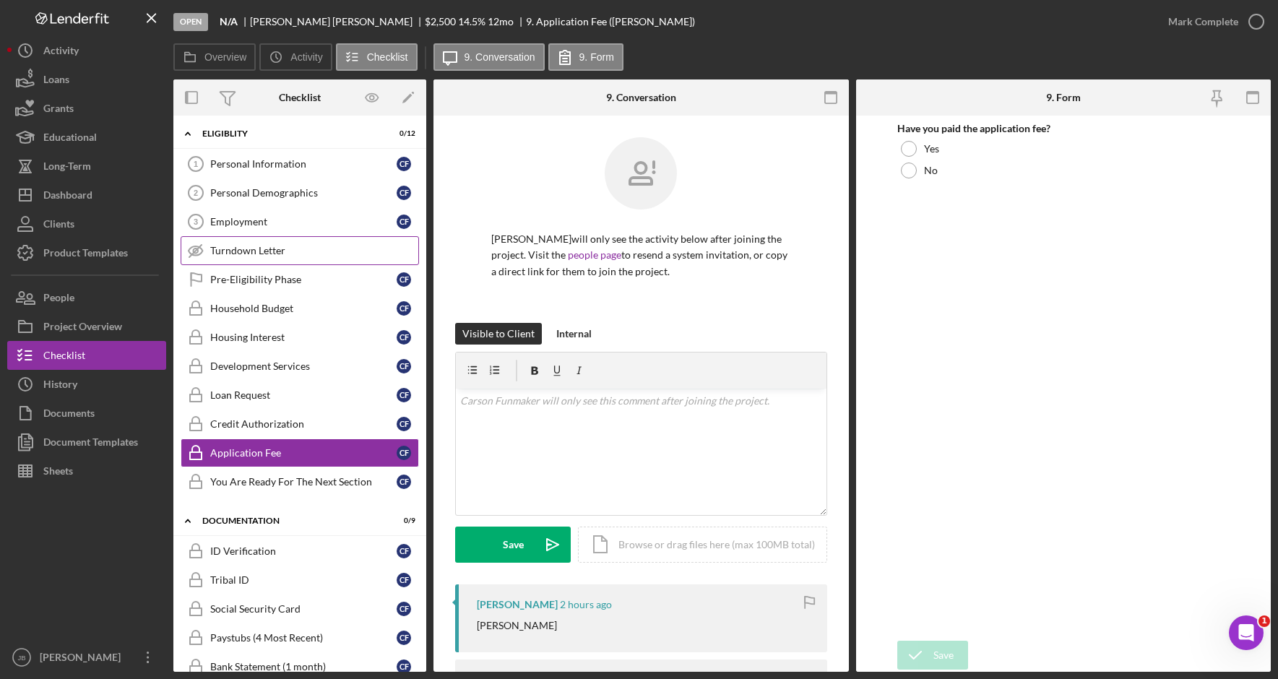
scroll to position [0, 0]
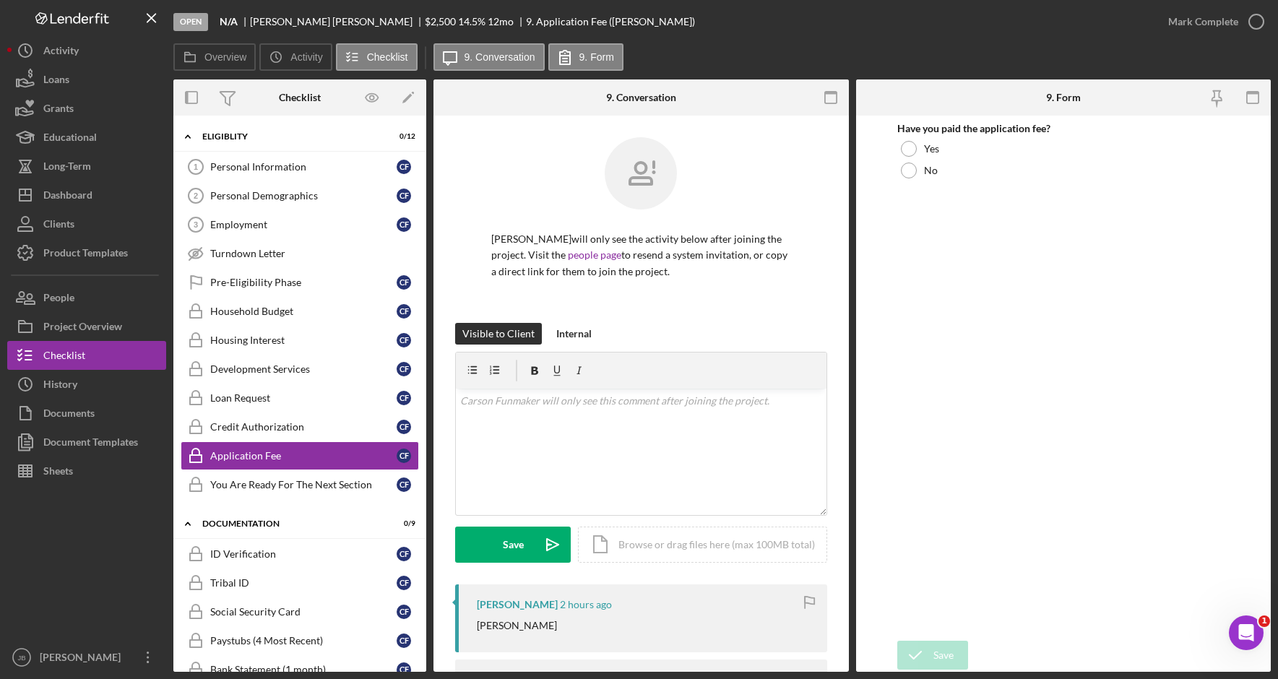
click at [829, 25] on div "Open N/A Carson Funmaker $2,500 $2,500 14.5 % 12 mo 9. Application Fee (Carson …" at bounding box center [663, 21] width 980 height 43
click at [782, 15] on div "Open N/A Carson Funmaker $2,500 $2,500 14.5 % 12 mo 9. Application Fee (Carson …" at bounding box center [663, 21] width 980 height 43
click at [1057, 258] on div "Have you paid the application fee? Yes No" at bounding box center [1063, 378] width 332 height 511
